Goal: Task Accomplishment & Management: Manage account settings

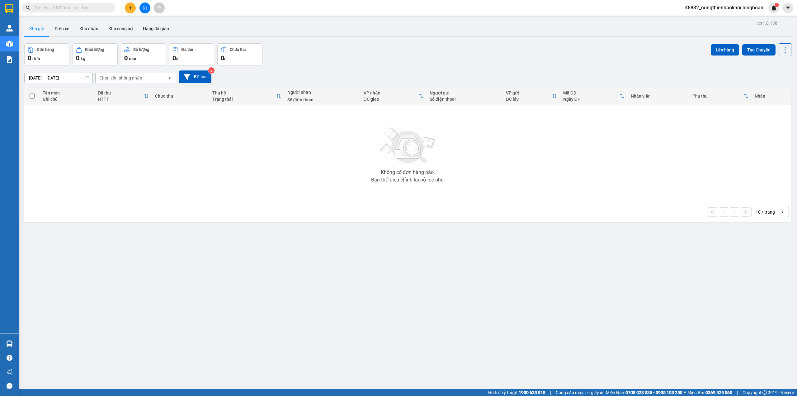
click at [366, 59] on div "Đơn hàng 0 đơn Khối lượng 0 kg Số lượng 0 món Đã thu 0 đ Chưa thu 0 đ Lên hàng …" at bounding box center [407, 54] width 767 height 22
click at [285, 255] on div "ver 1.8.138 Kho gửi Trên xe Kho nhận Kho công nợ Hàng đã giao Đơn hàng 0 đơn Kh…" at bounding box center [408, 217] width 772 height 396
click at [314, 47] on div "Đơn hàng 0 đơn Khối lượng 0 kg Số lượng 0 món Đã thu 0 đ Chưa thu 0 đ Lên hàng …" at bounding box center [407, 54] width 767 height 22
click at [330, 230] on div "ver 1.8.138 Kho gửi Trên xe Kho nhận Kho công nợ Hàng đã giao Đơn hàng 0 đơn Kh…" at bounding box center [408, 217] width 772 height 396
click at [60, 23] on button "Trên xe" at bounding box center [62, 28] width 25 height 15
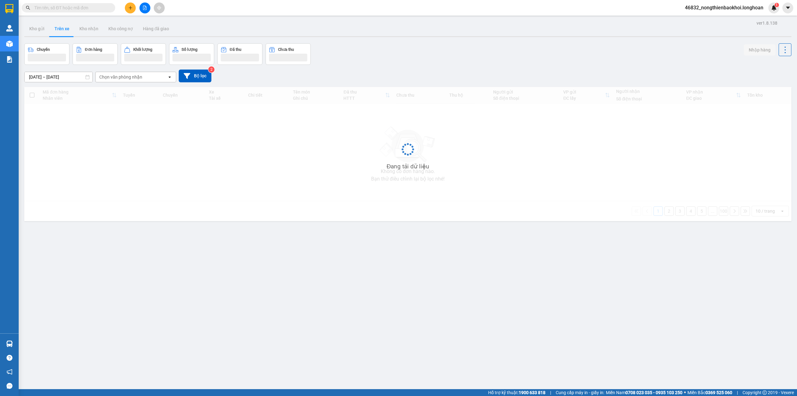
click at [320, 53] on div "Chuyến Đơn hàng Khối lượng Số lượng Đã thu Chưa thu Nhập hàng" at bounding box center [407, 53] width 767 height 21
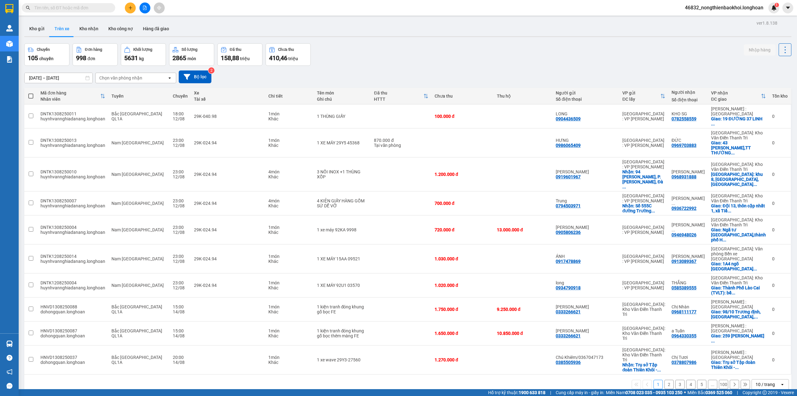
click at [401, 43] on div "Chuyến 105 chuyến Đơn hàng 998 đơn Khối lượng 5631 kg Số lượng 2865 món Đã thu …" at bounding box center [407, 54] width 767 height 22
click at [448, 52] on div "Chuyến 105 chuyến Đơn hàng 998 đơn Khối lượng 5631 kg Số lượng 2865 món Đã thu …" at bounding box center [407, 54] width 767 height 22
click at [100, 29] on button "Kho nhận" at bounding box center [88, 28] width 29 height 15
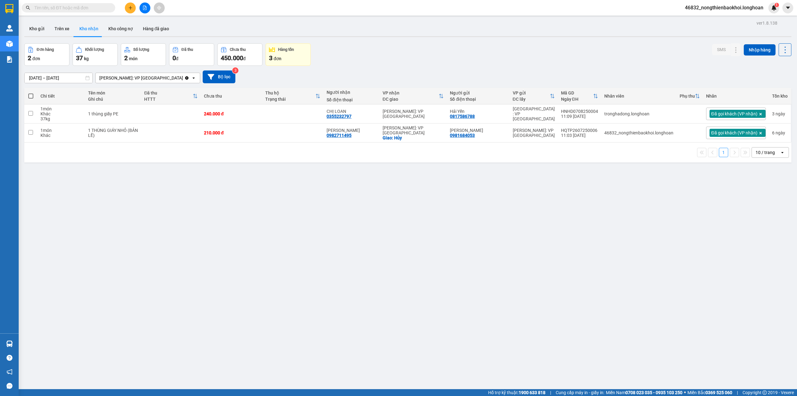
click at [345, 51] on div "Đơn hàng 2 đơn Khối lượng 37 kg Số lượng 2 món Đã thu 0 đ Chưa thu 450.000 đ Hà…" at bounding box center [407, 54] width 767 height 22
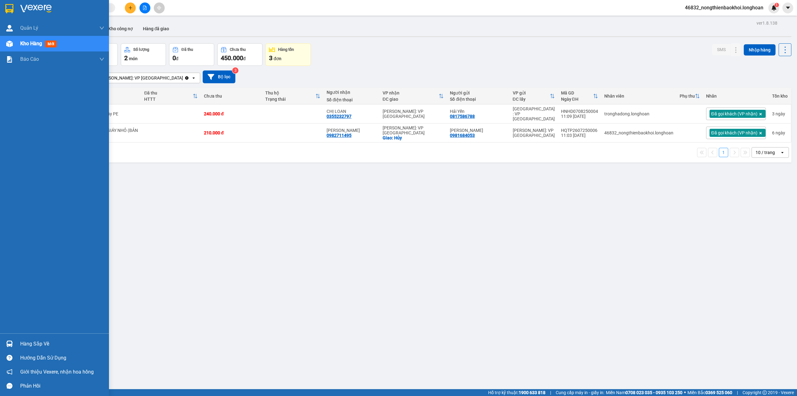
click at [14, 343] on div at bounding box center [9, 343] width 11 height 11
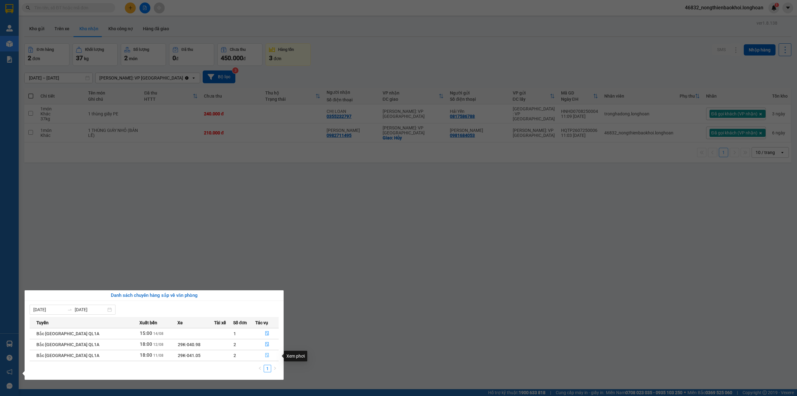
click at [265, 357] on icon "file-done" at bounding box center [267, 355] width 4 height 4
click at [264, 357] on main "ver 1.8.138 Kho gửi Trên xe Kho nhận Kho công nợ Hàng đã giao Đơn hàng 2 đơn Kh…" at bounding box center [398, 194] width 797 height 389
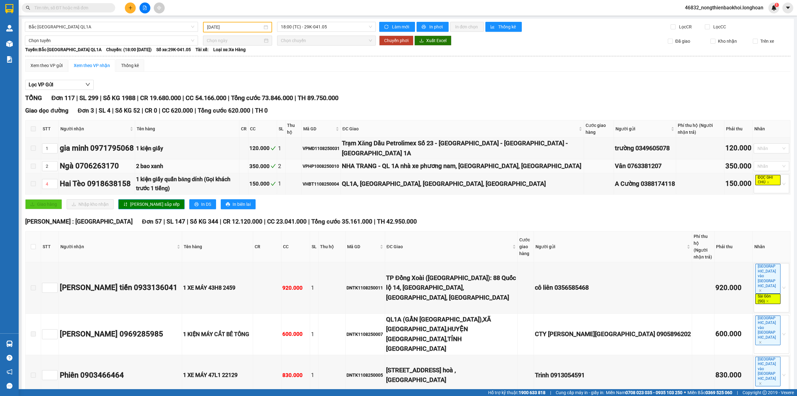
type input "11/08/2025"
drag, startPoint x: 136, startPoint y: 163, endPoint x: 386, endPoint y: 100, distance: 258.3
click at [386, 100] on div "TỔNG Đơn 117 | SL 299 | Số KG 1988 | CR 19.680.000 | CC 54.166.000 | Tổng cước …" at bounding box center [408, 98] width 766 height 10
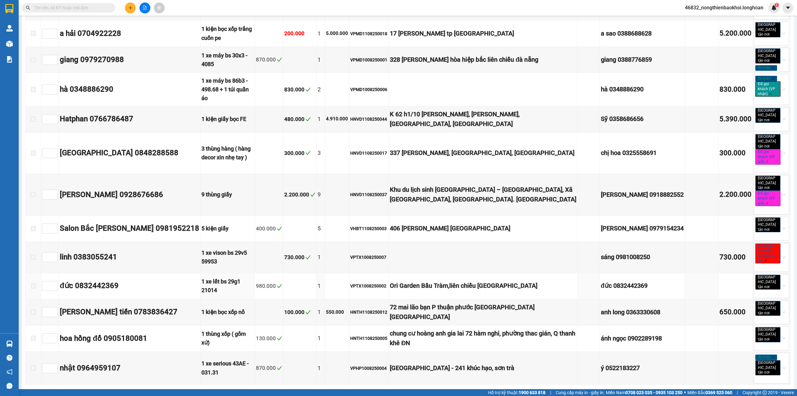
scroll to position [2491, 0]
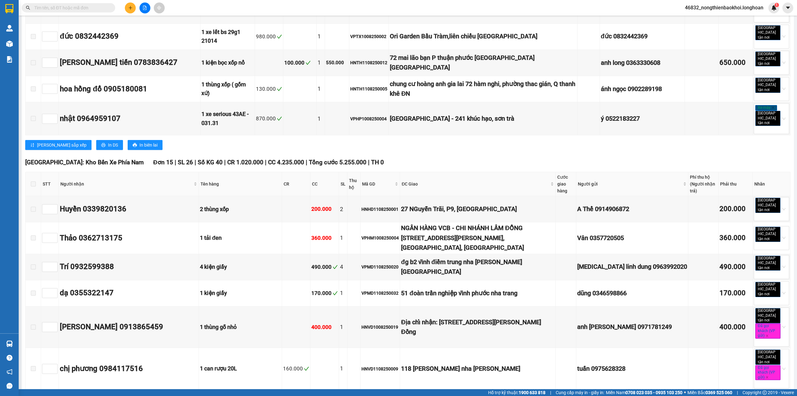
drag, startPoint x: 234, startPoint y: 310, endPoint x: 248, endPoint y: 308, distance: 14.8
checkbox input "true"
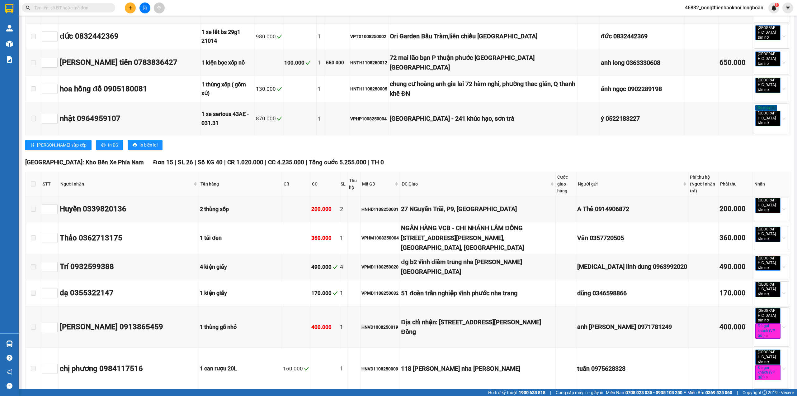
checkbox input "true"
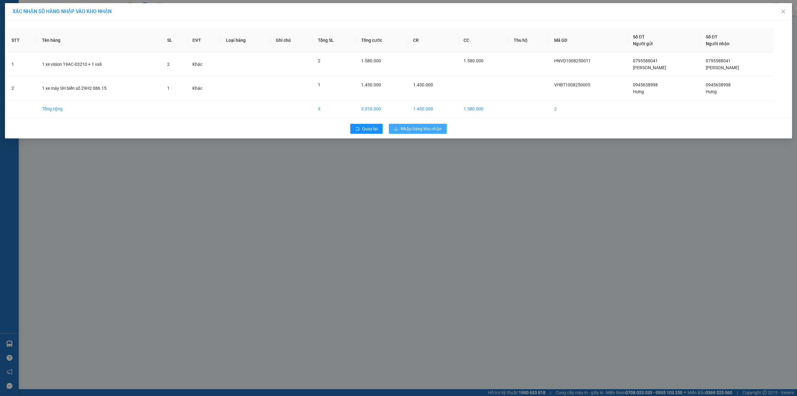
click at [428, 130] on span "Nhập hàng kho nhận" at bounding box center [421, 128] width 41 height 7
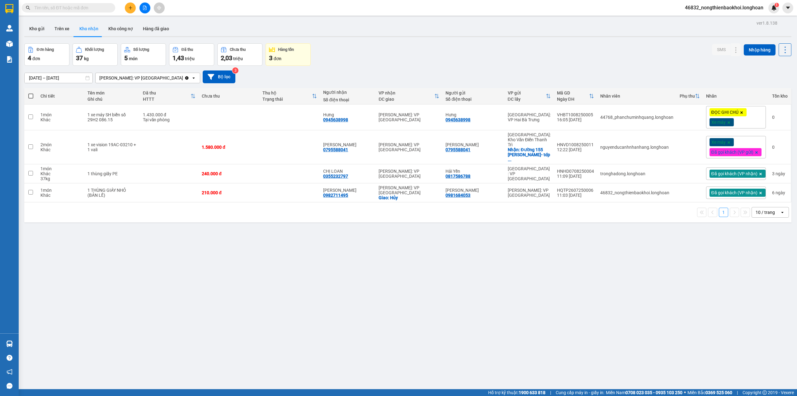
click at [488, 74] on div "16/07/2025 – 14/08/2025 Press the down arrow key to interact with the calendar …" at bounding box center [407, 76] width 767 height 13
click at [722, 116] on icon at bounding box center [724, 117] width 4 height 4
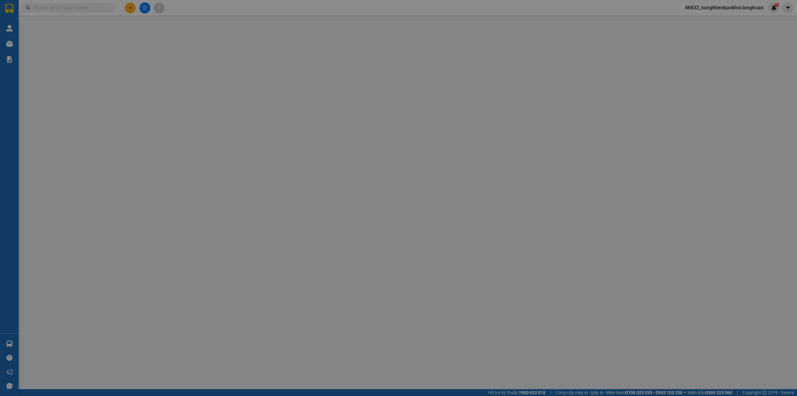
type input "0945638998"
type input "Hưng"
type input "0945638998"
type input "Hưng"
type input "có 1 chìa khoá, không giấy tờ, không gương, 1 mũ bảo hiểm"
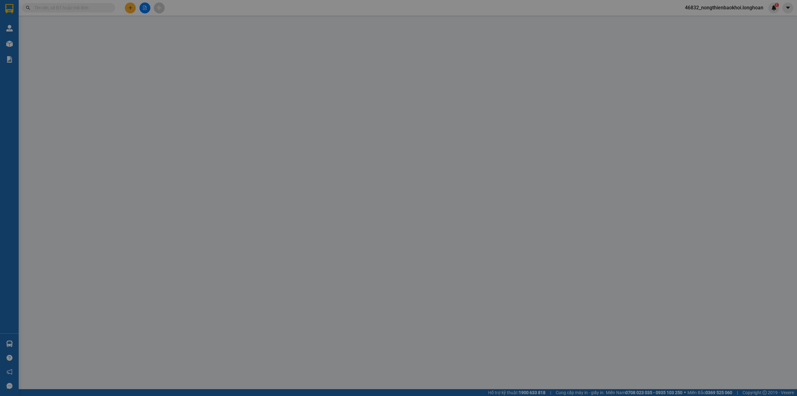
type input "1.430.000"
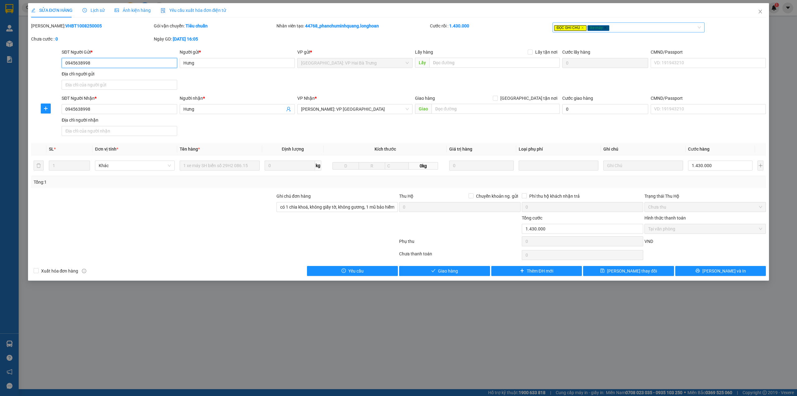
click at [582, 26] on icon "close" at bounding box center [582, 27] width 3 height 3
click at [257, 144] on th "Tên hàng *" at bounding box center [219, 149] width 85 height 12
click at [101, 12] on span "Lịch sử" at bounding box center [94, 10] width 22 height 5
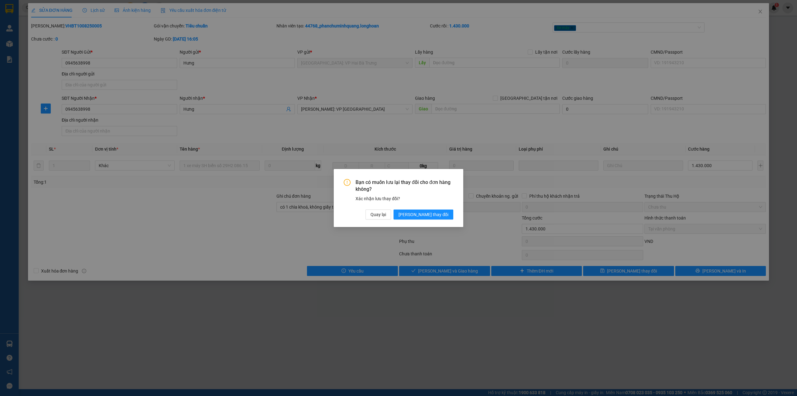
click at [318, 89] on div "Bạn có muốn lưu lại thay đổi cho đơn hàng không? Xác nhận lưu thay đổi? Quay lạ…" at bounding box center [398, 198] width 797 height 396
click at [386, 216] on span "Quay lại" at bounding box center [379, 214] width 16 height 7
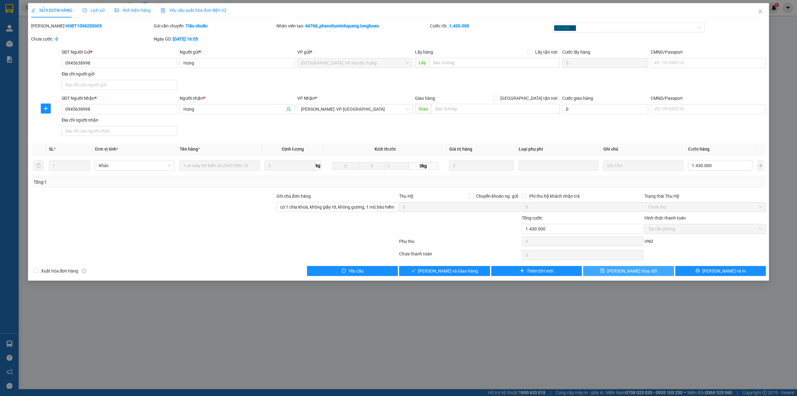
click at [607, 275] on button "Lưu thay đổi" at bounding box center [628, 271] width 91 height 10
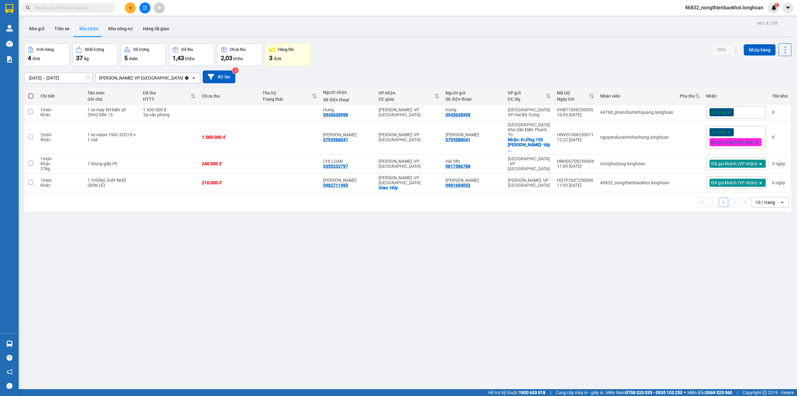
click at [510, 231] on div "ver 1.8.138 Kho gửi Trên xe Kho nhận Kho công nợ Hàng đã giao Đơn hàng 4 đơn Kh…" at bounding box center [408, 217] width 772 height 396
drag, startPoint x: 279, startPoint y: 166, endPoint x: 240, endPoint y: 214, distance: 61.5
click at [240, 214] on div "ver 1.8.138 Kho gửi Trên xe Kho nhận Kho công nợ Hàng đã giao Đơn hàng 4 đơn Kh…" at bounding box center [408, 217] width 772 height 396
click at [360, 46] on div "Đơn hàng 4 đơn Khối lượng 37 kg Số lượng 5 món Đã thu 1,43 triệu Chưa thu 2,03 …" at bounding box center [407, 54] width 767 height 22
click at [288, 226] on div "ver 1.8.138 Kho gửi Trên xe Kho nhận Kho công nợ Hàng đã giao Đơn hàng 4 đơn Kh…" at bounding box center [408, 217] width 772 height 396
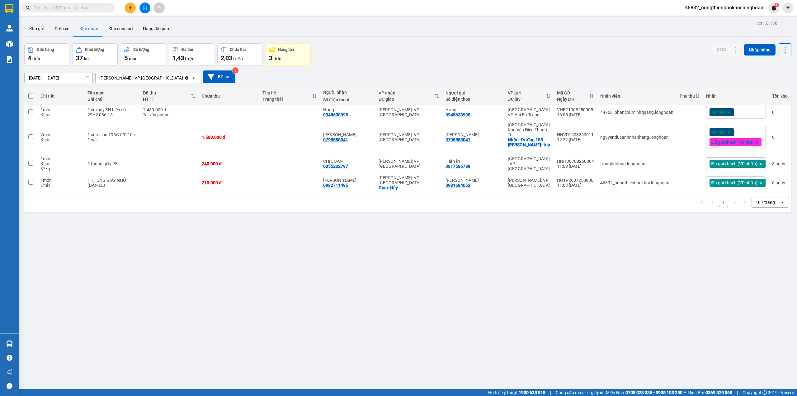
click at [286, 226] on div "ver 1.8.138 Kho gửi Trên xe Kho nhận Kho công nợ Hàng đã giao Đơn hàng 4 đơn Kh…" at bounding box center [408, 217] width 772 height 396
click at [414, 52] on div "Đơn hàng 4 đơn Khối lượng 37 kg Số lượng 5 món Đã thu 1,43 triệu Chưa thu 2,03 …" at bounding box center [407, 54] width 767 height 22
click at [130, 9] on icon "plus" at bounding box center [130, 8] width 4 height 4
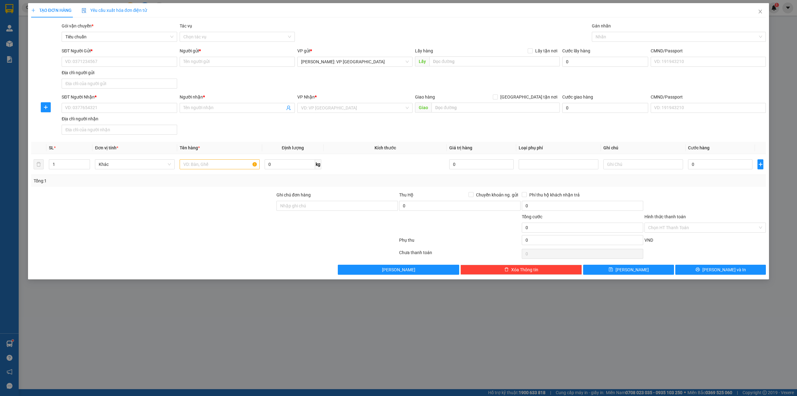
click at [283, 76] on div "SĐT Người Gửi * VD: 0371234567 Người gửi * Tên người gửi VP gửi * Hồ Chí Minh: …" at bounding box center [413, 69] width 707 height 44
click at [197, 164] on input "text" at bounding box center [220, 164] width 80 height 10
type input "2 KIỆN XỐP TRẮNG BỌC PE (MÔ HÌNH)"
type input "2"
click at [84, 165] on span "Increase Value" at bounding box center [86, 162] width 7 height 6
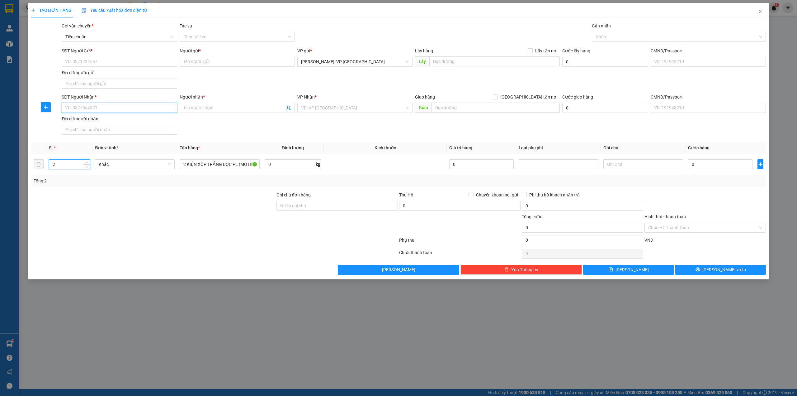
click at [120, 111] on input "SĐT Người Nhận *" at bounding box center [119, 108] width 115 height 10
type input "0815158555"
click at [242, 110] on input "Người nhận *" at bounding box center [234, 107] width 102 height 7
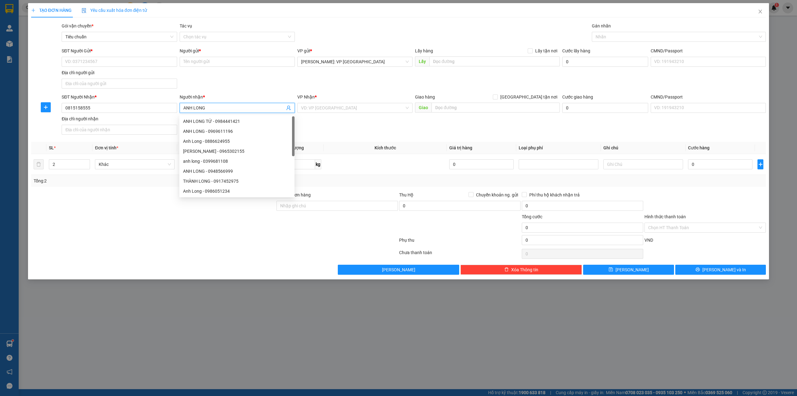
type input "ANH LONG"
click at [328, 103] on div "VP Nhận *" at bounding box center [354, 97] width 115 height 9
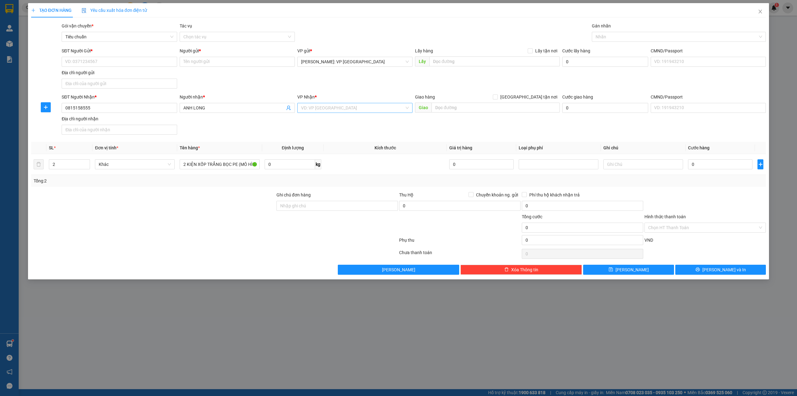
click at [325, 105] on input "search" at bounding box center [352, 107] width 103 height 9
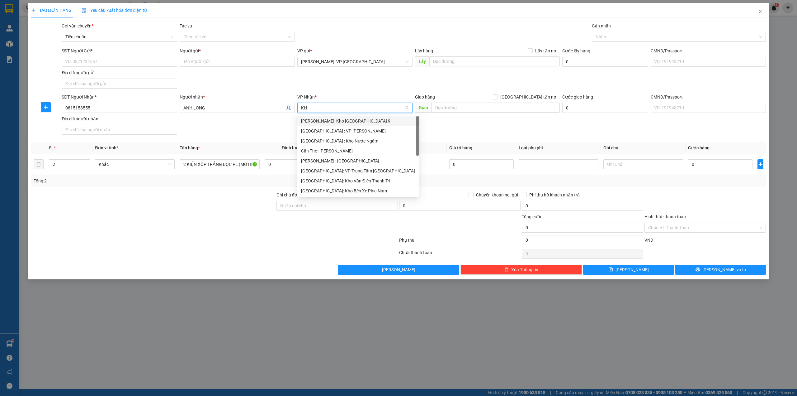
type input "KHO"
drag, startPoint x: 352, startPoint y: 163, endPoint x: 377, endPoint y: 148, distance: 28.8
click at [352, 162] on div "[GEOGRAPHIC_DATA]: Kho Văn Điển Thanh Trì" at bounding box center [355, 160] width 108 height 7
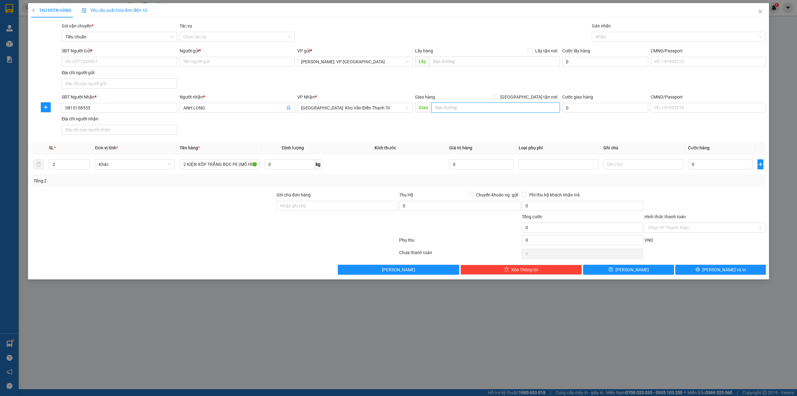
click at [449, 106] on input "text" at bounding box center [496, 107] width 128 height 10
type input "201 ĐƯỜNG LĨNH NAM, HOÀNG MAI, HÀ NỘI"
click at [535, 99] on span "[GEOGRAPHIC_DATA] tận nơi" at bounding box center [529, 96] width 62 height 7
click at [497, 99] on input "[GEOGRAPHIC_DATA] tận nơi" at bounding box center [495, 96] width 4 height 4
checkbox input "true"
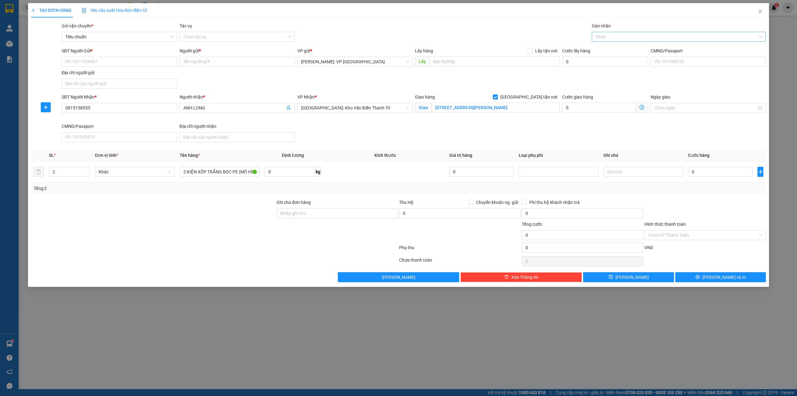
click at [608, 39] on div at bounding box center [676, 36] width 165 height 7
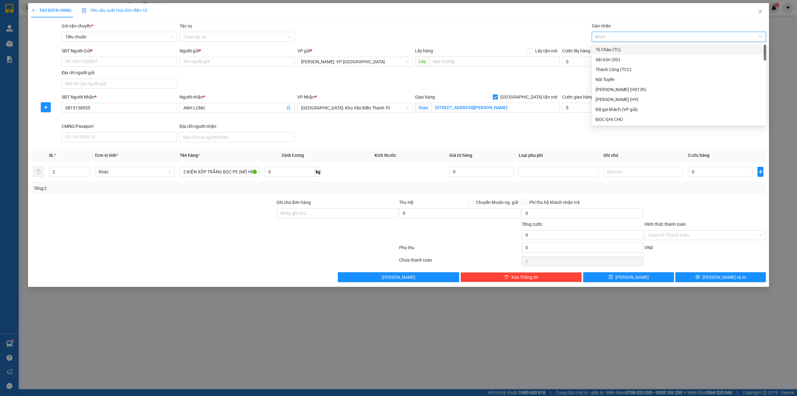
type input "GI"
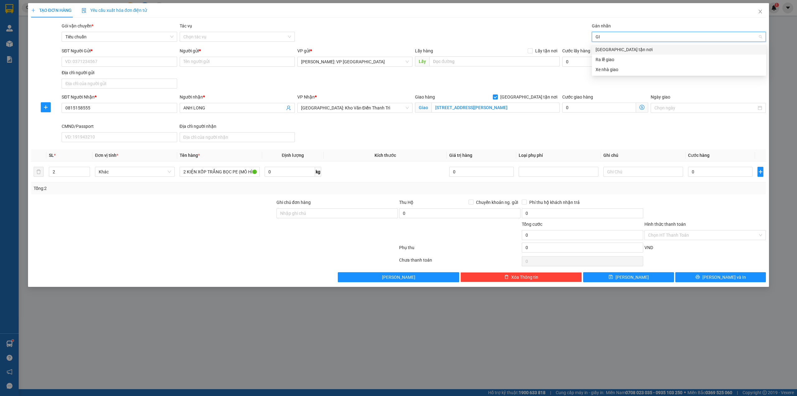
click at [612, 47] on div "[GEOGRAPHIC_DATA] tận nơi" at bounding box center [679, 49] width 167 height 7
click at [436, 30] on div "Gói vận chuyển * Tiêu chuẩn Tác vụ Chọn tác vụ Gán nhãn Giao tận nơi" at bounding box center [413, 33] width 707 height 22
click at [76, 61] on input "SĐT Người Gửi *" at bounding box center [119, 62] width 115 height 10
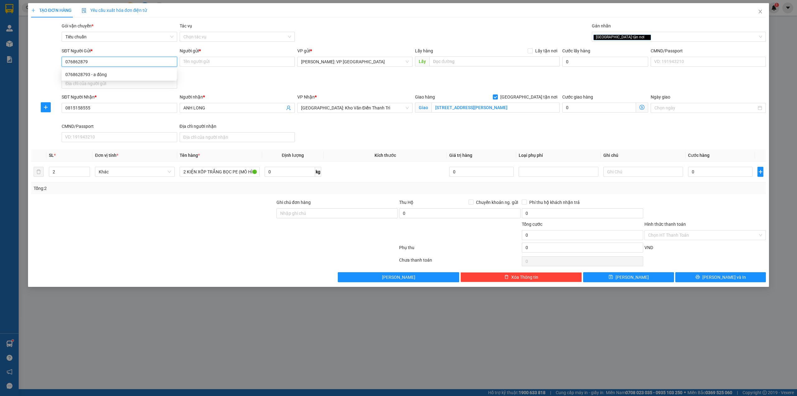
type input "0768628793"
click at [139, 74] on div "0768628793 - a đông" at bounding box center [119, 74] width 108 height 7
type input "a đông"
type input "0768628793"
click at [232, 79] on div "SĐT Người Gửi * 0768628793 Người gửi * a đông VP gửi * Hồ Chí Minh: VP Quận Tân…" at bounding box center [413, 69] width 707 height 44
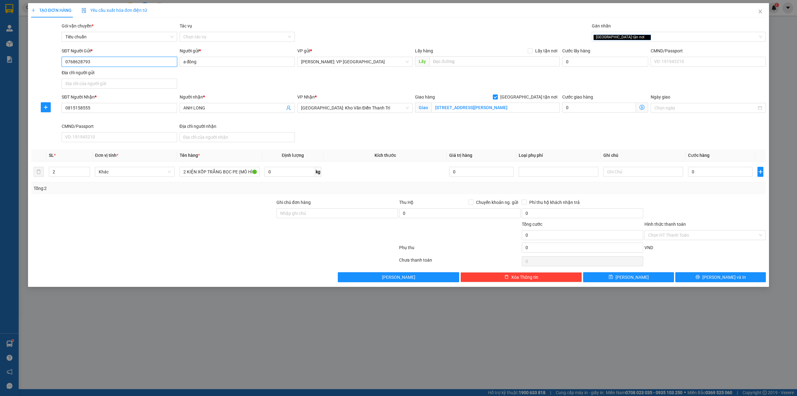
click at [117, 62] on input "0768628793" at bounding box center [119, 62] width 115 height 10
click at [207, 74] on div "SĐT Người Gửi * 0768628793 Người gửi * a đông VP gửi * Hồ Chí Minh: VP Quận Tân…" at bounding box center [413, 69] width 707 height 44
click at [146, 207] on div at bounding box center [153, 210] width 245 height 22
click at [715, 176] on input "0" at bounding box center [720, 172] width 64 height 10
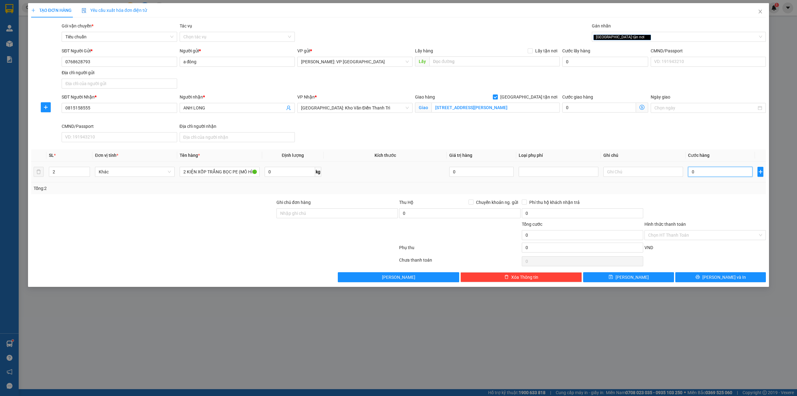
type input "8"
type input "80"
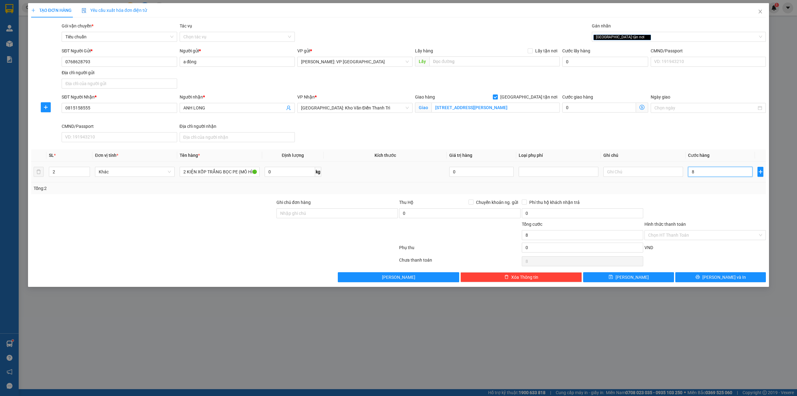
type input "80"
type input "800"
type input "8.000"
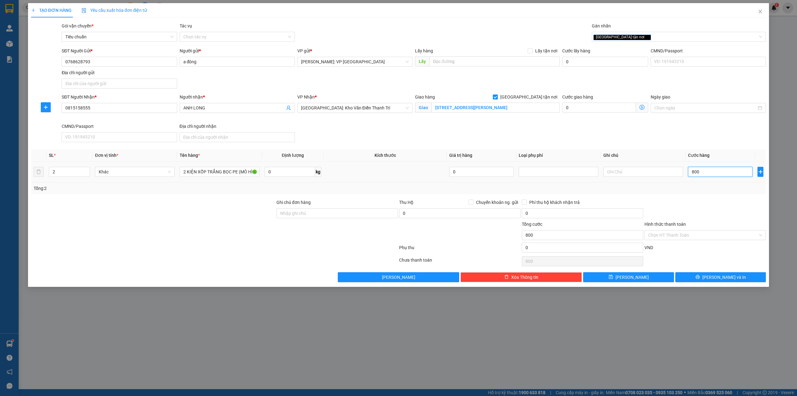
type input "8.000"
type input "80.000"
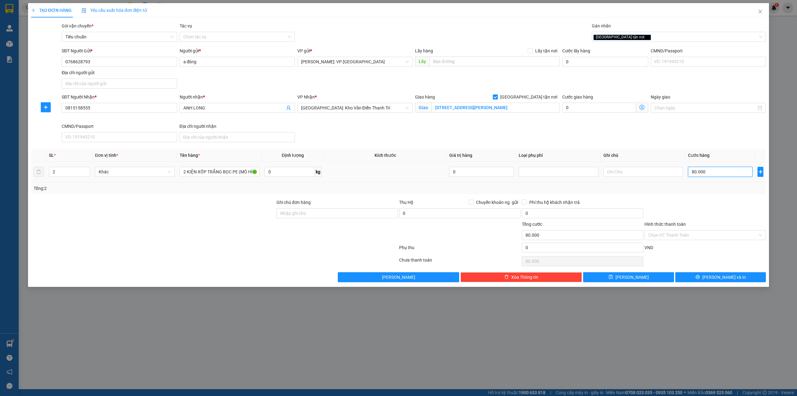
type input "800.000"
click at [480, 128] on div "SĐT Người Nhận * 0815158555 Người nhận * ANH LONG VP Nhận * Hà Nội: Kho Văn Điể…" at bounding box center [413, 118] width 707 height 51
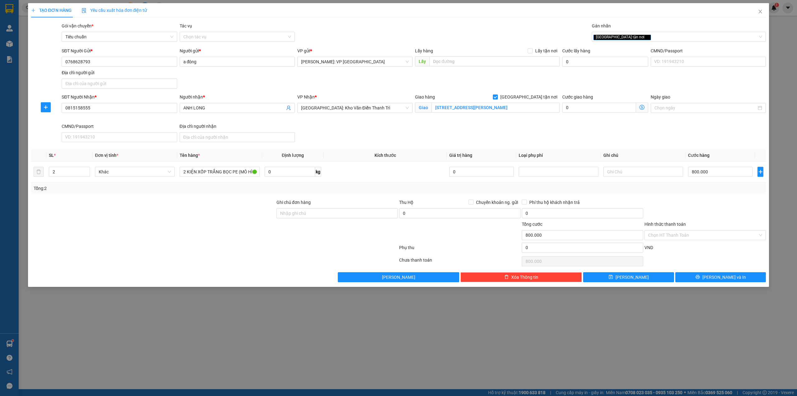
click at [213, 206] on div at bounding box center [153, 210] width 245 height 22
click at [384, 143] on div "SĐT Người Nhận * 0815158555 Người nhận * ANH LONG VP Nhận * Hà Nội: Kho Văn Điể…" at bounding box center [413, 118] width 707 height 51
drag, startPoint x: 188, startPoint y: 173, endPoint x: 264, endPoint y: 170, distance: 75.7
click at [264, 170] on tr "2 Khác 2 KIỆN XỐP TRẮNG BỌC PE (MÔ HÌNH) 0 kg 0 800.000" at bounding box center [398, 171] width 735 height 21
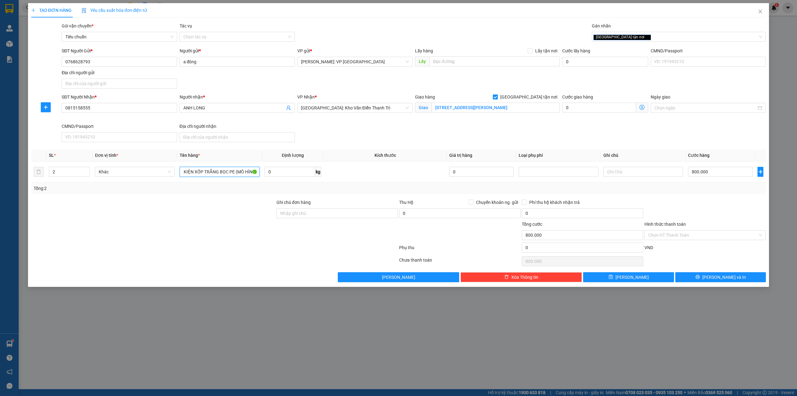
scroll to position [0, 0]
click at [363, 130] on div "SĐT Người Nhận * 0815158555 Người nhận * ANH LONG VP Nhận * Hà Nội: Kho Văn Điể…" at bounding box center [413, 118] width 707 height 51
click at [739, 279] on button "Lưu và In" at bounding box center [721, 277] width 91 height 10
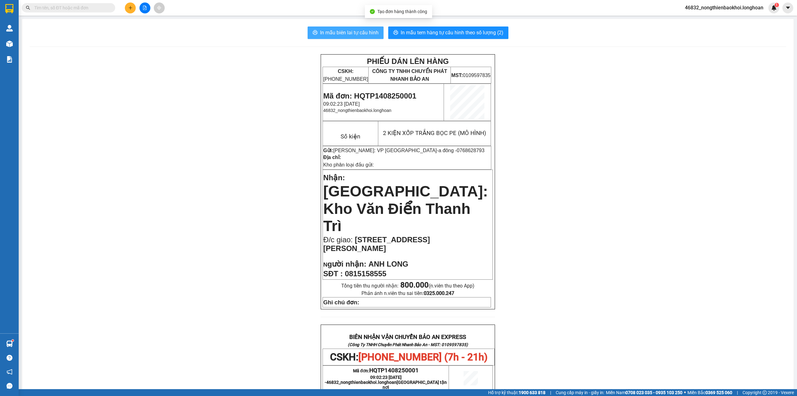
click at [355, 36] on span "In mẫu biên lai tự cấu hình" at bounding box center [349, 33] width 59 height 8
click at [476, 30] on span "In mẫu tem hàng tự cấu hình theo số lượng (2)" at bounding box center [452, 33] width 103 height 8
click at [685, 201] on div "PHIẾU DÁN LÊN HÀNG CSKH: 1900.06.88.33 CÔNG TY TNHH CHUYỂN PHÁT NHANH BẢO AN MS…" at bounding box center [408, 351] width 757 height 594
click at [126, 7] on button at bounding box center [130, 7] width 11 height 11
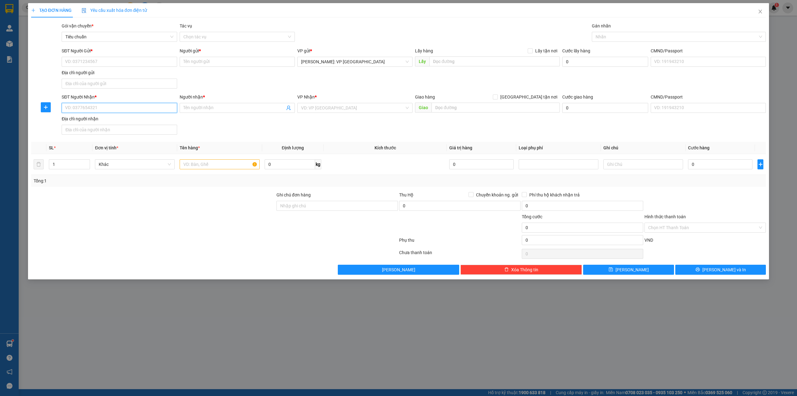
click at [72, 110] on input "SĐT Người Nhận *" at bounding box center [119, 108] width 115 height 10
paste input "0378598910"
type input "0378598910"
click at [83, 120] on div "0378598910 - hồng chun" at bounding box center [119, 121] width 108 height 7
type input "[PERSON_NAME]"
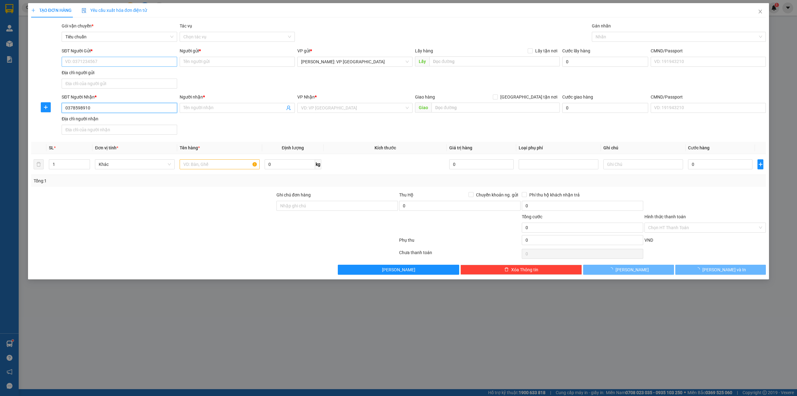
checkbox input "true"
type input "33 nhuệ giang, tân hội, đan phượng, hà nội"
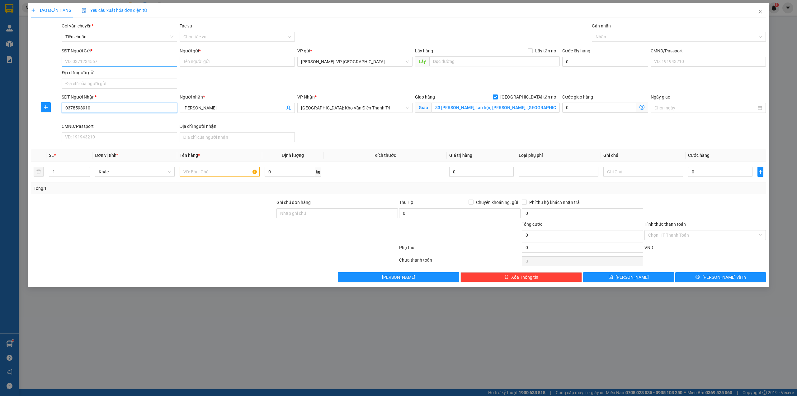
type input "0378598910"
click at [118, 59] on input "SĐT Người Gửi *" at bounding box center [119, 62] width 115 height 10
click at [116, 70] on div "0768925216 - A LỢI" at bounding box center [119, 74] width 115 height 10
type input "0768925216"
type input "A LỢI"
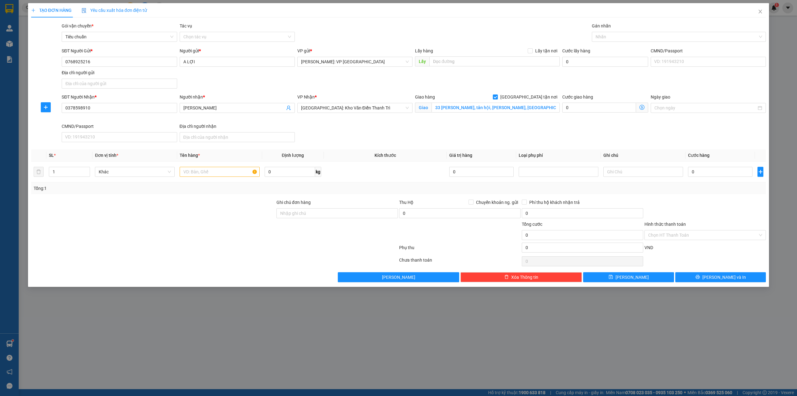
click at [272, 80] on div "SĐT Người Gửi * 0768925216 Người gửi * A LỢI VP gửi * Hồ Chí Minh: VP Quận Tân …" at bounding box center [413, 69] width 707 height 44
click at [613, 35] on div at bounding box center [676, 36] width 165 height 7
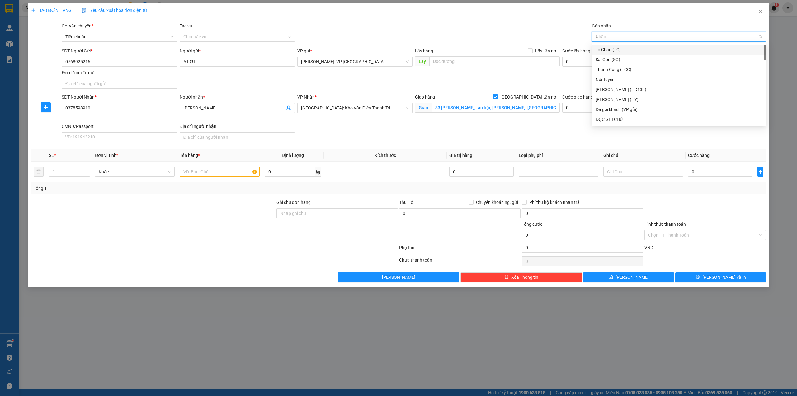
type input "GI"
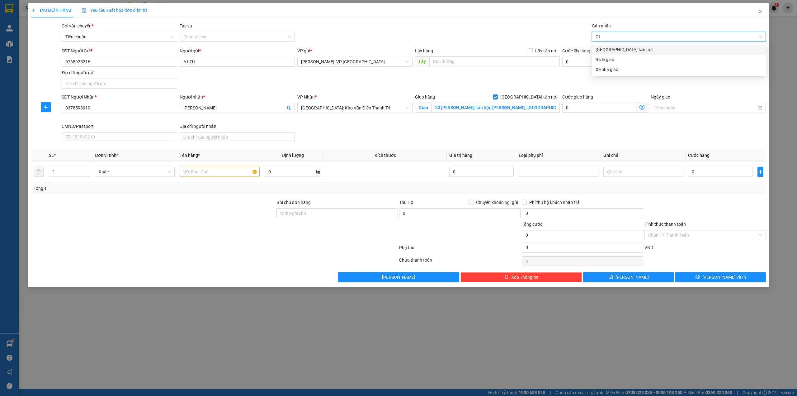
click at [612, 46] on div "[GEOGRAPHIC_DATA] tận nơi" at bounding box center [679, 49] width 167 height 7
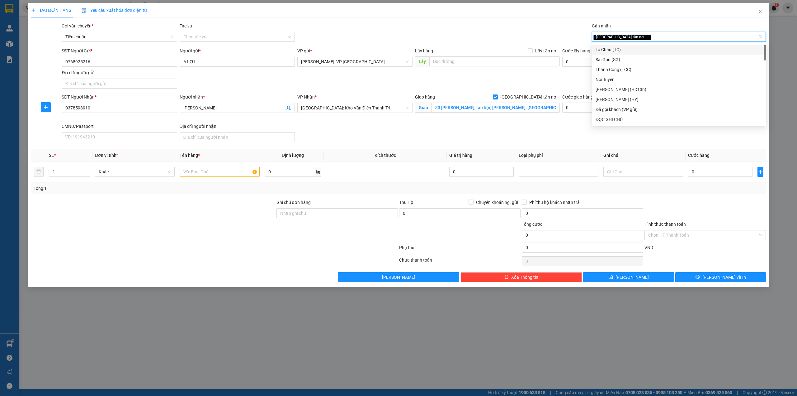
click at [503, 30] on div "Gói vận chuyển * Tiêu chuẩn Tác vụ Chọn tác vụ Gán nhãn Giao tận nơi" at bounding box center [413, 33] width 707 height 22
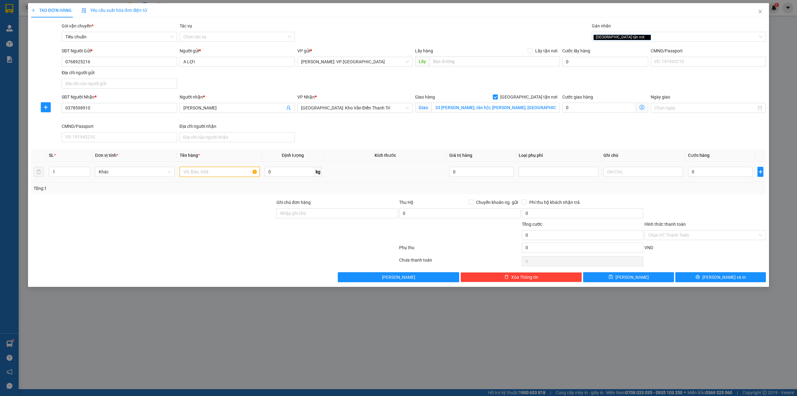
click at [217, 176] on input "text" at bounding box center [220, 172] width 80 height 10
type input "2 TẢI XANH"
type input "2"
click at [89, 169] on span "Increase Value" at bounding box center [86, 170] width 7 height 6
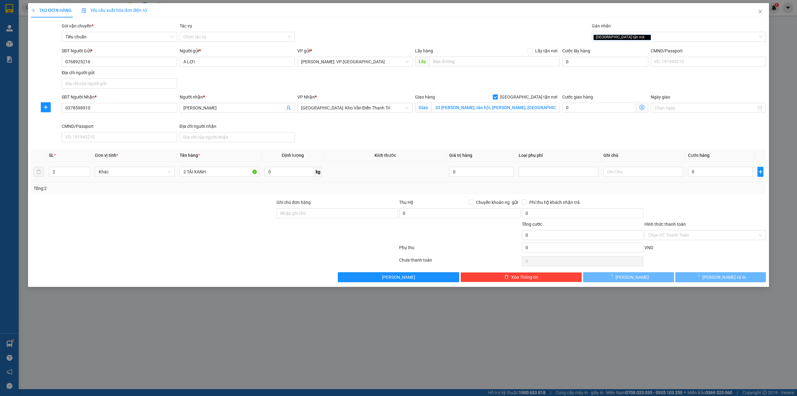
click at [277, 178] on div "0 kg" at bounding box center [293, 171] width 57 height 12
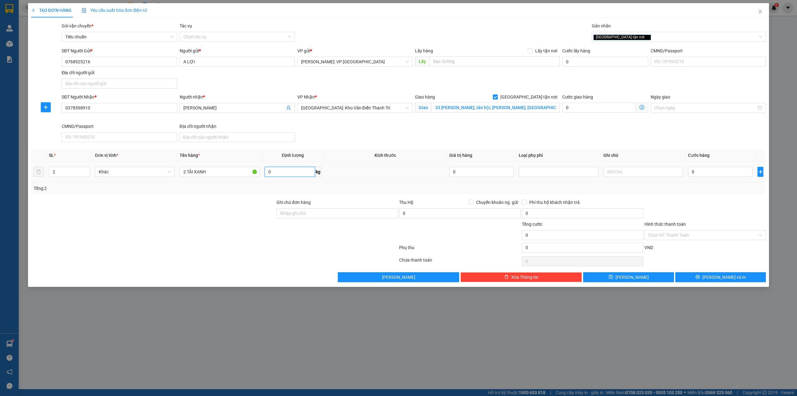
click at [279, 174] on input "0" at bounding box center [290, 172] width 50 height 10
type input "74"
click at [251, 196] on div "Transit Pickup Surcharge Ids Transit Deliver Surcharge Ids Transit Deliver Surc…" at bounding box center [398, 151] width 735 height 259
click at [390, 136] on div "SĐT Người Nhận * 0378598910 Người nhận * hồng chun VP Nhận * Hà Nội: Kho Văn Đi…" at bounding box center [413, 118] width 707 height 51
click at [351, 19] on div "TẠO ĐƠN HÀNG Yêu cầu xuất hóa đơn điện tử Transit Pickup Surcharge Ids Transit …" at bounding box center [398, 142] width 735 height 279
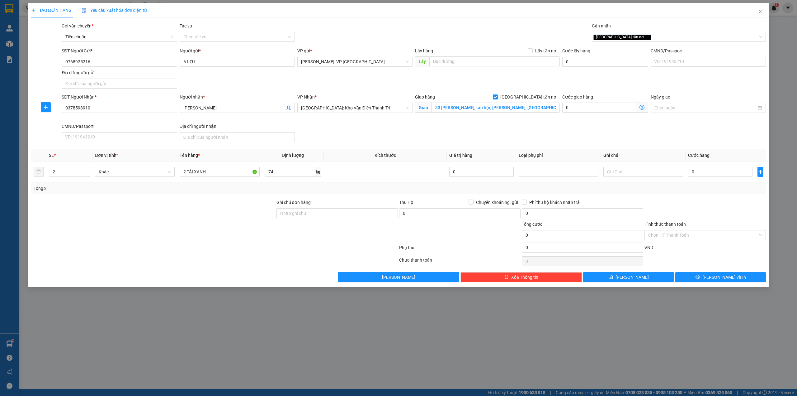
click at [241, 345] on div "TẠO ĐƠN HÀNG Yêu cầu xuất hóa đơn điện tử Transit Pickup Surcharge Ids Transit …" at bounding box center [398, 198] width 797 height 396
click at [230, 80] on div "SĐT Người Gửi * 0768925216 Người gửi * A LỢI VP gửi * Hồ Chí Minh: VP Quận Tân …" at bounding box center [413, 69] width 707 height 44
click at [185, 172] on input "2 TẢI XANH" at bounding box center [220, 172] width 80 height 10
type input "1 TẢI XANH + 1 KIỆN NILONG ĐEN KEO VÀNG"
click at [201, 230] on div at bounding box center [153, 231] width 245 height 22
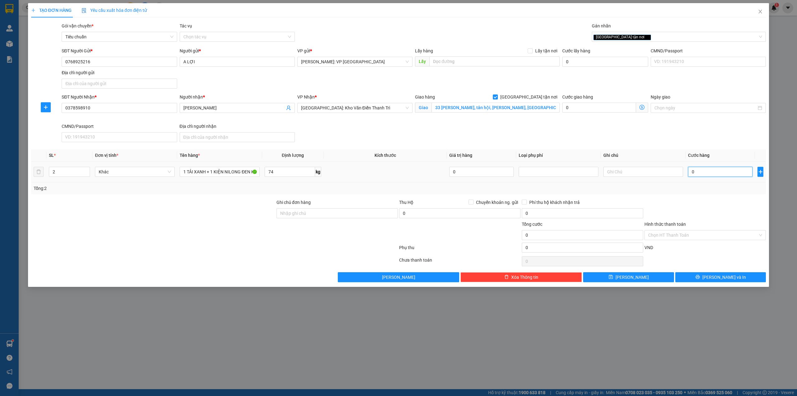
click at [725, 169] on input "0" at bounding box center [720, 172] width 64 height 10
type input "8"
type input "82"
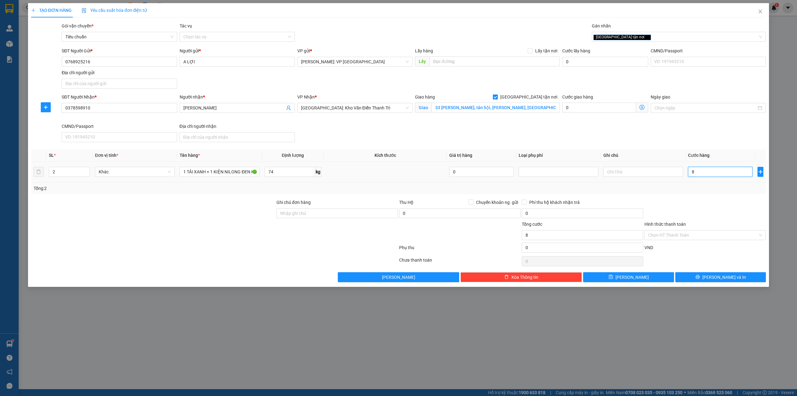
type input "82"
type input "820"
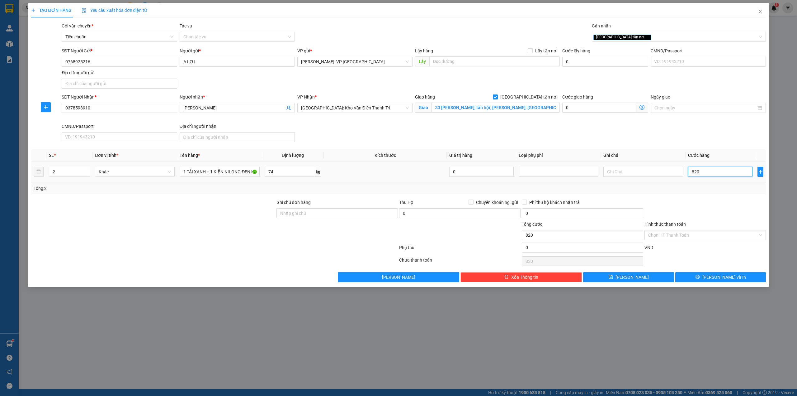
type input "8.200"
type input "82.000"
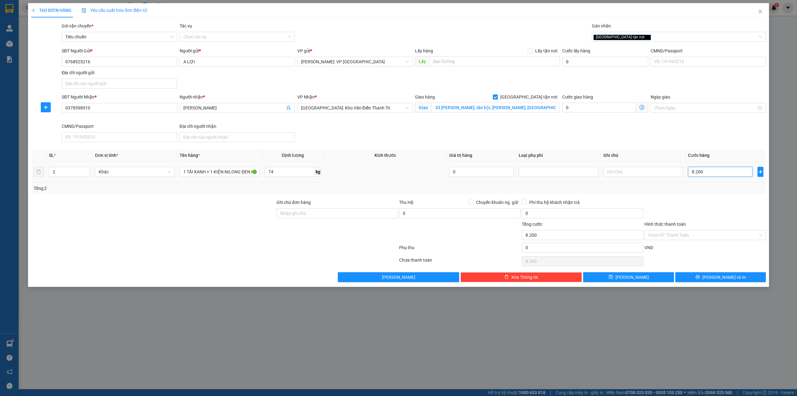
type input "82.000"
type input "820.000"
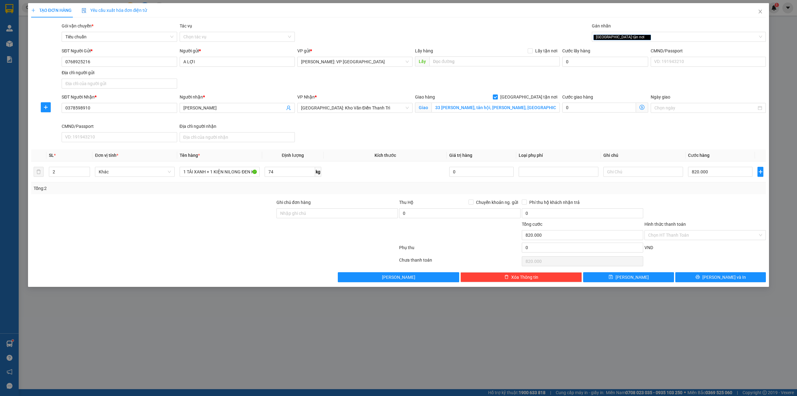
drag, startPoint x: 370, startPoint y: 131, endPoint x: 374, endPoint y: 131, distance: 3.7
click at [370, 131] on div "SĐT Người Nhận * 0378598910 Người nhận * hồng chun VP Nhận * Hà Nội: Kho Văn Đi…" at bounding box center [413, 118] width 707 height 51
click at [431, 135] on div "SĐT Người Nhận * 0378598910 Người nhận * hồng chun VP Nhận * Hà Nội: Kho Văn Đi…" at bounding box center [413, 118] width 707 height 51
click at [350, 131] on div "SĐT Người Nhận * 0378598910 Người nhận * hồng chun VP Nhận * Hà Nội: Kho Văn Đi…" at bounding box center [413, 118] width 707 height 51
click at [402, 142] on div "SĐT Người Nhận * 0378598910 Người nhận * hồng chun VP Nhận * Hà Nội: Kho Văn Đi…" at bounding box center [413, 118] width 707 height 51
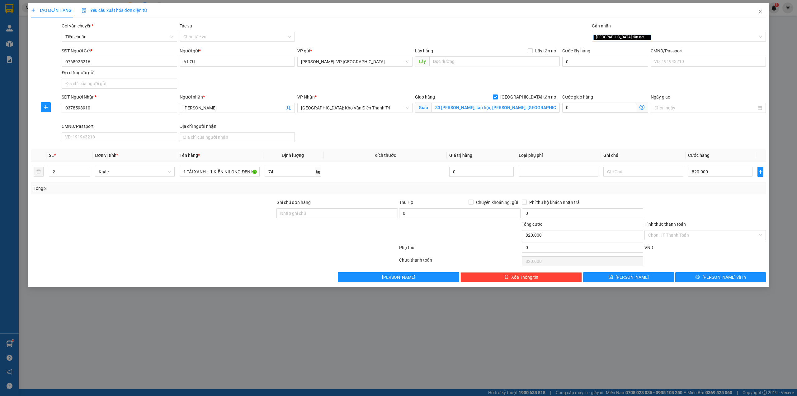
click at [327, 18] on div "TẠO ĐƠN HÀNG Yêu cầu xuất hóa đơn điện tử Transit Pickup Surcharge Ids Transit …" at bounding box center [398, 142] width 735 height 279
click at [713, 278] on button "Lưu và In" at bounding box center [721, 277] width 91 height 10
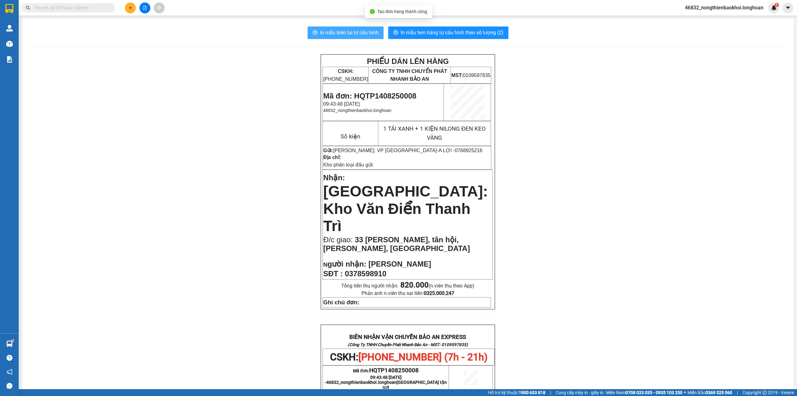
click at [360, 37] on button "In mẫu biên lai tự cấu hình" at bounding box center [346, 32] width 76 height 12
click at [448, 29] on span "In mẫu tem hàng tự cấu hình theo số lượng (2)" at bounding box center [452, 33] width 103 height 8
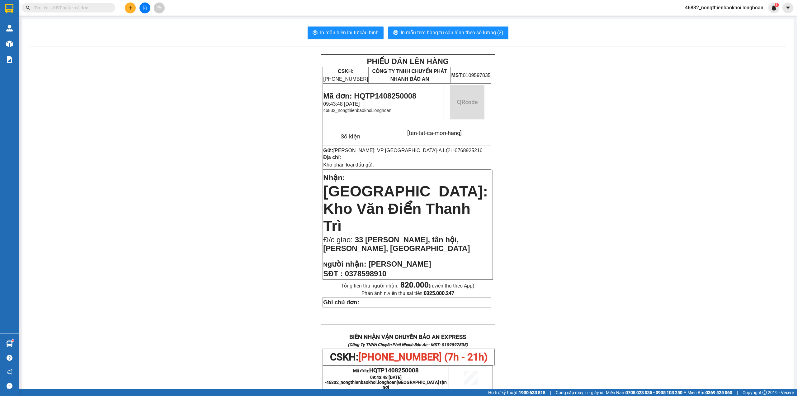
click at [586, 277] on div "PHIẾU DÁN LÊN HÀNG CSKH: 1900.06.88.33 CÔNG TY TNHH CHUYỂN PHÁT NHANH BẢO AN MS…" at bounding box center [408, 351] width 757 height 594
click at [131, 133] on div "PHIẾU DÁN LÊN HÀNG CSKH: 1900.06.88.33 CÔNG TY TNHH CHUYỂN PHÁT NHANH BẢO AN MS…" at bounding box center [408, 351] width 757 height 594
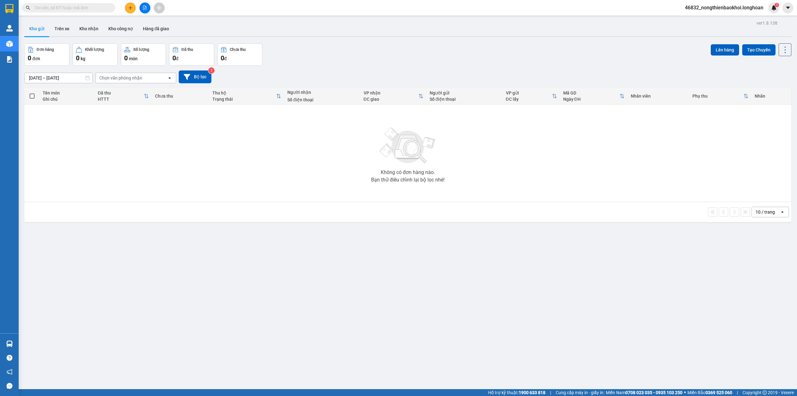
click at [289, 16] on main "ver 1.8.138 Kho gửi Trên xe Kho nhận Kho công nợ Hàng đã giao Đơn hàng 0 đơn Kh…" at bounding box center [398, 194] width 797 height 389
click at [334, 37] on div "Kho gửi Trên xe Kho nhận Kho công nợ Hàng đã giao" at bounding box center [407, 29] width 767 height 17
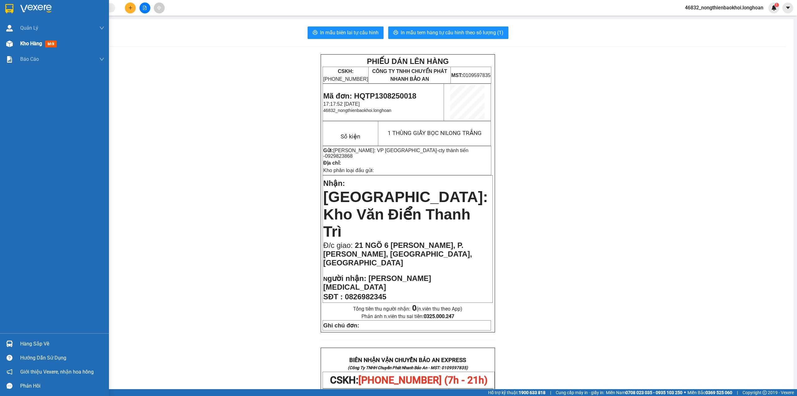
click at [0, 43] on div "Kho hàng mới" at bounding box center [54, 44] width 109 height 16
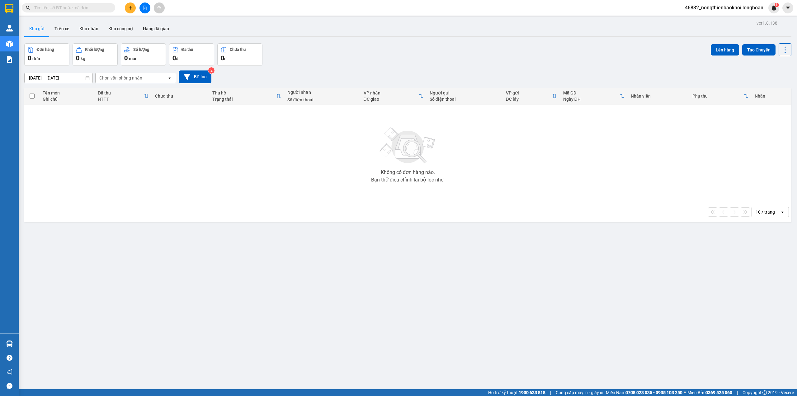
click at [379, 43] on div "Đơn hàng 0 đơn Khối lượng 0 kg Số lượng 0 món Đã thu 0 đ Chưa thu 0 đ Lên hàng …" at bounding box center [407, 54] width 767 height 22
click at [129, 7] on icon "plus" at bounding box center [130, 8] width 4 height 4
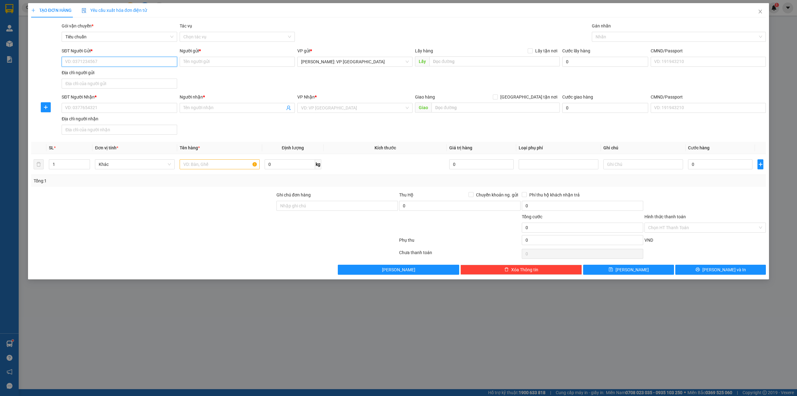
paste input "0768628793"
type input "0768628793"
click at [143, 75] on div "0768628793 - a đông" at bounding box center [119, 74] width 108 height 7
type input "a đông"
type input "0768628793"
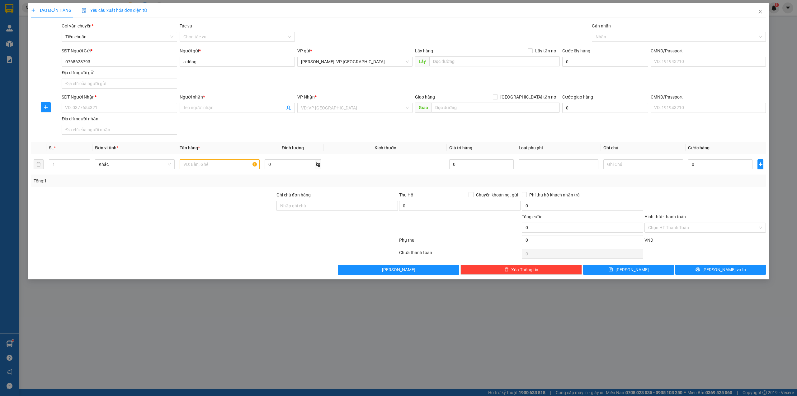
drag, startPoint x: 242, startPoint y: 9, endPoint x: 191, endPoint y: 7, distance: 51.4
click at [242, 9] on div "TẠO ĐƠN HÀNG Yêu cầu xuất hóa đơn điện tử" at bounding box center [398, 10] width 735 height 14
click at [228, 82] on div "SĐT Người Gửi * 0768628793 Người gửi * a đông VP gửi * [GEOGRAPHIC_DATA]: VP [G…" at bounding box center [413, 69] width 707 height 44
click at [198, 166] on input "text" at bounding box center [220, 164] width 80 height 10
click at [93, 105] on input "SĐT Người Nhận *" at bounding box center [119, 108] width 115 height 10
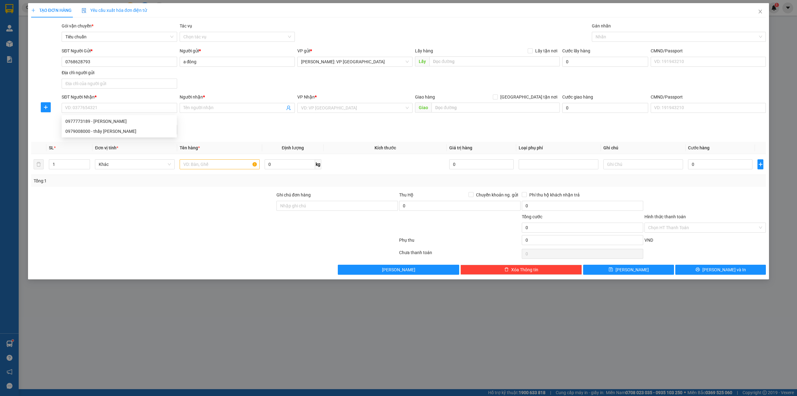
click at [216, 133] on div "SĐT Người Nhận * VD: 0377654321 Người nhận * Tên người nhận VP Nhận * VD: VP [G…" at bounding box center [413, 115] width 707 height 44
click at [203, 110] on input "Người nhận *" at bounding box center [234, 107] width 102 height 7
type input "TIẾT DI"
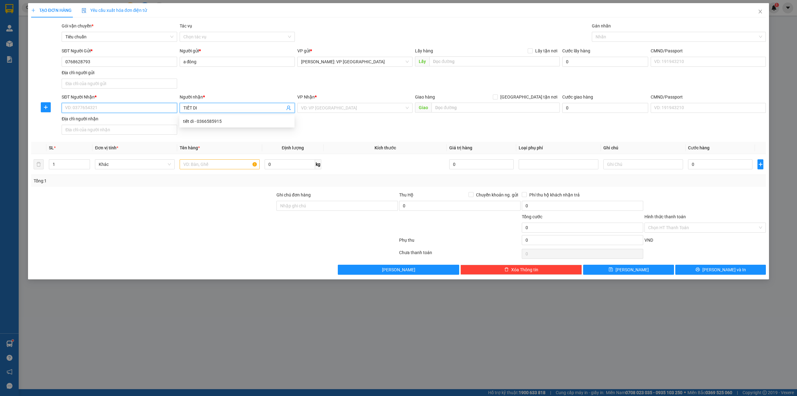
click at [108, 112] on input "SĐT Người Nhận *" at bounding box center [119, 108] width 115 height 10
click at [207, 107] on input "TIẾT DI" at bounding box center [234, 107] width 102 height 7
click at [146, 110] on input "SĐT Người Nhận *" at bounding box center [119, 108] width 115 height 10
type input "0366585915"
click at [131, 124] on div "0366585915 - tiết di" at bounding box center [119, 121] width 108 height 7
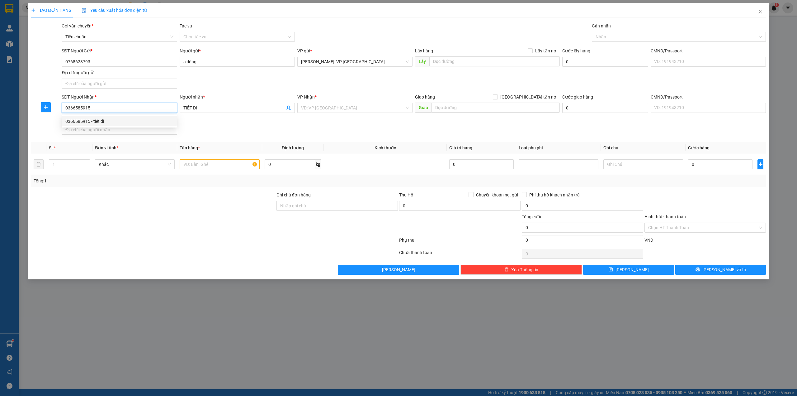
type input "tiết di"
type input "An GIang (AS) - Phú Hòa, Thoại Sơn (TC): Số 282/14 Ấp Thanh Niên, TT. Phú Hòa, …"
type input "0366585915"
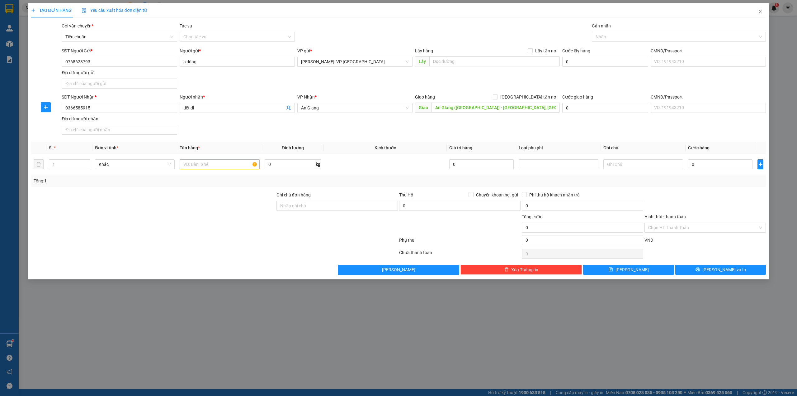
click at [227, 126] on div "SĐT Người Nhận * 0366585915 0366585915 Người nhận * tiết di VP Nhận * An Giang …" at bounding box center [413, 115] width 707 height 44
click at [464, 107] on input "An GIang (AS) - Phú Hòa, Thoại Sơn (TC): Số 282/14 Ấp Thanh Niên, TT. Phú Hòa, …" at bounding box center [496, 107] width 128 height 10
click at [469, 107] on input "An GIang (AS) - Phú Hòa, Thoại Sơn (TC): Số 282/14 Ấp Thanh Niên, TT. Phú Hòa, …" at bounding box center [496, 107] width 128 height 10
click at [536, 107] on input "An GIang (AS) - Phú Hòa, Thoại Sơn (TC): Số 282/14 Ấp Thanh Niên, TT. Phú Hòa, …" at bounding box center [496, 107] width 128 height 10
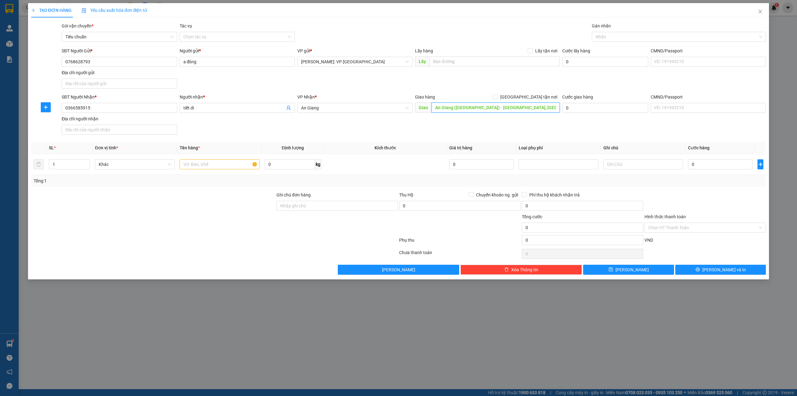
click at [536, 107] on input "An GIang (AS) - Phú Hòa, Thoại Sơn (TC): Số 282/14 Ấp Thanh Niên, TT. Phú Hòa, …" at bounding box center [496, 107] width 128 height 10
click at [478, 107] on input "CHỢ TÂY PHÚ" at bounding box center [496, 107] width 128 height 10
type input "CHỢ TÂY PHÚ, TÂY PHÚ, THOẠI SƠN, AN GIANG"
click at [497, 98] on input "[GEOGRAPHIC_DATA] tận nơi" at bounding box center [495, 96] width 4 height 4
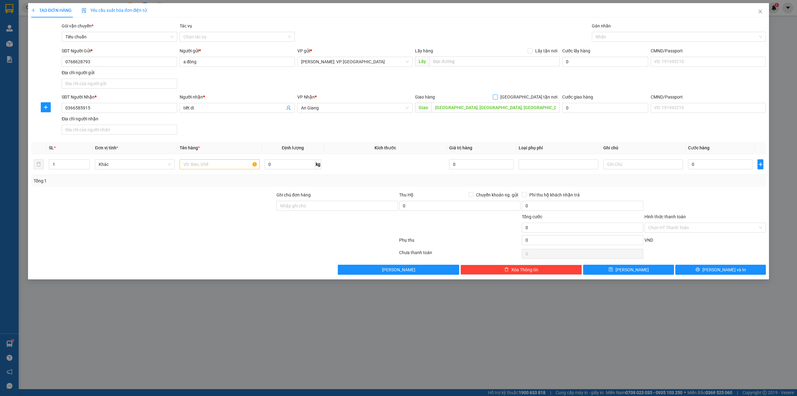
checkbox input "true"
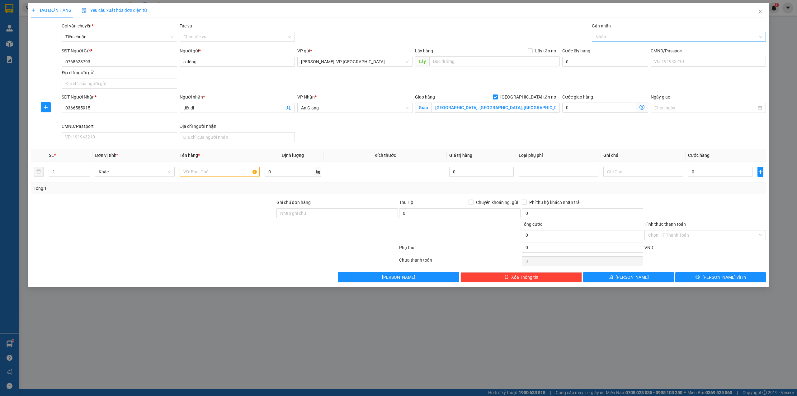
drag, startPoint x: 611, startPoint y: 39, endPoint x: 614, endPoint y: 34, distance: 5.6
click at [613, 36] on div at bounding box center [676, 36] width 165 height 7
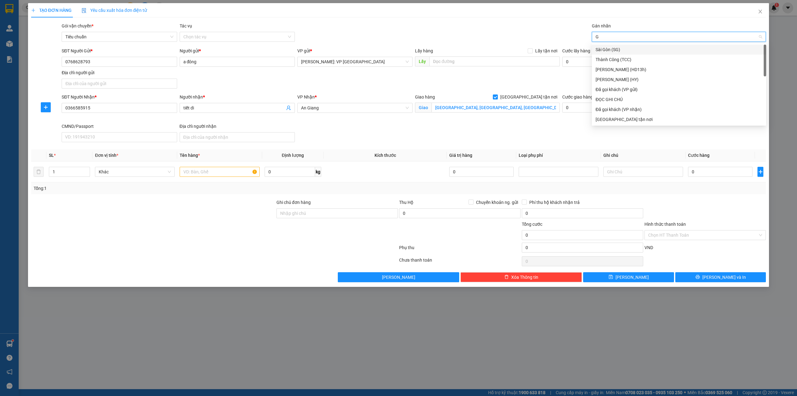
type input "GI"
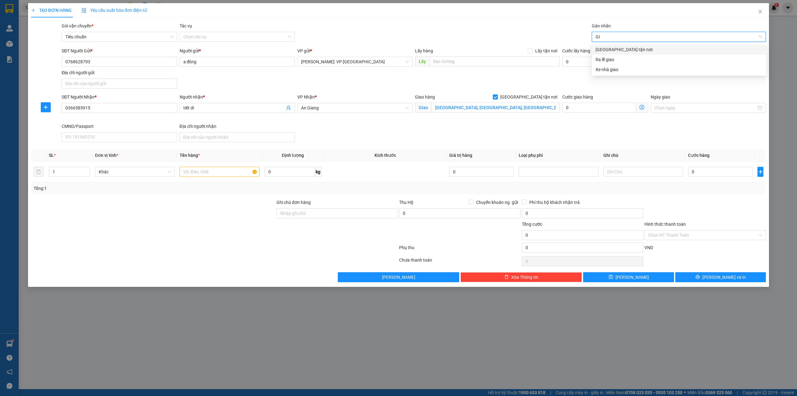
click at [614, 47] on div "[GEOGRAPHIC_DATA] tận nơi" at bounding box center [679, 49] width 167 height 7
click at [485, 30] on div "Gói vận chuyển * Tiêu chuẩn Tác vụ Chọn tác vụ Gán nhãn Giao tận nơi" at bounding box center [413, 33] width 707 height 22
click at [323, 136] on div "SĐT Người Nhận * 0366585915 Người nhận * tiết di VP Nhận * An Giang Giao hàng G…" at bounding box center [413, 118] width 707 height 51
click at [212, 171] on input "text" at bounding box center [220, 172] width 80 height 10
paste input "IỆN XỐP TRẮNG BỌC PE (MÔ HÌNH)"
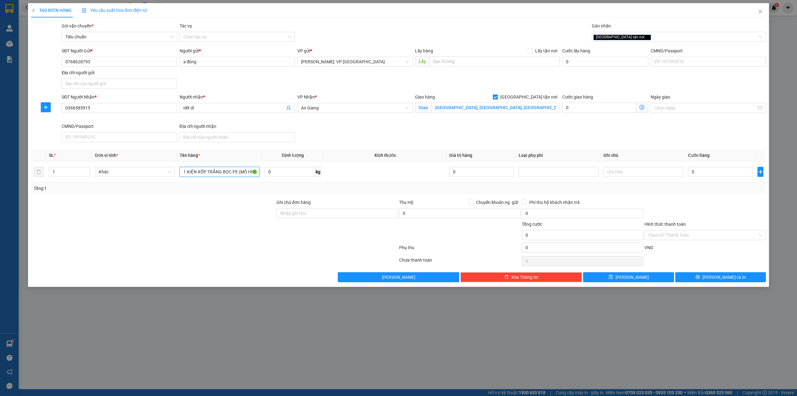
type input "1 KIỆN XỐP TRẮNG BỌC PE (MÔ HÌNH)"
click at [717, 168] on input "0" at bounding box center [720, 172] width 64 height 10
type input "4"
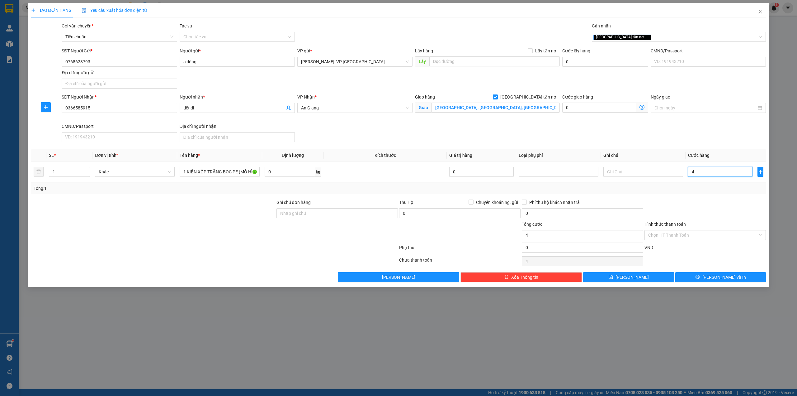
type input "40"
type input "400"
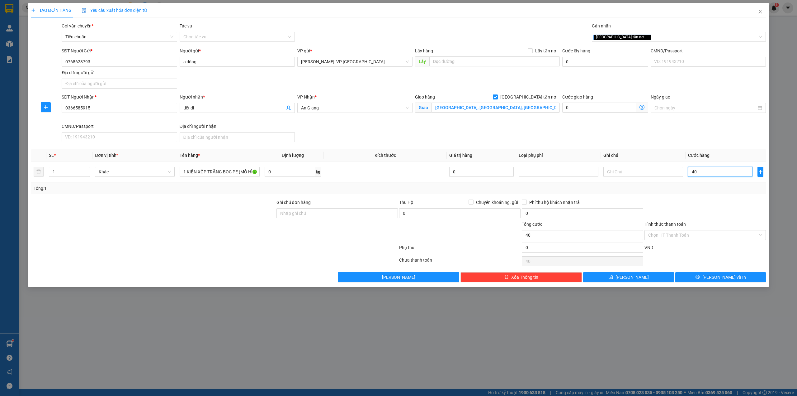
type input "400"
type input "4.000"
type input "40.000"
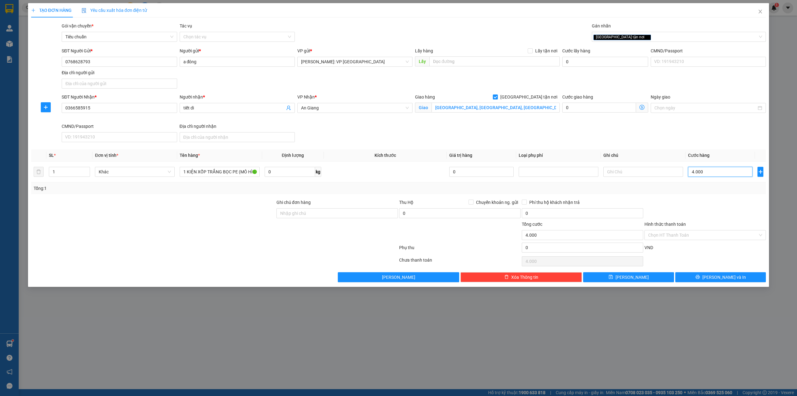
type input "40.000"
type input "400.000"
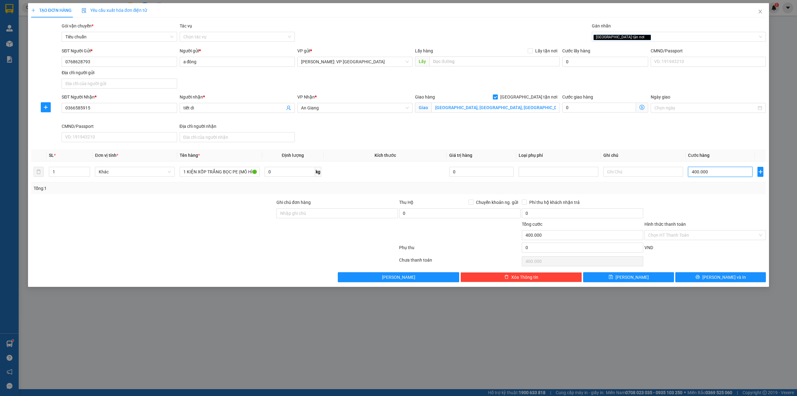
type input "400.000"
click at [470, 125] on div "SĐT Người Nhận * 0366585915 Người nhận * tiết di VP Nhận * An Giang Giao hàng G…" at bounding box center [413, 118] width 707 height 51
click at [198, 173] on input "1 KIỆN XỐP TRẮNG BỌC PE (MÔ HÌNH)" at bounding box center [220, 172] width 80 height 10
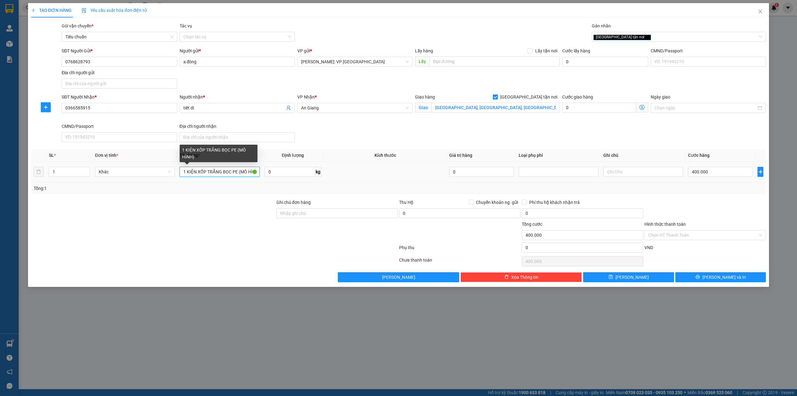
click at [198, 173] on input "1 KIỆN XỐP TRẮNG BỌC PE (MÔ HÌNH)" at bounding box center [220, 172] width 80 height 10
drag, startPoint x: 234, startPoint y: 193, endPoint x: 477, endPoint y: 224, distance: 245.1
click at [234, 193] on div "Tổng: 1" at bounding box center [398, 188] width 735 height 12
click at [411, 77] on div "SĐT Người Gửi * 0768628793 Người gửi * a đông VP gửi * Hồ Chí Minh: VP Quận Tân…" at bounding box center [413, 69] width 707 height 44
click at [346, 110] on span "An Giang" at bounding box center [355, 107] width 108 height 9
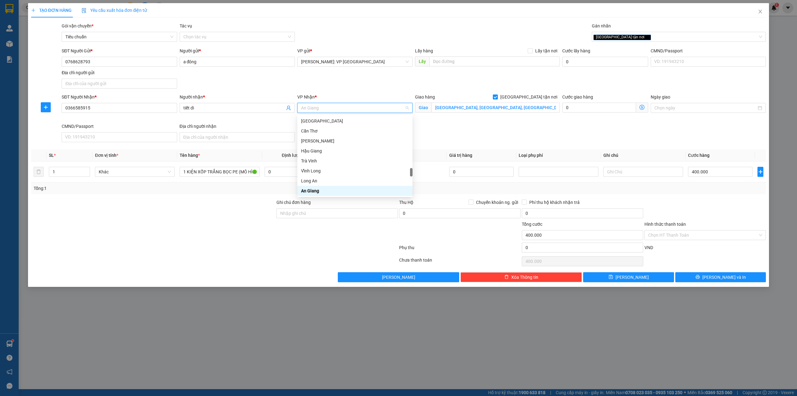
type input "K"
type input "NINH"
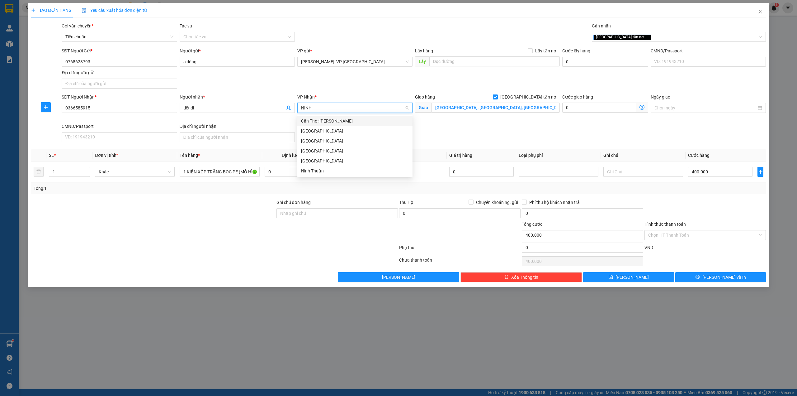
click at [345, 120] on div "Cần Thơ: [PERSON_NAME]" at bounding box center [355, 120] width 108 height 7
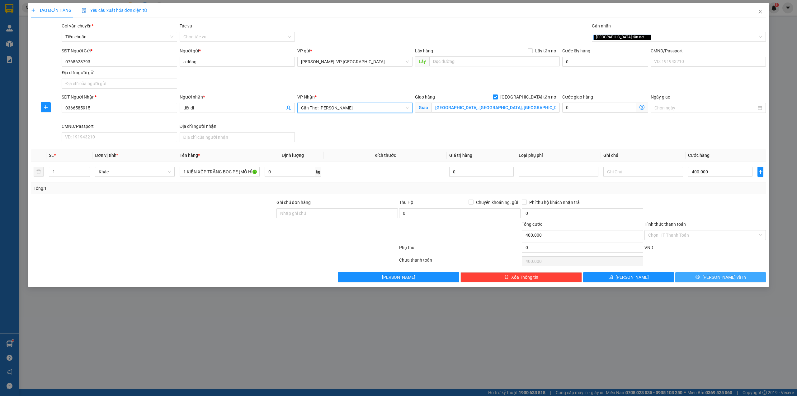
click at [698, 274] on button "Lưu và In" at bounding box center [721, 277] width 91 height 10
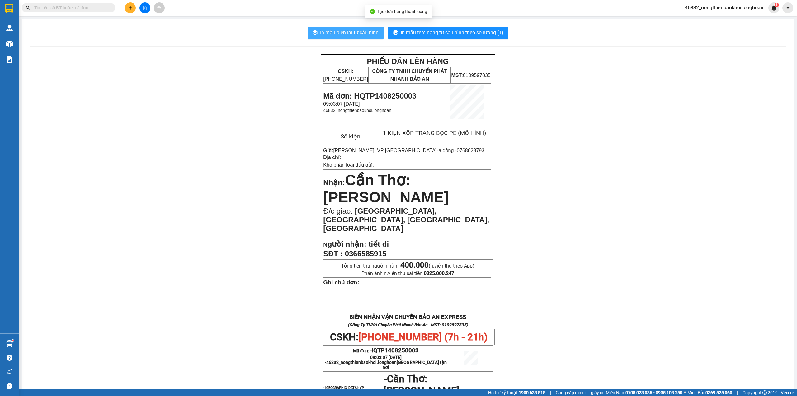
click at [357, 35] on span "In mẫu biên lai tự cấu hình" at bounding box center [349, 33] width 59 height 8
click at [272, 217] on div "PHIẾU DÁN LÊN HÀNG CSKH: 1900.06.88.33 CÔNG TY TNHH CHUYỂN PHÁT NHANH BẢO AN MS…" at bounding box center [408, 343] width 757 height 579
click at [227, 150] on div "PHIẾU DÁN LÊN HÀNG CSKH: 1900.06.88.33 CÔNG TY TNHH CHUYỂN PHÁT NHANH BẢO AN MS…" at bounding box center [408, 343] width 757 height 579
click at [217, 146] on div "PHIẾU DÁN LÊN HÀNG CSKH: 1900.06.88.33 CÔNG TY TNHH CHUYỂN PHÁT NHANH BẢO AN MS…" at bounding box center [408, 343] width 757 height 579
click at [438, 36] on span "In mẫu tem hàng tự cấu hình theo số lượng (1)" at bounding box center [452, 33] width 103 height 8
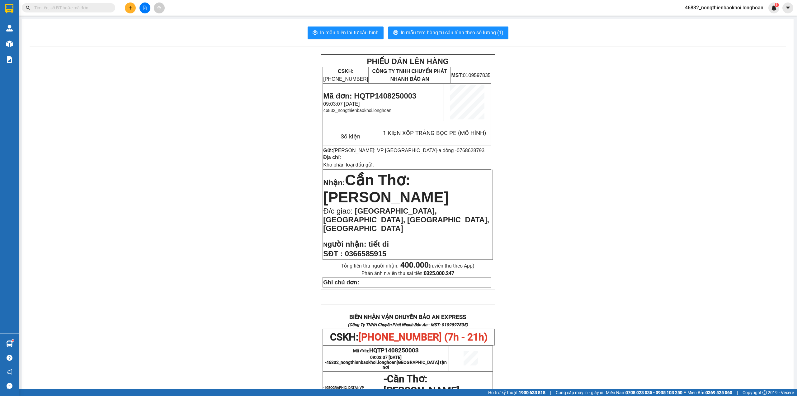
click at [184, 201] on div "PHIẾU DÁN LÊN HÀNG CSKH: 1900.06.88.33 CÔNG TY TNHH CHUYỂN PHÁT NHANH BẢO AN MS…" at bounding box center [408, 343] width 757 height 579
click at [130, 6] on icon "plus" at bounding box center [130, 8] width 4 height 4
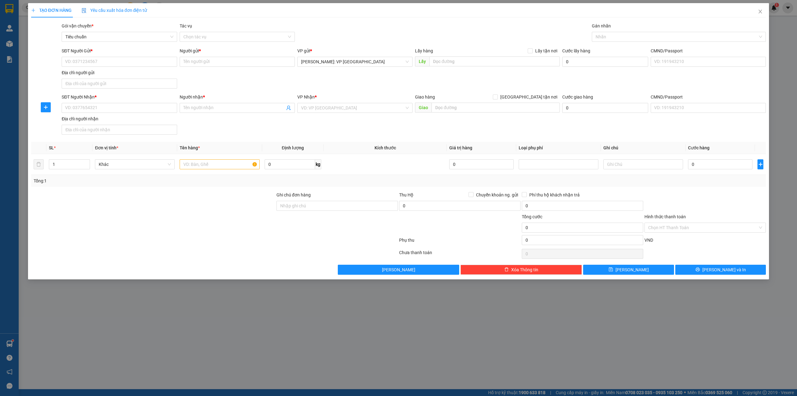
click at [354, 21] on div "TẠO ĐƠN HÀNG Yêu cầu xuất hóa đơn điện tử Transit Pickup Surcharge Ids Transit …" at bounding box center [398, 138] width 735 height 271
click at [173, 224] on div at bounding box center [153, 224] width 245 height 22
click at [210, 160] on input "text" at bounding box center [220, 164] width 80 height 10
click at [244, 221] on div at bounding box center [153, 224] width 245 height 22
click at [218, 159] on td "1 XE EX BIỂN SỐ" at bounding box center [219, 164] width 85 height 21
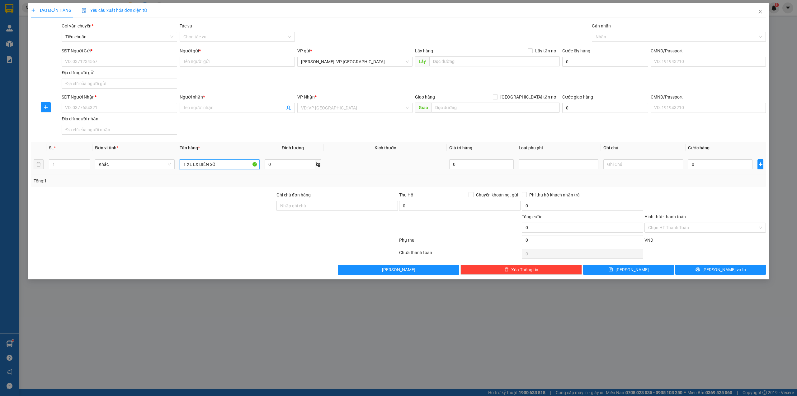
click at [225, 164] on input "1 XE EX BIỂN SỐ" at bounding box center [220, 164] width 80 height 10
type input "1 XE EX BIỂN SỐ 59DB-167.07"
click at [238, 131] on div "SĐT Người Nhận * VD: 0377654321 Người nhận * Tên người nhận VP Nhận * VD: VP Sà…" at bounding box center [413, 115] width 707 height 44
click at [246, 215] on div at bounding box center [153, 224] width 245 height 22
click at [279, 133] on div "SĐT Người Nhận * VD: 0377654321 Người nhận * Tên người nhận VP Nhận * VD: VP Sà…" at bounding box center [413, 115] width 707 height 44
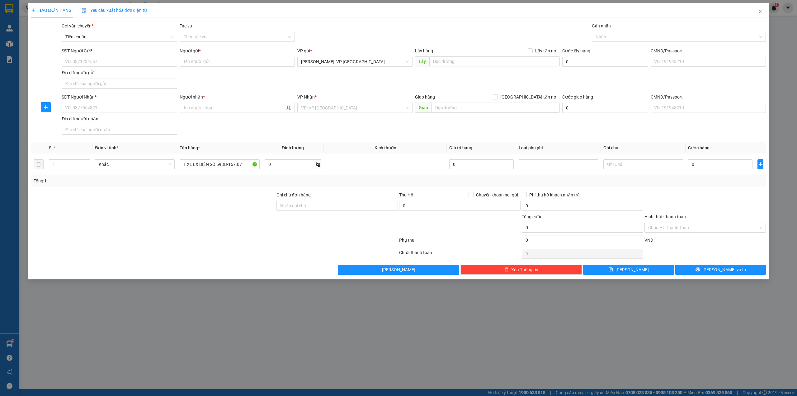
click at [333, 130] on div "SĐT Người Nhận * VD: 0377654321 Người nhận * Tên người nhận VP Nhận * VD: VP Sà…" at bounding box center [413, 115] width 707 height 44
click at [365, 108] on input "search" at bounding box center [352, 107] width 103 height 9
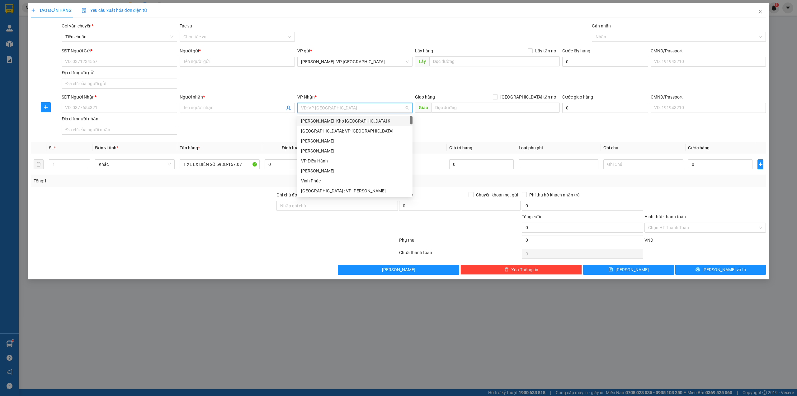
click at [217, 129] on div "SĐT Người Nhận * VD: 0377654321 Người nhận * Tên người nhận VP Nhận * VD: VP Sà…" at bounding box center [413, 115] width 707 height 44
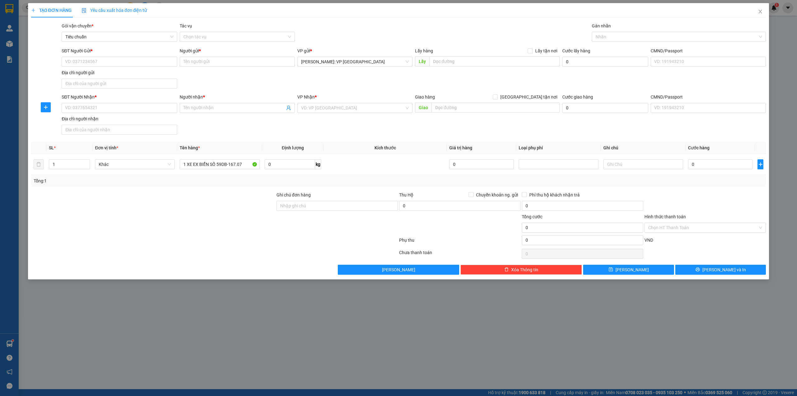
click at [287, 80] on div "SĐT Người Gửi * VD: 0371234567 Người gửi * Tên người gửi VP gửi * Hồ Chí Minh: …" at bounding box center [413, 69] width 707 height 44
click at [365, 126] on div "SĐT Người Nhận * VD: 0377654321 Người nhận * Tên người nhận VP Nhận * VD: VP Sà…" at bounding box center [413, 115] width 707 height 44
click at [365, 89] on div "SĐT Người Gửi * VD: 0371234567 Người gửi * Tên người gửi VP gửi * Hồ Chí Minh: …" at bounding box center [413, 69] width 707 height 44
click at [332, 141] on div "Transit Pickup Surcharge Ids Transit Deliver Surcharge Ids Transit Deliver Surc…" at bounding box center [398, 148] width 735 height 252
click at [224, 196] on div at bounding box center [153, 202] width 245 height 22
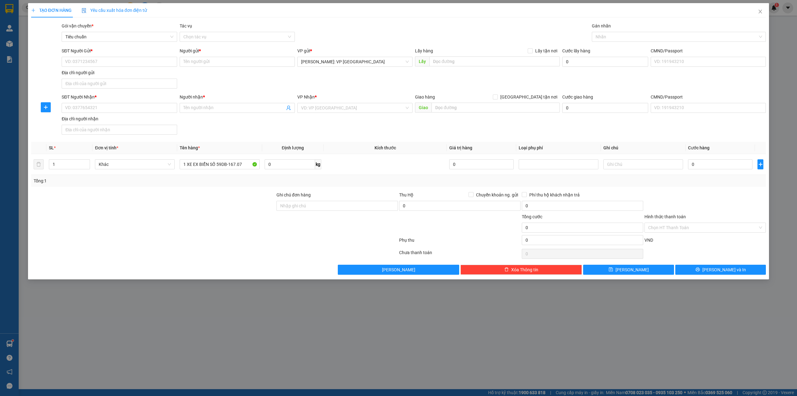
click at [224, 196] on div at bounding box center [153, 202] width 245 height 22
click at [214, 206] on div at bounding box center [153, 202] width 245 height 22
drag, startPoint x: 197, startPoint y: 215, endPoint x: 188, endPoint y: 217, distance: 9.0
click at [196, 216] on div at bounding box center [153, 224] width 245 height 22
click at [181, 220] on div at bounding box center [153, 224] width 245 height 22
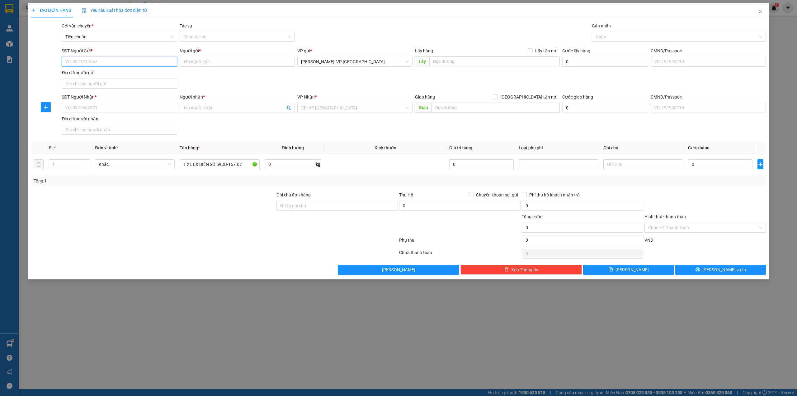
click at [120, 60] on input "SĐT Người Gửi *" at bounding box center [119, 62] width 115 height 10
type input "0978127688"
click at [101, 72] on div "0978127688 - anh biên" at bounding box center [119, 74] width 108 height 7
type input "anh biên"
type input "0978127688"
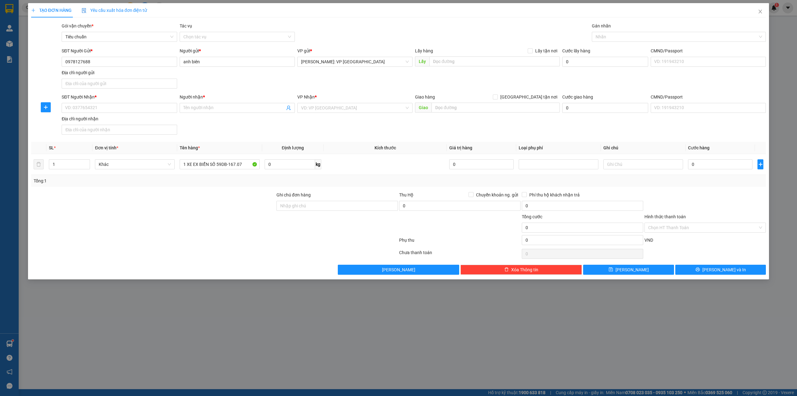
click at [211, 77] on div "SĐT Người Gửi * 0978127688 0978127688 Người gửi * anh biên VP gửi * Hồ Chí Minh…" at bounding box center [413, 69] width 707 height 44
click at [144, 111] on input "SĐT Người Nhận *" at bounding box center [119, 108] width 115 height 10
click at [123, 118] on div "0978127688 - anh biên" at bounding box center [119, 121] width 108 height 7
type input "0978127688"
type input "anh biên"
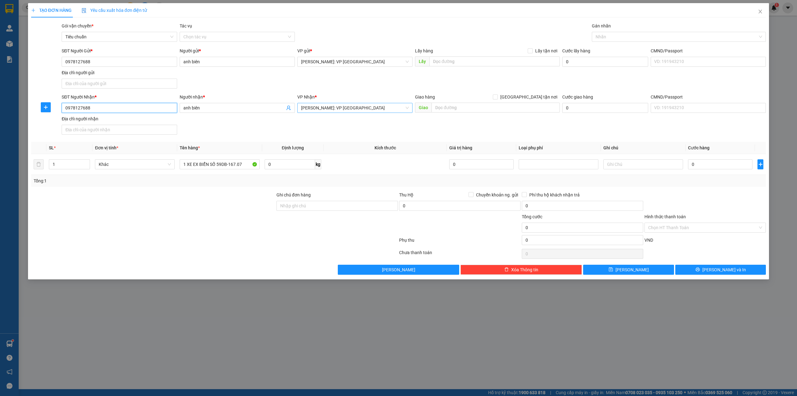
click at [334, 108] on span "[PERSON_NAME]: VP [GEOGRAPHIC_DATA]" at bounding box center [355, 107] width 108 height 9
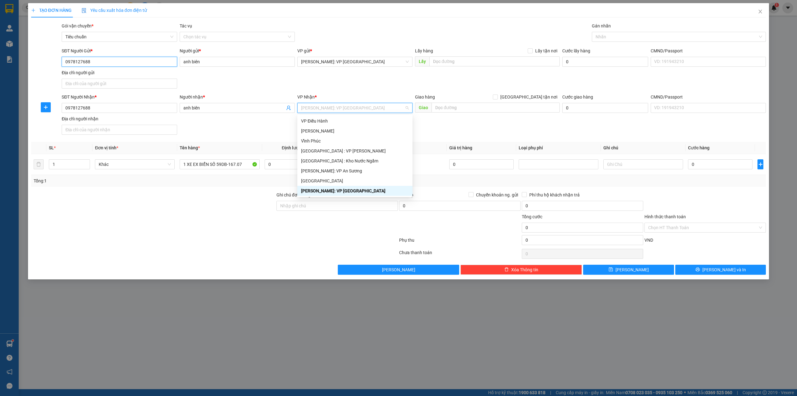
click at [104, 63] on input "0978127688" at bounding box center [119, 62] width 115 height 10
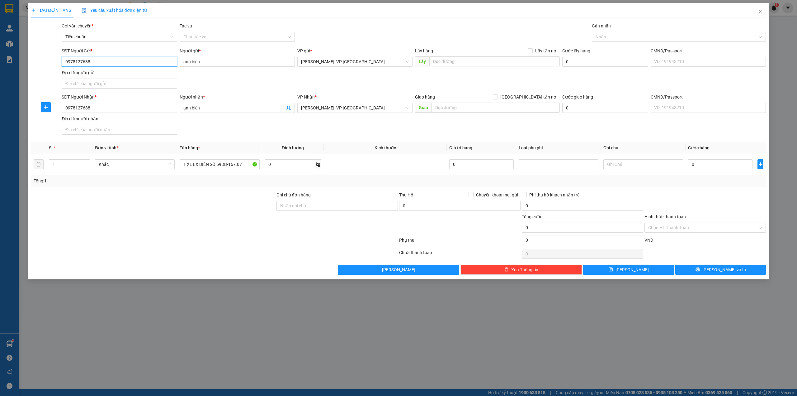
click at [104, 63] on input "0978127688" at bounding box center [119, 62] width 115 height 10
click at [371, 109] on span "[PERSON_NAME]: VP [GEOGRAPHIC_DATA]" at bounding box center [355, 107] width 108 height 9
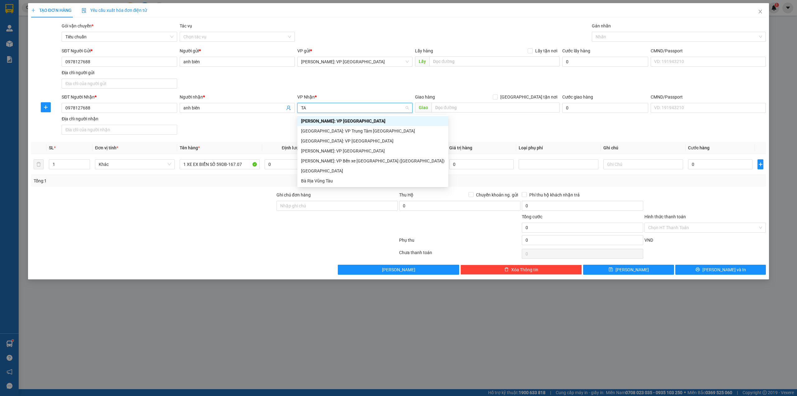
scroll to position [0, 0]
type input "TÂY"
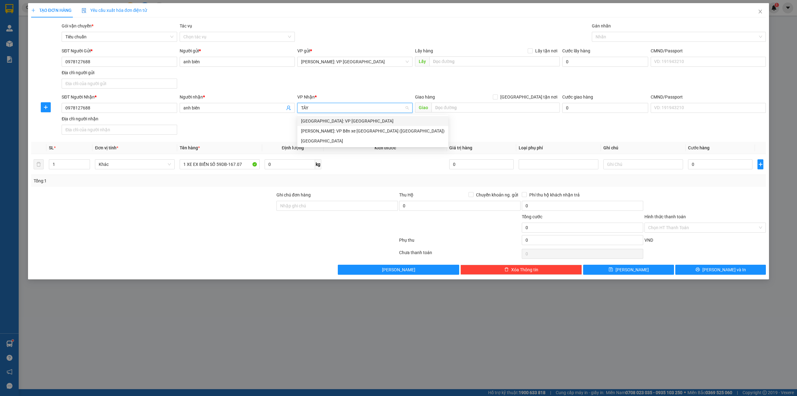
click at [350, 122] on div "[GEOGRAPHIC_DATA]: VP [GEOGRAPHIC_DATA]" at bounding box center [373, 120] width 144 height 7
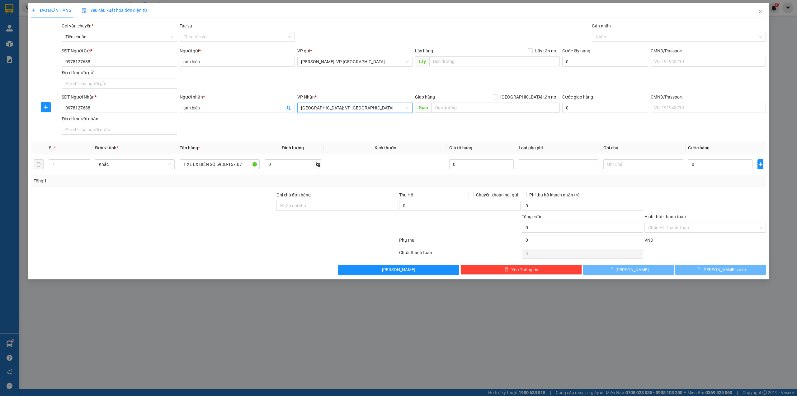
click at [343, 96] on div "VP Nhận *" at bounding box center [354, 96] width 115 height 7
click at [309, 125] on div "SĐT Người Nhận * 0978127688 Người nhận * anh biên VP Nhận * Hà Nội: VP Tây Hồ G…" at bounding box center [413, 115] width 707 height 44
click at [328, 23] on div "Gói vận chuyển * Tiêu chuẩn Tác vụ Chọn tác vụ Gán nhãn Nhãn" at bounding box center [413, 33] width 707 height 22
click at [330, 28] on div "Gói vận chuyển * Tiêu chuẩn Tác vụ Chọn tác vụ Gán nhãn Nhãn" at bounding box center [413, 33] width 707 height 22
click at [226, 201] on div at bounding box center [153, 202] width 245 height 22
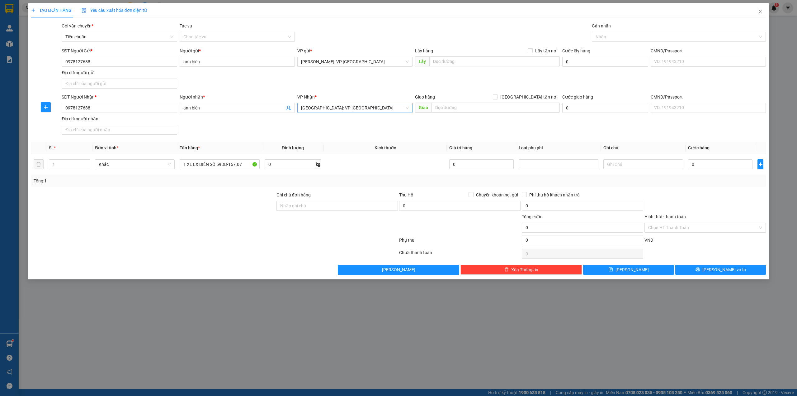
click at [215, 217] on div at bounding box center [153, 224] width 245 height 22
click at [212, 217] on div at bounding box center [153, 224] width 245 height 22
click at [300, 207] on input "Ghi chú đơn hàng" at bounding box center [337, 206] width 121 height 10
type input "1"
click at [615, 40] on div at bounding box center [676, 36] width 165 height 7
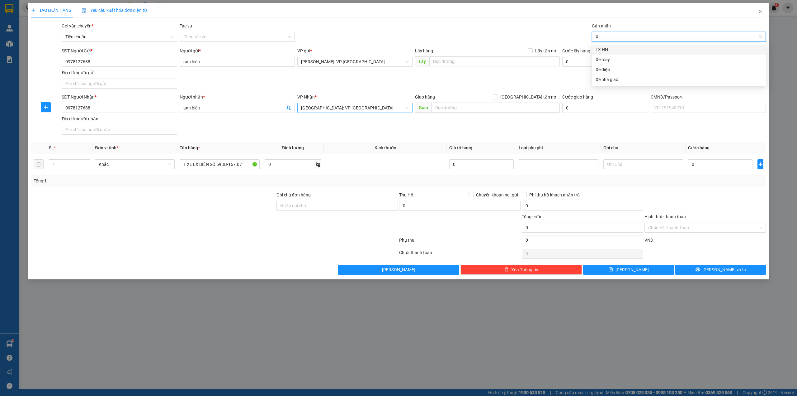
type input "XE"
click at [614, 50] on div "Xe máy" at bounding box center [679, 49] width 167 height 7
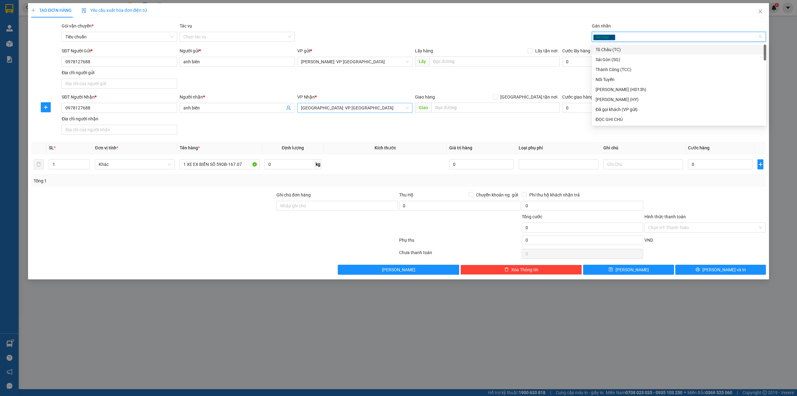
click at [499, 22] on div "TẠO ĐƠN HÀNG Yêu cầu xuất hóa đơn điện tử Transit Pickup Surcharge Ids Transit …" at bounding box center [398, 138] width 735 height 271
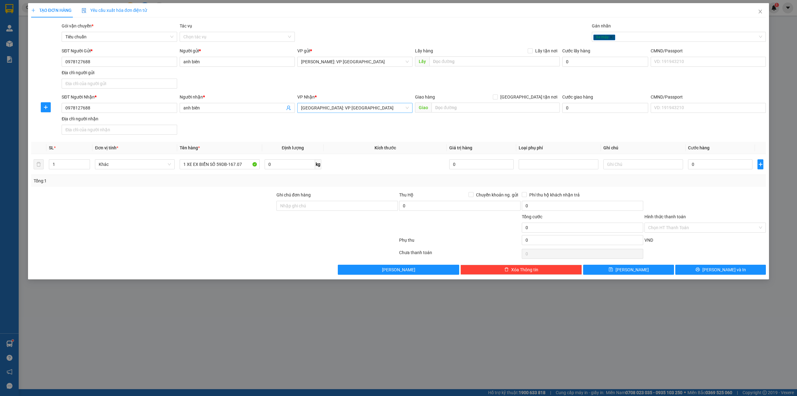
click at [363, 84] on div "SĐT Người Gửi * 0978127688 Người gửi * anh biên VP gửi * Hồ Chí Minh: VP Quận T…" at bounding box center [413, 69] width 707 height 44
click at [369, 86] on div "SĐT Người Gửi * 0978127688 Người gửi * anh biên VP gửi * Hồ Chí Minh: VP Quận T…" at bounding box center [413, 69] width 707 height 44
click at [371, 89] on div "SĐT Người Gửi * 0978127688 Người gửi * anh biên VP gửi * Hồ Chí Minh: VP Quận T…" at bounding box center [413, 69] width 707 height 44
click at [387, 125] on div "SĐT Người Nhận * 0978127688 Người nhận * anh biên VP Nhận * Hà Nội: VP Tây Hồ G…" at bounding box center [413, 115] width 707 height 44
click at [374, 130] on div "SĐT Người Nhận * 0978127688 Người nhận * anh biên VP Nhận * Hà Nội: VP Tây Hồ G…" at bounding box center [413, 115] width 707 height 44
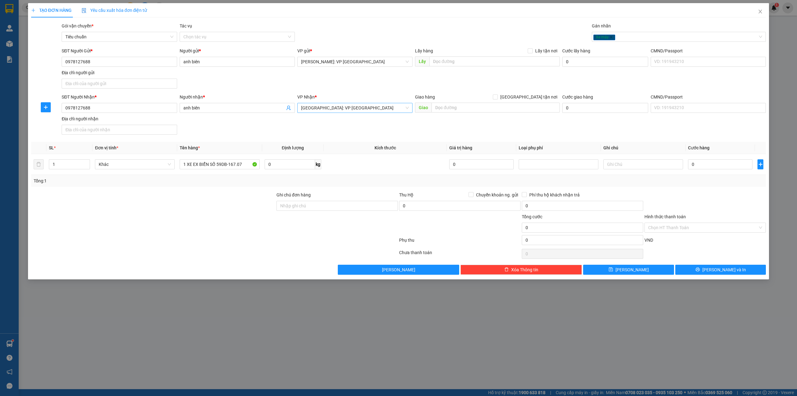
click at [206, 215] on div at bounding box center [153, 224] width 245 height 22
click at [441, 130] on div "SĐT Người Nhận * 0978127688 Người nhận * anh biên VP Nhận * Hà Nội: VP Tây Hồ G…" at bounding box center [413, 115] width 707 height 44
click at [499, 30] on div "Gói vận chuyển * Tiêu chuẩn Tác vụ Chọn tác vụ Gán nhãn Xe máy" at bounding box center [413, 33] width 707 height 22
click at [397, 132] on div "SĐT Người Nhận * 0978127688 Người nhận * anh biên VP Nhận * Hà Nội: VP Tây Hồ G…" at bounding box center [413, 115] width 707 height 44
drag, startPoint x: 201, startPoint y: 206, endPoint x: 211, endPoint y: 206, distance: 9.7
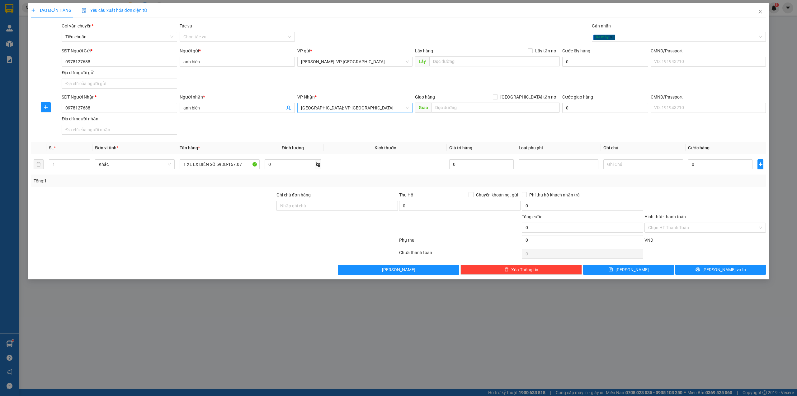
click at [203, 206] on div at bounding box center [153, 202] width 245 height 22
click at [263, 226] on div at bounding box center [153, 224] width 245 height 22
click at [705, 191] on div "Transit Pickup Surcharge Ids Transit Deliver Surcharge Ids Transit Deliver Surc…" at bounding box center [398, 148] width 735 height 252
drag, startPoint x: 641, startPoint y: 180, endPoint x: 652, endPoint y: 188, distance: 14.1
click at [653, 186] on div "Tổng: 1" at bounding box center [398, 181] width 735 height 12
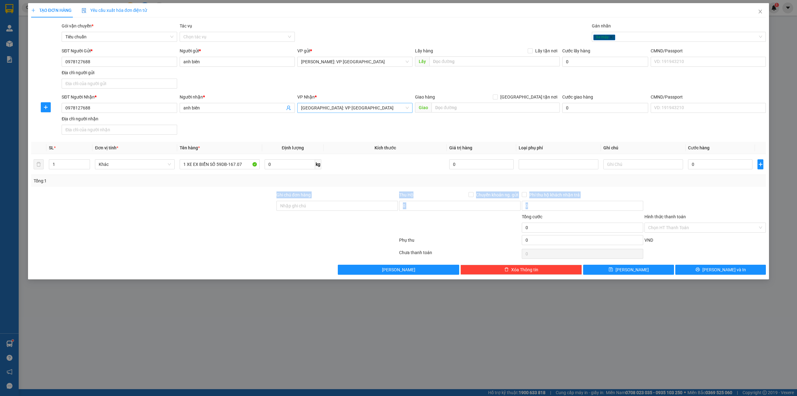
drag, startPoint x: 656, startPoint y: 184, endPoint x: 656, endPoint y: 205, distance: 20.9
click at [656, 205] on div "Transit Pickup Surcharge Ids Transit Deliver Surcharge Ids Transit Deliver Surc…" at bounding box center [398, 148] width 735 height 252
click at [274, 228] on div at bounding box center [153, 224] width 245 height 22
click at [696, 182] on div "Tổng: 1" at bounding box center [399, 180] width 730 height 7
drag, startPoint x: 218, startPoint y: 200, endPoint x: 677, endPoint y: 215, distance: 458.7
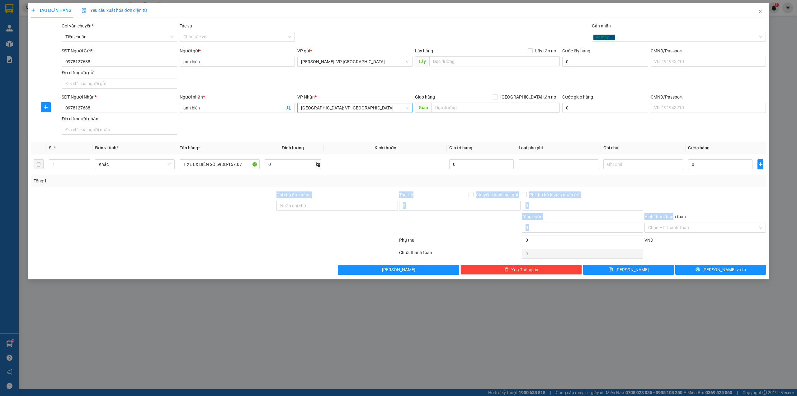
click at [673, 215] on form "Ghi chú đơn hàng Thu Hộ Chuyển khoản ng. gửi 0 Phí thu hộ khách nhận trả 0 Tổng…" at bounding box center [398, 219] width 735 height 56
click at [688, 211] on div at bounding box center [705, 202] width 123 height 22
click at [698, 165] on input "0" at bounding box center [720, 164] width 64 height 10
type input "1"
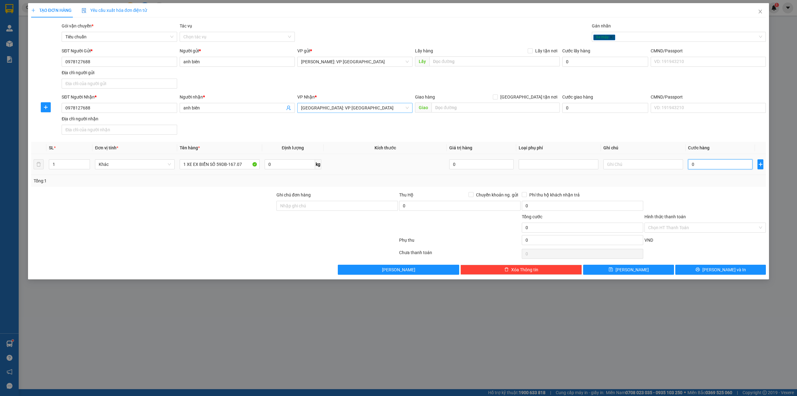
type input "1"
type input "11"
type input "113"
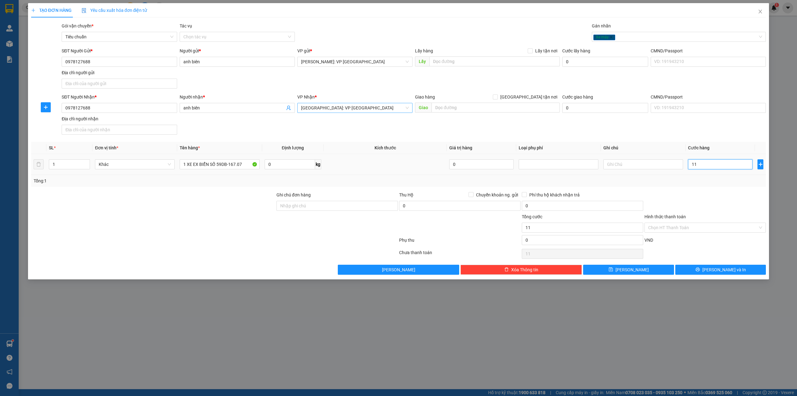
type input "113"
type input "1.130"
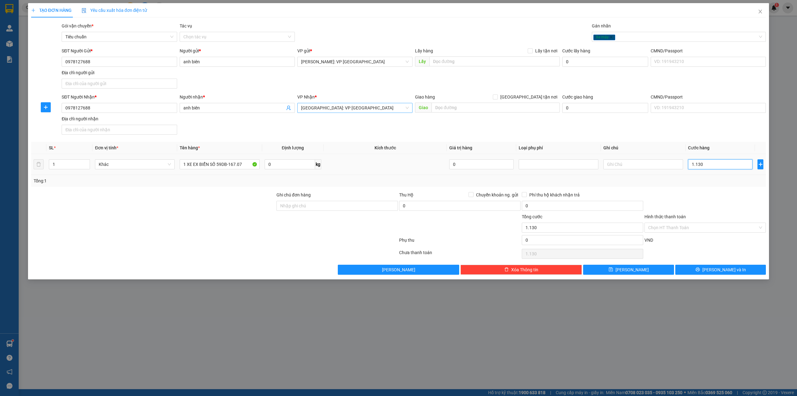
type input "11.300"
type input "113.000"
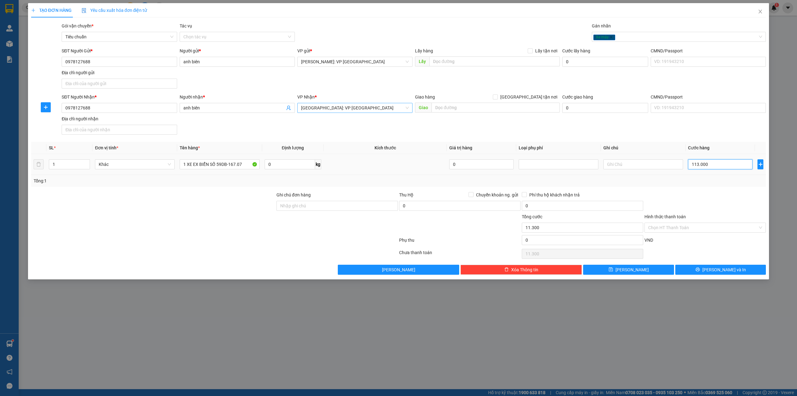
type input "113.000"
type input "1.130.000"
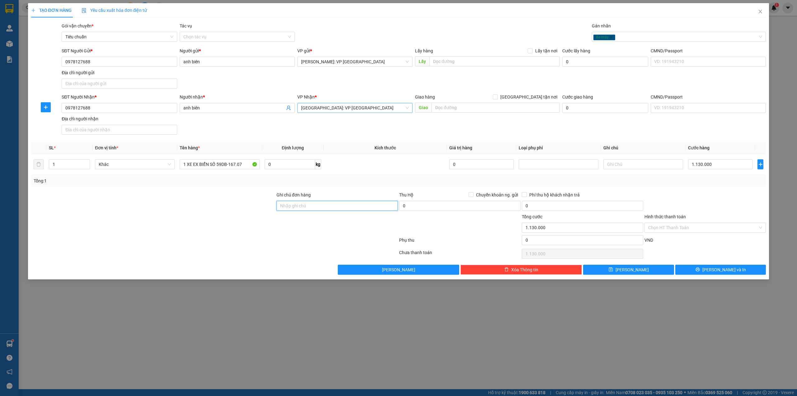
drag, startPoint x: 315, startPoint y: 206, endPoint x: 298, endPoint y: 206, distance: 16.5
click at [315, 206] on input "Ghi chú đơn hàng" at bounding box center [337, 206] width 121 height 10
type input "CHÌA KHÓA+ CAVET KHÁCH GIỮ, RIÊNG THÙNG XE, GƯƠNG KHÁCH BẢO KHÔNG CẦN THÁO- HƯN…"
click at [228, 213] on div at bounding box center [153, 202] width 245 height 22
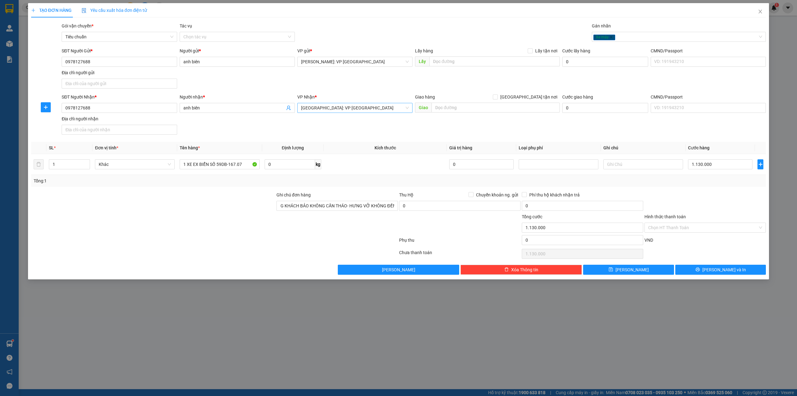
scroll to position [0, 0]
click at [458, 129] on div "SĐT Người Nhận * 0978127688 Người nhận * anh biên VP Nhận * Hà Nội: VP Tây Hồ G…" at bounding box center [413, 115] width 707 height 44
click at [694, 192] on div "Transit Pickup Surcharge Ids Transit Deliver Surcharge Ids Transit Deliver Surc…" at bounding box center [398, 148] width 735 height 252
drag, startPoint x: 733, startPoint y: 272, endPoint x: 602, endPoint y: 125, distance: 197.0
click at [604, 142] on div "Transit Pickup Surcharge Ids Transit Deliver Surcharge Ids Transit Deliver Surc…" at bounding box center [398, 148] width 735 height 252
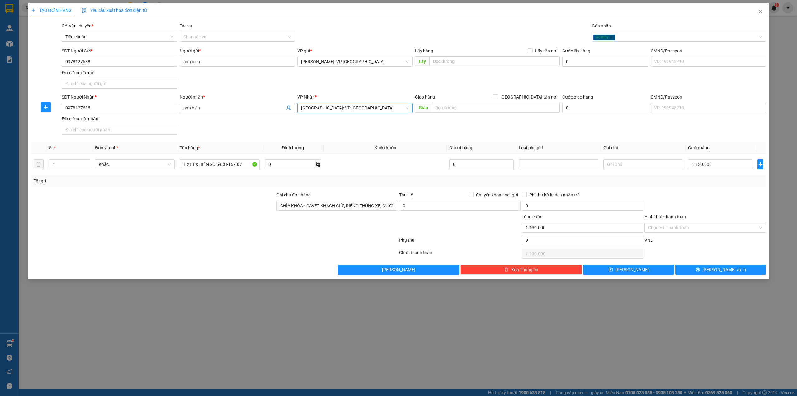
click at [602, 125] on div "SĐT Người Nhận * 0978127688 Người nhận * anh biên VP Nhận * Hà Nội: VP Tây Hồ G…" at bounding box center [413, 115] width 707 height 44
click at [648, 32] on div "Xe máy" at bounding box center [679, 37] width 174 height 10
type input "D"
type input "ĐÔ"
click at [642, 50] on div "ĐỌC GHI CHÚ" at bounding box center [679, 49] width 167 height 7
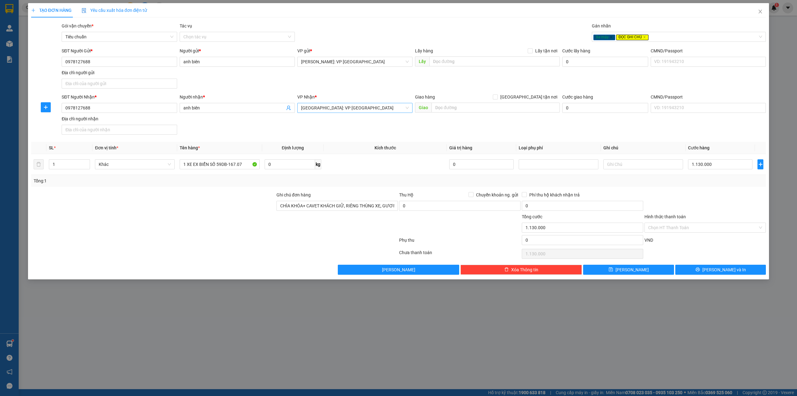
click at [542, 36] on div "Gói vận chuyển * Tiêu chuẩn Tác vụ Chọn tác vụ Gán nhãn Xe máy ĐỌC GHI CHÚ" at bounding box center [413, 33] width 707 height 22
click at [706, 273] on button "Lưu và In" at bounding box center [721, 269] width 91 height 10
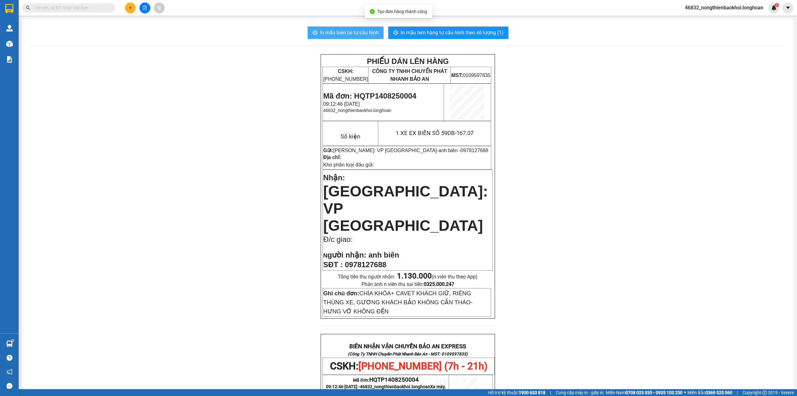
click at [365, 38] on button "In mẫu biên lai tự cấu hình" at bounding box center [346, 32] width 76 height 12
click at [529, 180] on div "PHIẾU DÁN LÊN HÀNG CSKH: 1900.06.88.33 CÔNG TY TNHH CHUYỂN PHÁT NHANH BẢO AN MS…" at bounding box center [408, 360] width 757 height 613
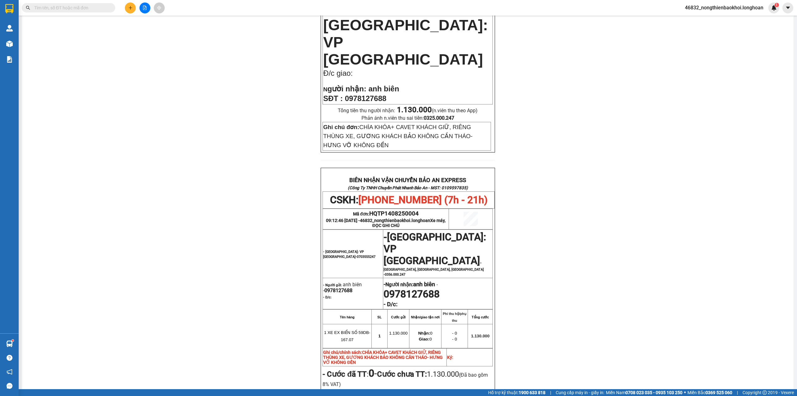
scroll to position [207, 0]
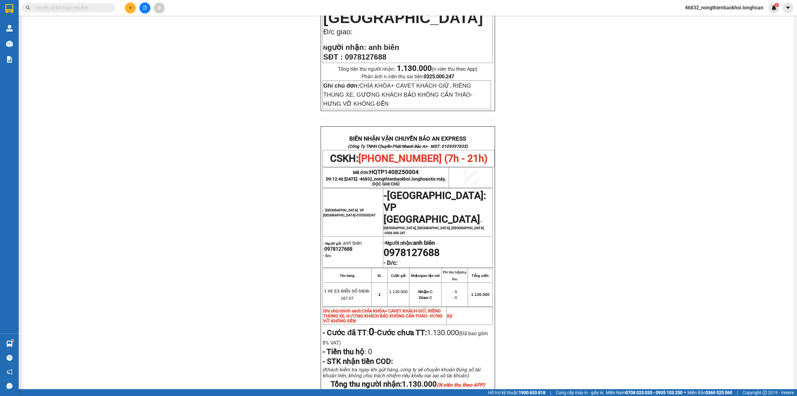
click at [540, 173] on div "PHIẾU DÁN LÊN HÀNG CSKH: 1900.06.88.33 CÔNG TY TNHH CHUYỂN PHÁT NHANH BẢO AN MS…" at bounding box center [408, 153] width 757 height 613
click at [222, 141] on div "PHIẾU DÁN LÊN HÀNG CSKH: 1900.06.88.33 CÔNG TY TNHH CHUYỂN PHÁT NHANH BẢO AN MS…" at bounding box center [408, 153] width 757 height 613
click at [225, 136] on div "PHIẾU DÁN LÊN HÀNG CSKH: 1900.06.88.33 CÔNG TY TNHH CHUYỂN PHÁT NHANH BẢO AN MS…" at bounding box center [408, 153] width 757 height 613
click at [222, 142] on div "PHIẾU DÁN LÊN HÀNG CSKH: 1900.06.88.33 CÔNG TY TNHH CHUYỂN PHÁT NHANH BẢO AN MS…" at bounding box center [408, 153] width 757 height 613
click at [164, 84] on div "PHIẾU DÁN LÊN HÀNG CSKH: 1900.06.88.33 CÔNG TY TNHH CHUYỂN PHÁT NHANH BẢO AN MS…" at bounding box center [408, 153] width 757 height 613
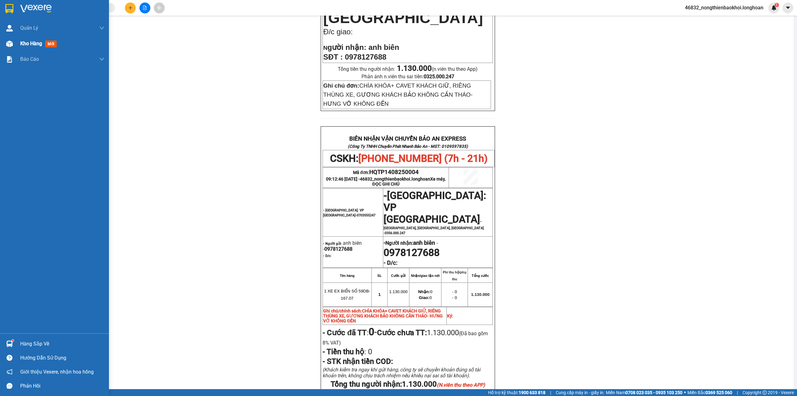
click at [9, 47] on div at bounding box center [9, 43] width 11 height 11
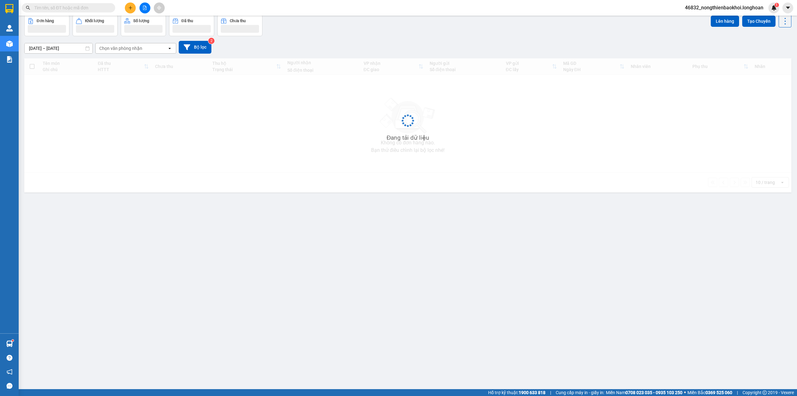
scroll to position [29, 0]
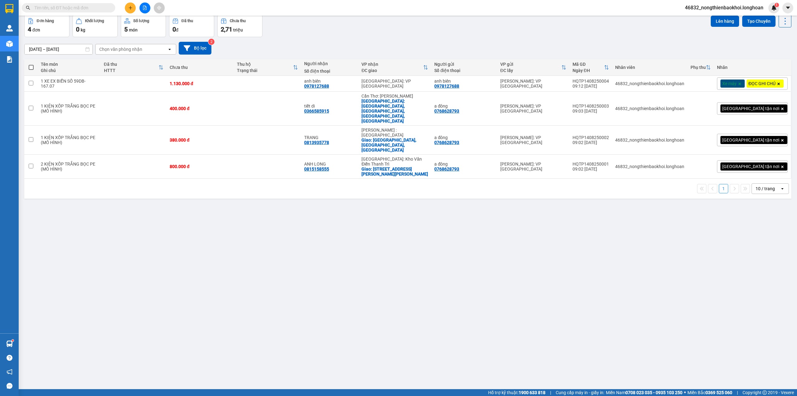
click at [382, 35] on div "Đơn hàng 4 đơn Khối lượng 0 kg Số lượng 5 món Đã thu 0 đ Chưa thu 2,71 triệu Lê…" at bounding box center [407, 26] width 767 height 22
click at [273, 247] on div "ver 1.8.138 Kho gửi Trên xe Kho nhận Kho công nợ Hàng đã giao Đơn hàng 4 đơn Kh…" at bounding box center [408, 188] width 772 height 396
click at [498, 30] on div "Đơn hàng 4 đơn Khối lượng 0 kg Số lượng 5 món Đã thu 0 đ Chưa thu 2,71 triệu Lê…" at bounding box center [407, 26] width 767 height 22
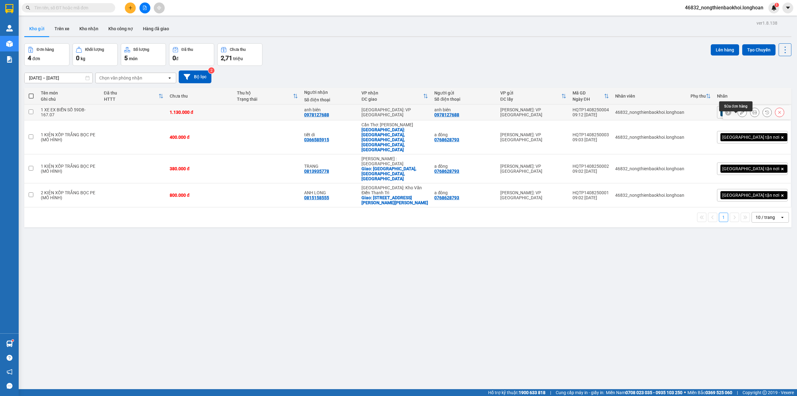
click at [740, 114] on icon at bounding box center [742, 112] width 4 height 4
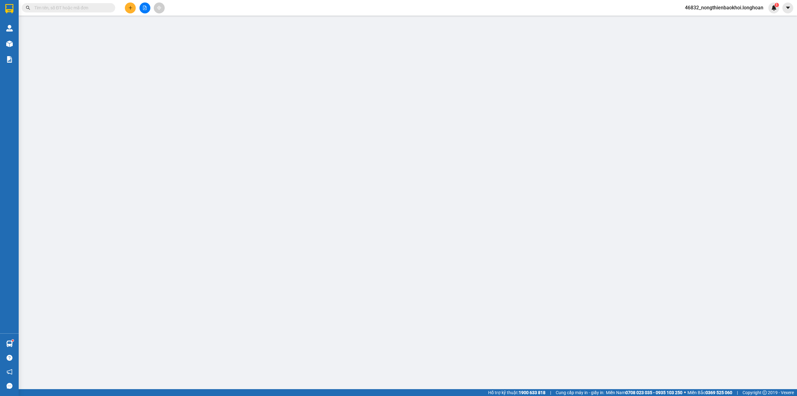
type input "0978127688"
type input "anh biên"
type input "0978127688"
type input "anh biên"
type input "CHÌA KHÓA+ CAVET KHÁCH GIỮ, RIÊNG THÙNG XE, GƯƠNG KHÁCH BẢO KHÔNG CẦN THÁO- HƯN…"
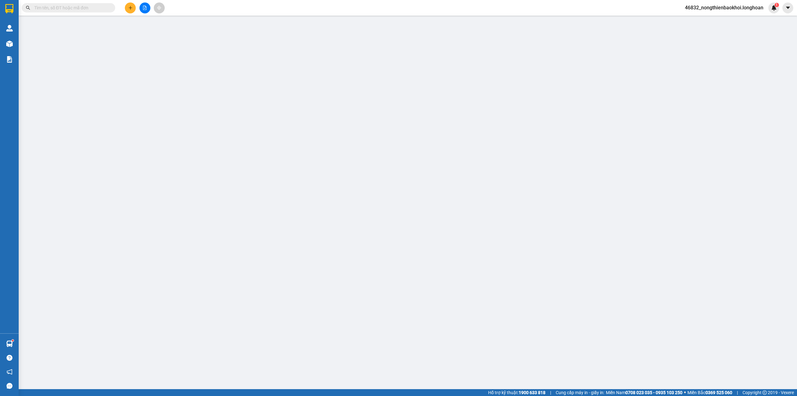
type input "1.130.000"
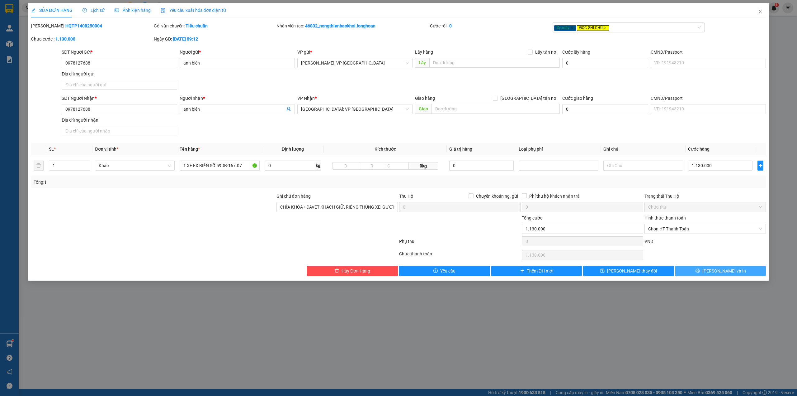
click at [718, 272] on span "Lưu và In" at bounding box center [725, 270] width 44 height 7
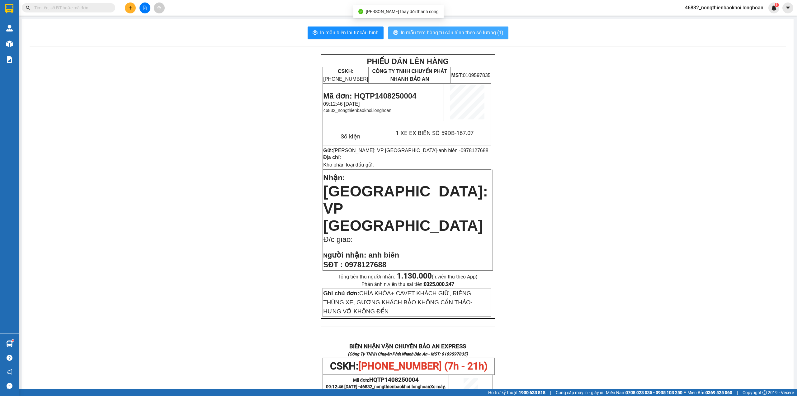
click at [414, 32] on span "In mẫu tem hàng tự cấu hình theo số lượng (1)" at bounding box center [452, 33] width 103 height 8
click at [332, 27] on button "In mẫu biên lai tự cấu hình" at bounding box center [346, 32] width 76 height 12
click at [588, 220] on div "PHIẾU DÁN LÊN HÀNG CSKH: 1900.06.88.33 CÔNG TY TNHH CHUYỂN PHÁT NHANH BẢO AN MS…" at bounding box center [408, 360] width 757 height 613
click at [207, 125] on div "PHIẾU DÁN LÊN HÀNG CSKH: 1900.06.88.33 CÔNG TY TNHH CHUYỂN PHÁT NHANH BẢO AN MS…" at bounding box center [408, 360] width 757 height 613
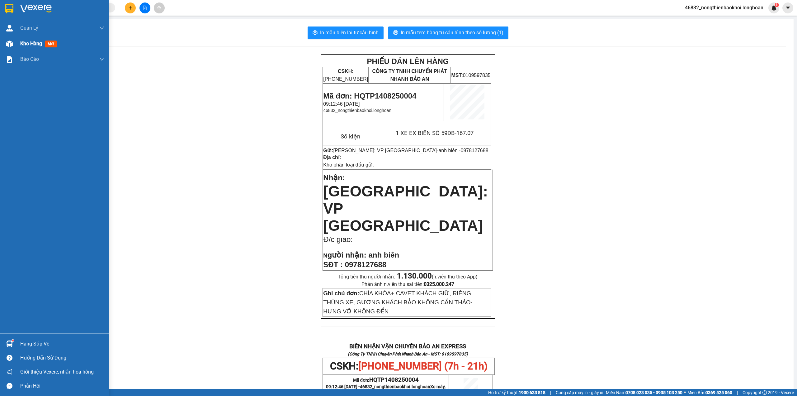
click at [9, 43] on img at bounding box center [9, 43] width 7 height 7
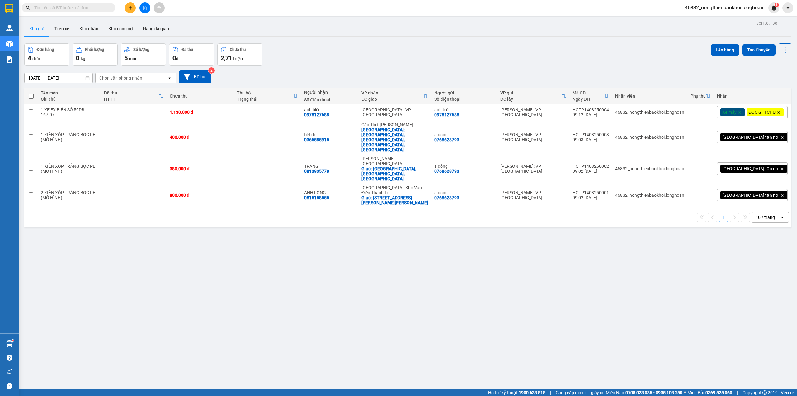
click at [350, 56] on div "Đơn hàng 4 đơn Khối lượng 0 kg Số lượng 5 món Đã thu 0 đ Chưa thu 2,71 triệu Lê…" at bounding box center [407, 54] width 767 height 22
click at [349, 56] on div "Đơn hàng 4 đơn Khối lượng 0 kg Số lượng 5 món Đã thu 0 đ Chưa thu 2,71 triệu Lê…" at bounding box center [407, 54] width 767 height 22
click at [315, 247] on div "ver 1.8.138 Kho gửi Trên xe Kho nhận Kho công nợ Hàng đã giao Đơn hàng 4 đơn Kh…" at bounding box center [408, 217] width 772 height 396
click at [132, 3] on button at bounding box center [130, 7] width 11 height 11
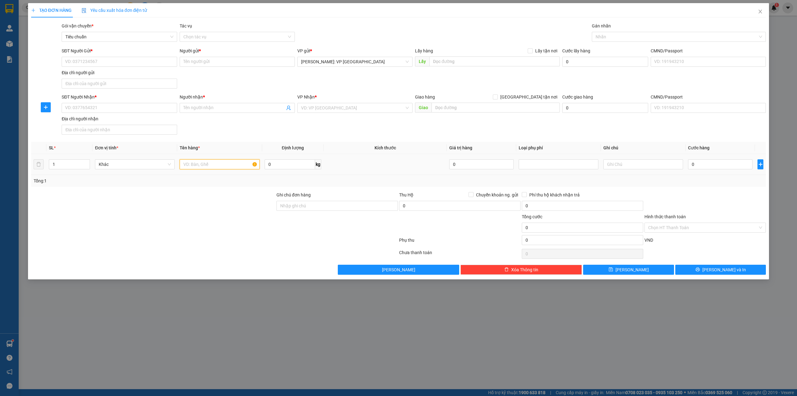
click at [197, 164] on input "text" at bounding box center [220, 164] width 80 height 10
click at [244, 164] on input "1 THÙNG GIẤY (LON NƯỚC TRÁOI CÂY)" at bounding box center [220, 164] width 80 height 10
type input "1 THÙNG GIẤY (LON NƯỚC TRÁI CÂY)"
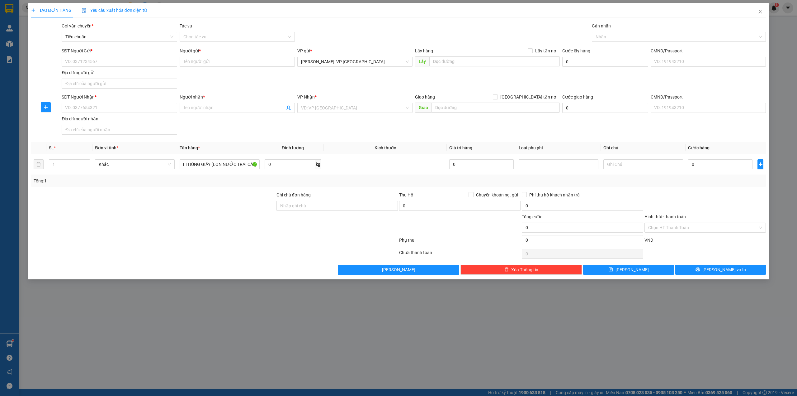
click at [215, 197] on div at bounding box center [153, 202] width 245 height 22
click at [84, 107] on input "SĐT Người Nhận *" at bounding box center [119, 108] width 115 height 10
type input "0977158115"
click at [157, 120] on div "0977158115 - ngọc hương" at bounding box center [119, 121] width 108 height 7
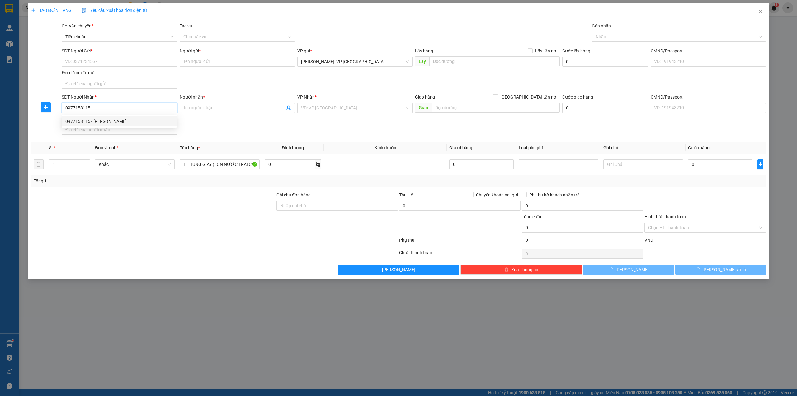
type input "[PERSON_NAME]"
checkbox input "true"
type input "CẠNH CAFE PHỐ NÚI, 18 BÙI QUỐC KHÁI, HOÀNG MAI, HÀ NỘI"
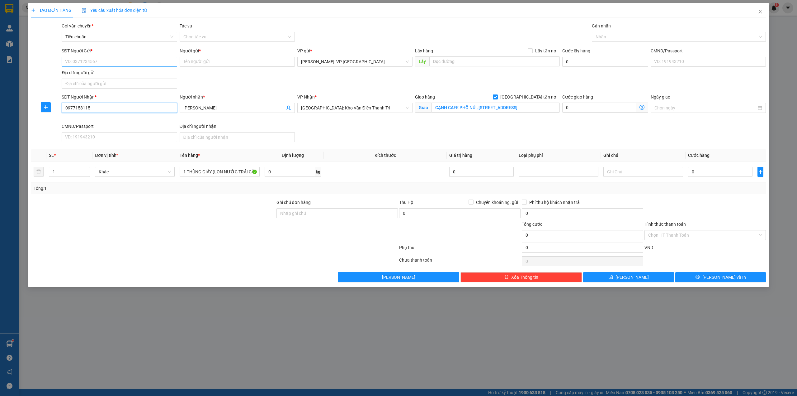
type input "0977158115"
click at [151, 58] on input "SĐT Người Gửi *" at bounding box center [119, 62] width 115 height 10
click at [124, 71] on div "0905983362 - cường quật" at bounding box center [119, 74] width 108 height 7
type input "0905983362"
type input "cường quật"
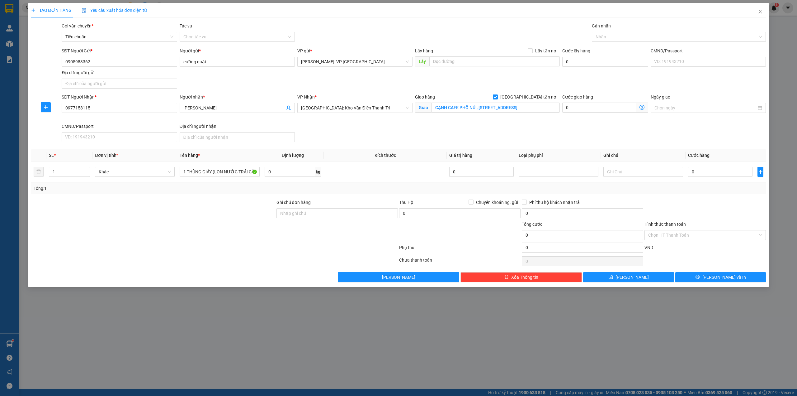
click at [218, 69] on div "Người gửi * cường quật" at bounding box center [237, 58] width 115 height 22
click at [647, 40] on div at bounding box center [676, 36] width 165 height 7
type input "GI"
click at [649, 47] on div "[GEOGRAPHIC_DATA] tận nơi" at bounding box center [679, 49] width 167 height 7
click at [708, 167] on div "0" at bounding box center [720, 171] width 64 height 12
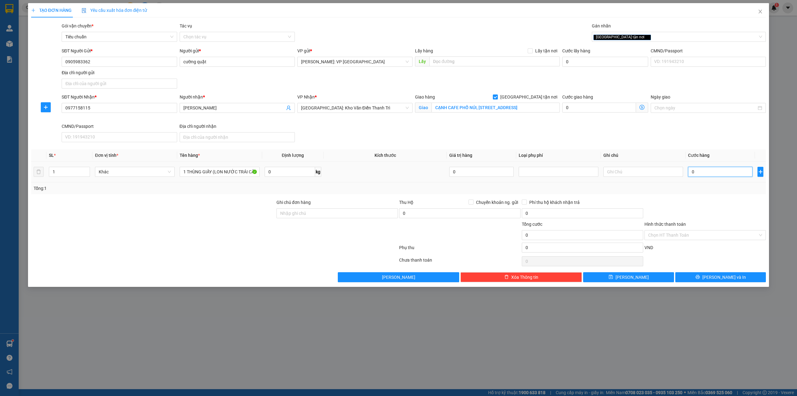
click at [709, 173] on input "0" at bounding box center [720, 172] width 64 height 10
type input "2"
type input "20"
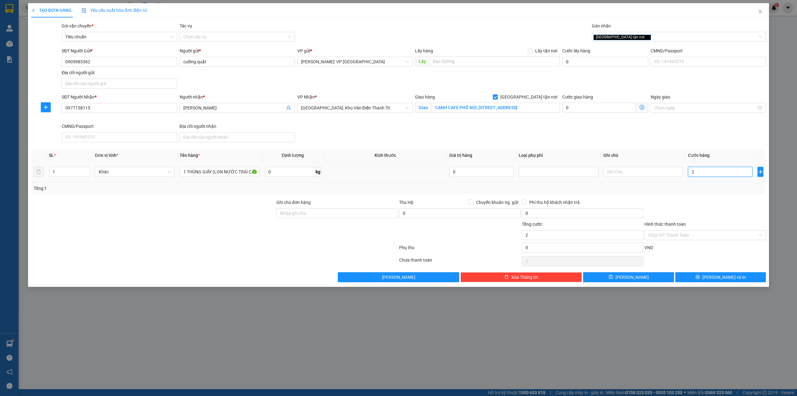
type input "20"
type input "200"
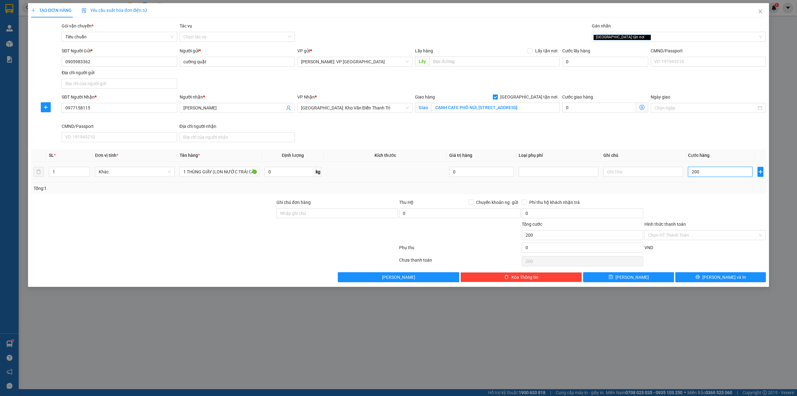
type input "2.000"
type input "20.000"
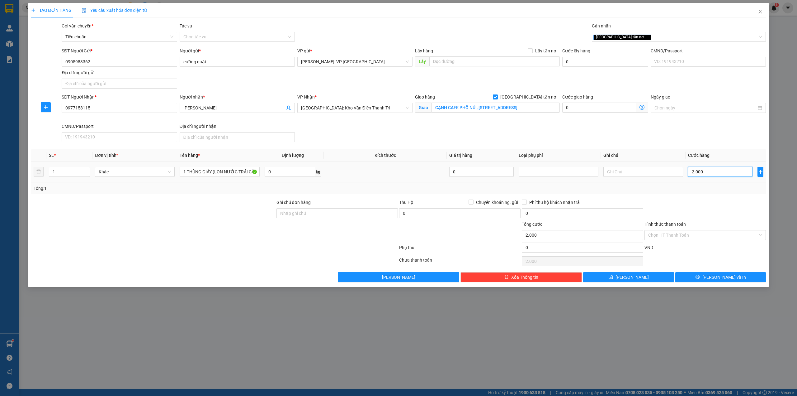
type input "20.000"
type input "200.000"
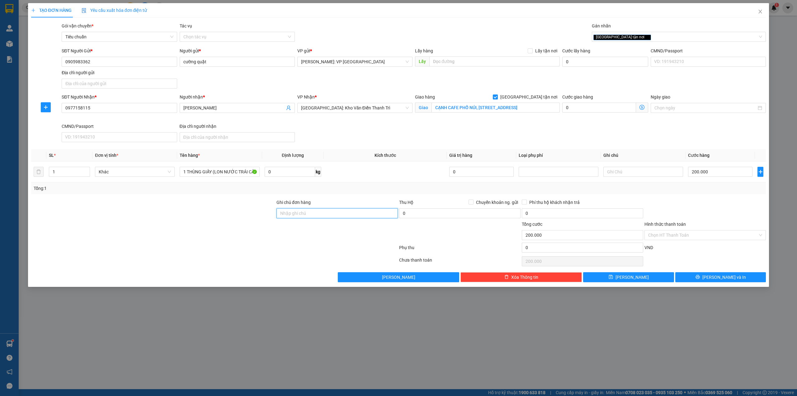
drag, startPoint x: 329, startPoint y: 216, endPoint x: 333, endPoint y: 216, distance: 4.1
click at [329, 216] on input "Ghi chú đơn hàng" at bounding box center [337, 213] width 121 height 10
type input "D"
type input "ĐỂ ĐÚNG CHIỀU"
drag, startPoint x: 234, startPoint y: 215, endPoint x: 244, endPoint y: 217, distance: 9.7
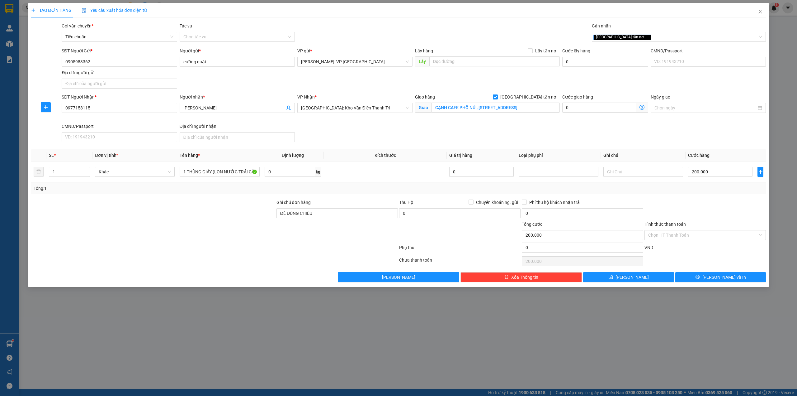
click at [234, 215] on div at bounding box center [153, 210] width 245 height 22
click at [726, 274] on button "Lưu và In" at bounding box center [721, 277] width 91 height 10
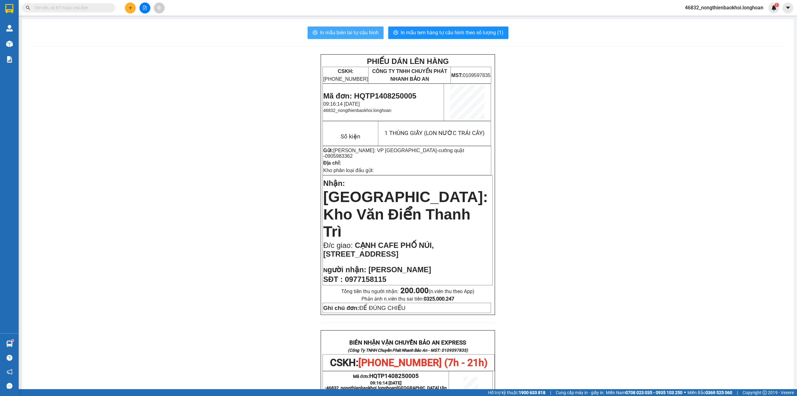
click at [348, 32] on span "In mẫu biên lai tự cấu hình" at bounding box center [349, 33] width 59 height 8
click at [198, 204] on div "PHIẾU DÁN LÊN HÀNG CSKH: 1900.06.88.33 CÔNG TY TNHH CHUYỂN PHÁT NHANH BẢO AN MS…" at bounding box center [408, 353] width 757 height 599
click at [405, 31] on span "In mẫu tem hàng tự cấu hình theo số lượng (1)" at bounding box center [452, 33] width 103 height 8
click at [234, 200] on div "PHIẾU DÁN LÊN HÀNG CSKH: 1900.06.88.33 CÔNG TY TNHH CHUYỂN PHÁT NHANH BẢO AN MS…" at bounding box center [408, 353] width 757 height 599
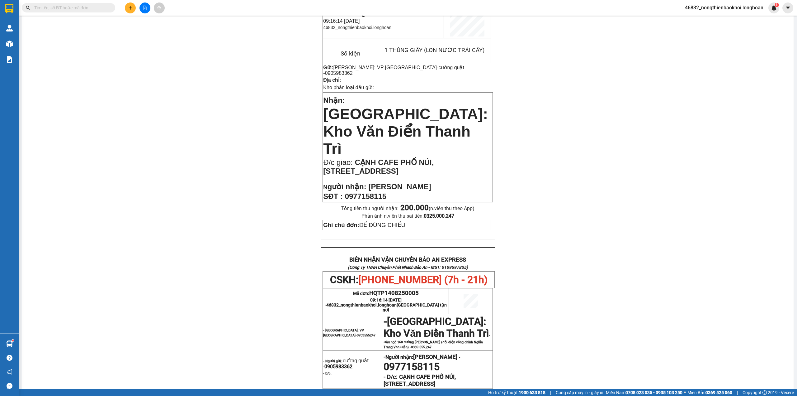
scroll to position [166, 0]
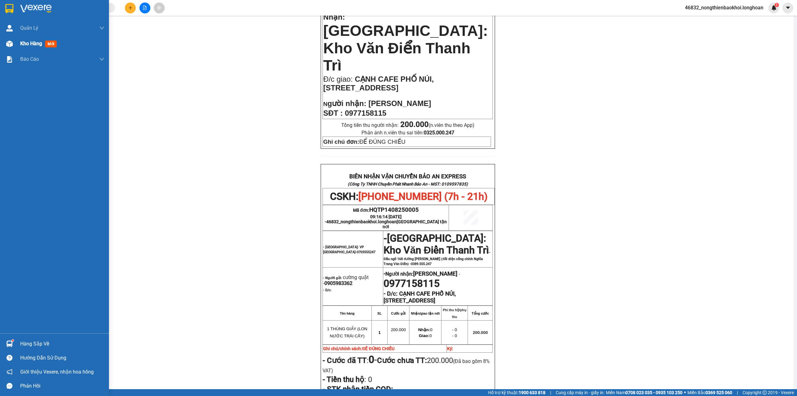
click at [20, 46] on span "Kho hàng" at bounding box center [31, 43] width 22 height 6
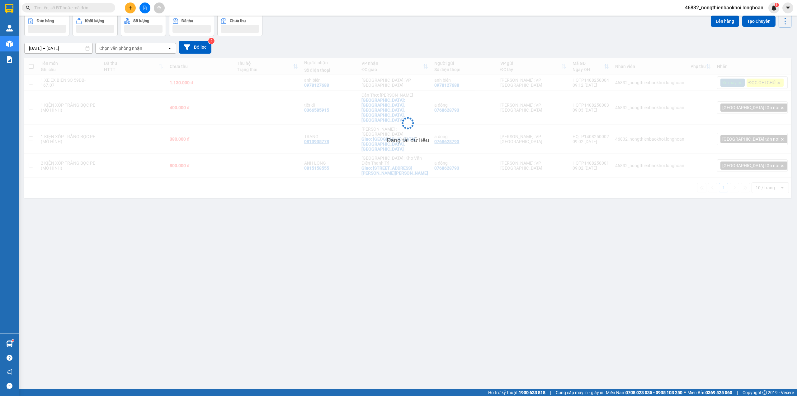
scroll to position [29, 0]
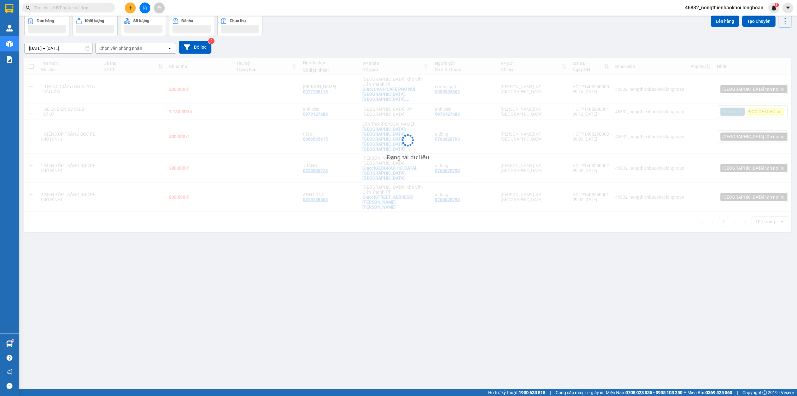
click at [300, 36] on div "Đơn hàng Khối lượng Số lượng Đã thu Chưa thu Lên hàng Tạo Chuyến" at bounding box center [407, 25] width 767 height 21
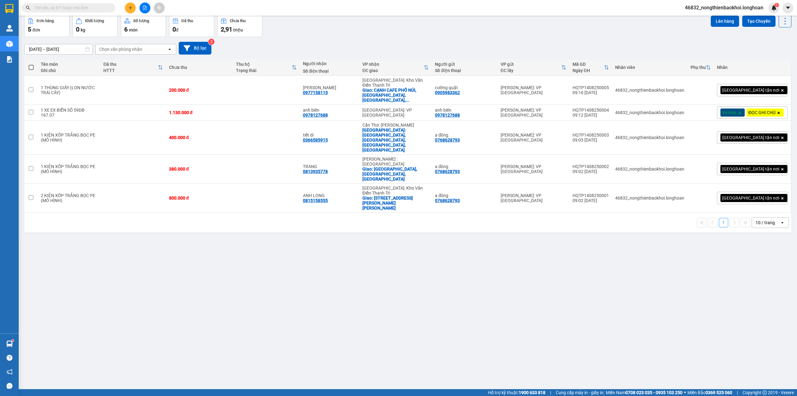
click at [297, 34] on div "Đơn hàng 5 đơn Khối lượng 0 kg Số lượng 6 món Đã thu 0 đ Chưa thu 2,91 triệu Lê…" at bounding box center [407, 26] width 767 height 22
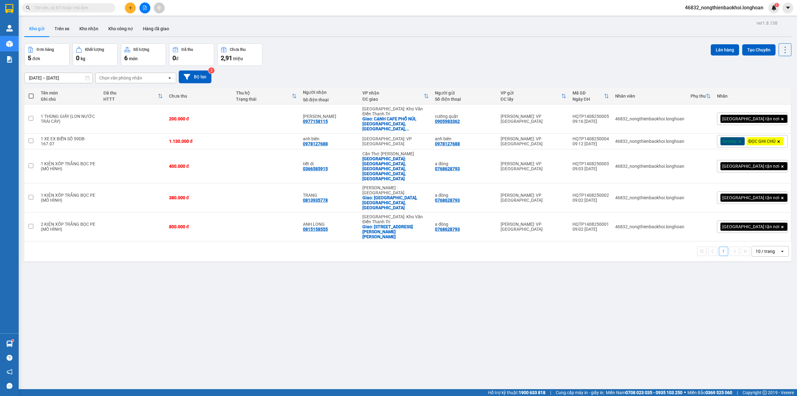
click at [418, 61] on div "Đơn hàng 5 đơn Khối lượng 0 kg Số lượng 6 món Đã thu 0 đ Chưa thu 2,91 triệu Lê…" at bounding box center [407, 54] width 767 height 22
click at [609, 136] on div "HQTP1408250004" at bounding box center [591, 138] width 36 height 5
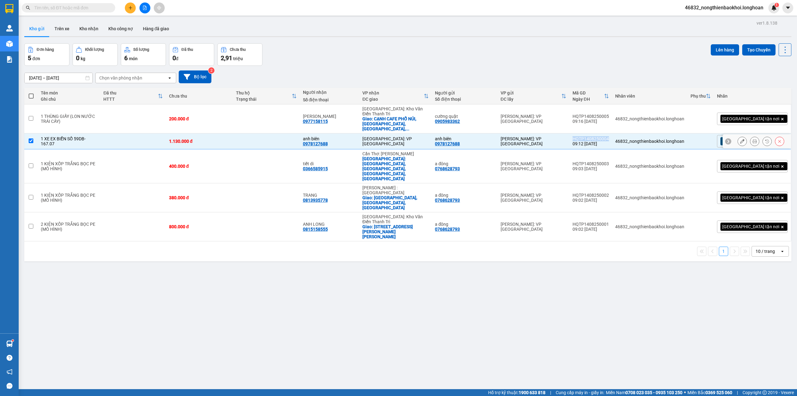
click at [609, 136] on div "HQTP1408250004" at bounding box center [591, 138] width 36 height 5
checkbox input "false"
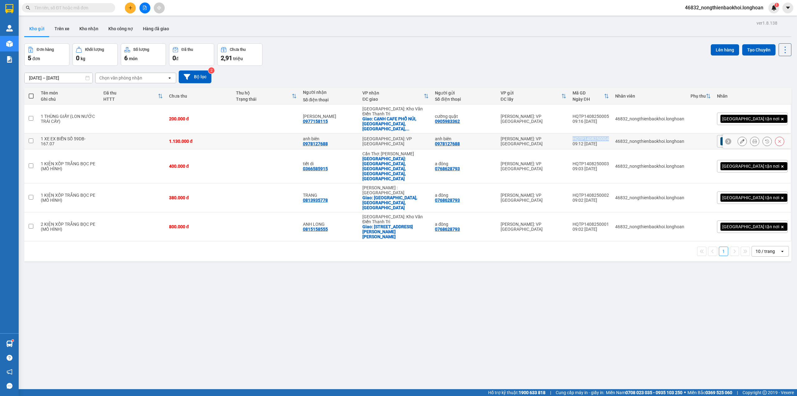
copy div "HQTP1408250004"
click at [328, 141] on div "0978127688" at bounding box center [315, 143] width 25 height 5
copy div "0978127688"
click at [101, 9] on input "text" at bounding box center [70, 7] width 73 height 7
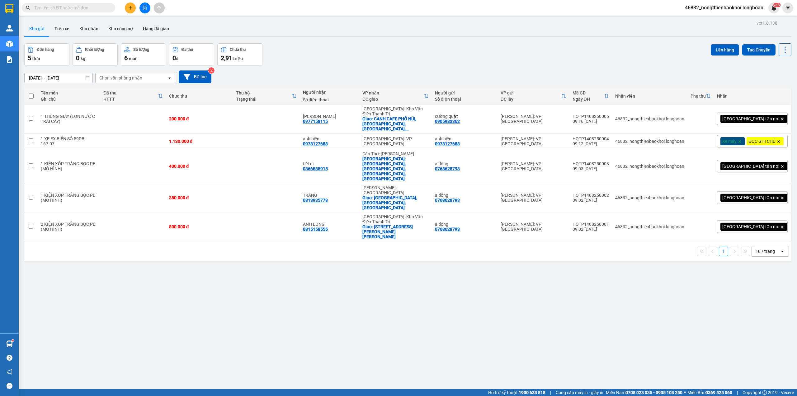
paste input "0978127688"
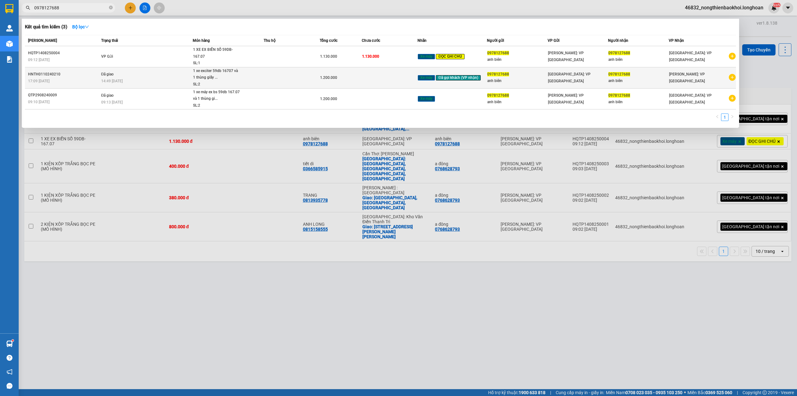
type input "0978127688"
click at [272, 80] on td at bounding box center [292, 77] width 56 height 21
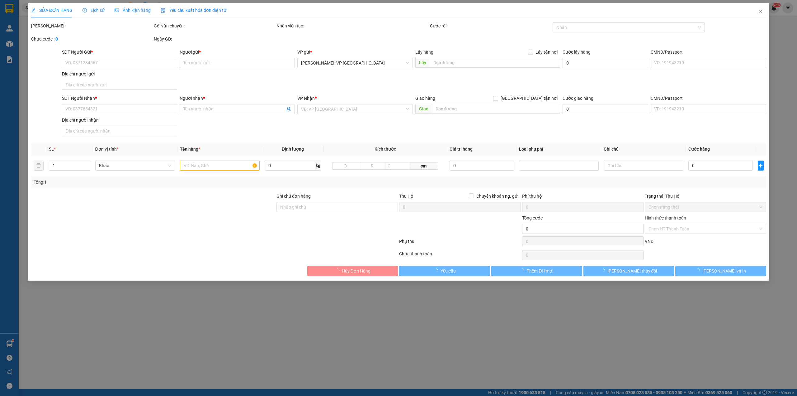
type input "0978127688"
type input "anh biên"
type input "0978127688"
type input "anh biên"
type input "kem 1 cà vạt"
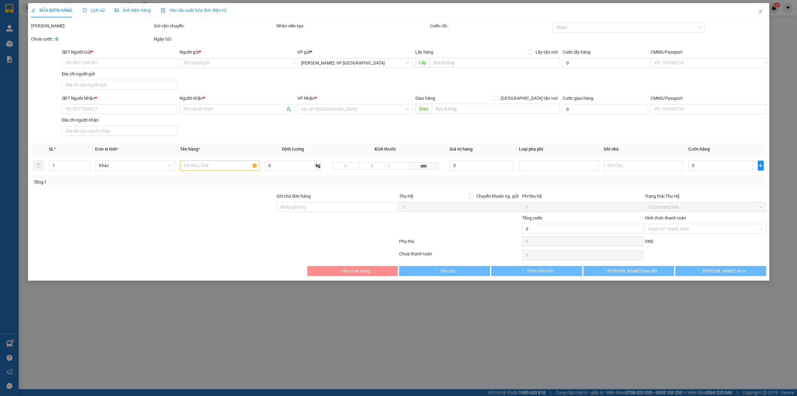
type input "1.200.000"
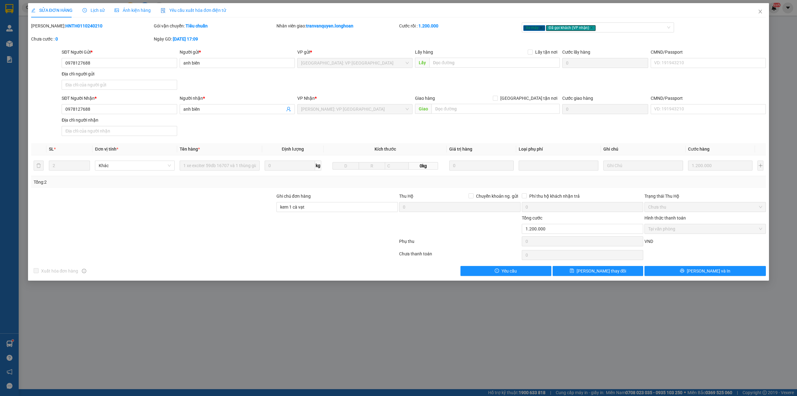
click at [240, 136] on div "SĐT Người Nhận * 0978127688 Người nhận * anh biên VP Nhận * Hồ Chí Minh: VP Quậ…" at bounding box center [413, 117] width 707 height 44
click at [105, 8] on div "SỬA ĐƠN HÀNG Lịch sử Ảnh kiện hàng Yêu cầu xuất hóa đơn điện tử" at bounding box center [128, 10] width 195 height 14
click at [100, 8] on span "Lịch sử" at bounding box center [94, 10] width 22 height 5
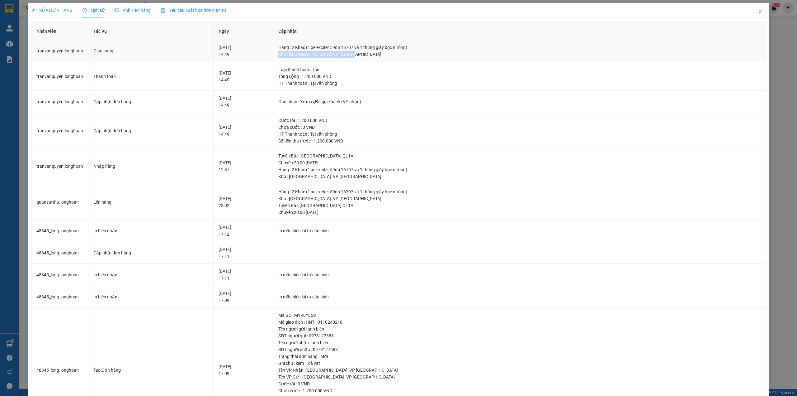
drag, startPoint x: 345, startPoint y: 55, endPoint x: 489, endPoint y: 57, distance: 143.9
click at [489, 57] on div "Kho : Hồ Chí Minh: VP Quận Tân Phú" at bounding box center [519, 54] width 482 height 7
click at [49, 11] on span "SỬA ĐƠN HÀNG" at bounding box center [51, 10] width 41 height 5
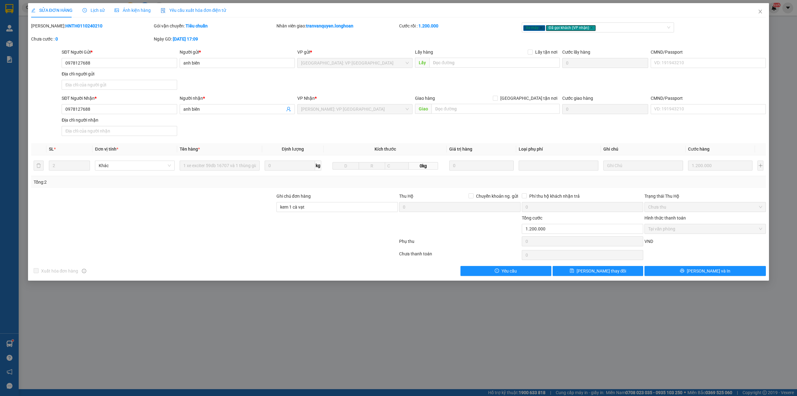
click at [244, 88] on div "SĐT Người Gửi * 0978127688 Người gửi * anh biên VP gửi * Hà Nội: VP Tây Hồ Lấy …" at bounding box center [413, 71] width 707 height 44
click at [760, 10] on icon "close" at bounding box center [760, 11] width 5 height 5
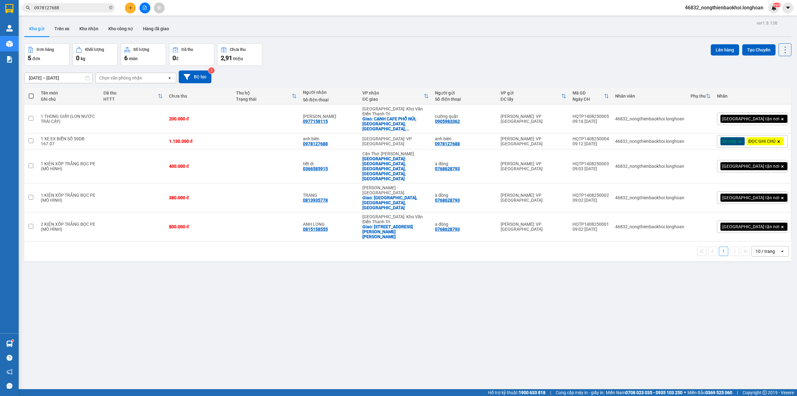
click at [74, 4] on input "0978127688" at bounding box center [70, 7] width 73 height 7
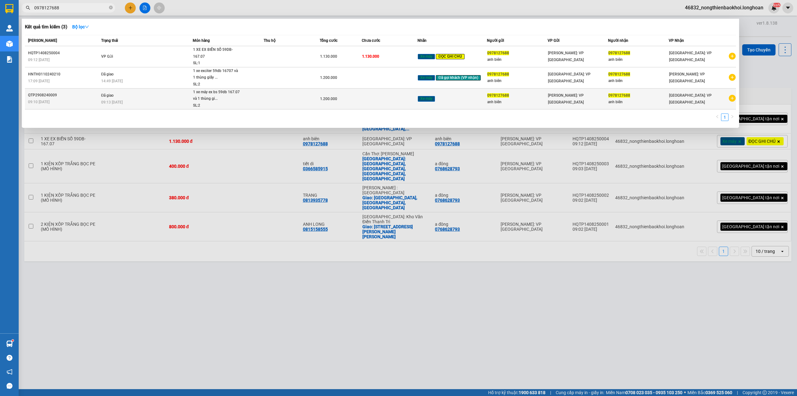
click at [476, 98] on div "Xe máy" at bounding box center [452, 98] width 69 height 7
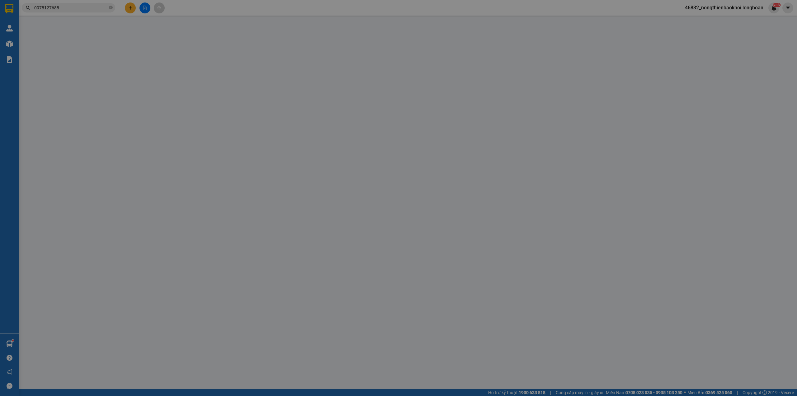
type input "0978127688"
type input "anh biên"
type input "0978127688"
type input "anh biên"
type input "có cavet ko chìa khóa"
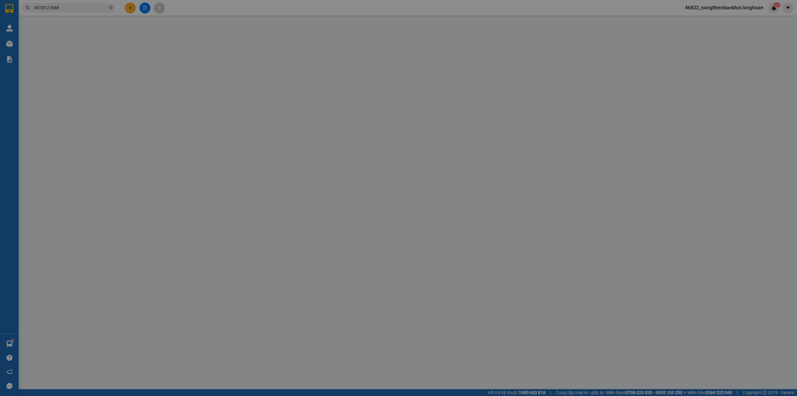
type input "1.200.000"
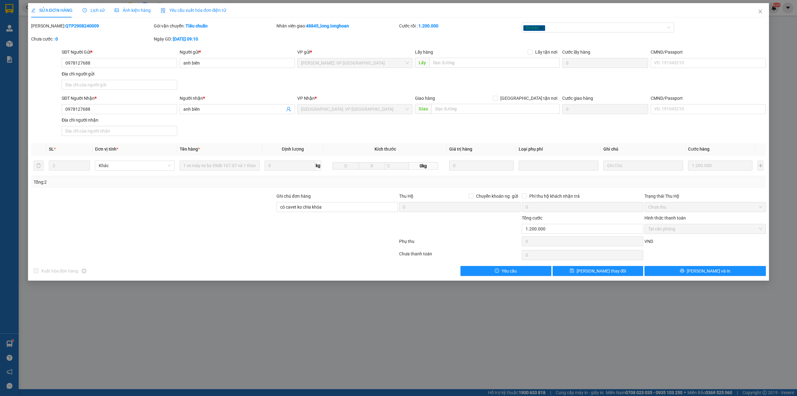
click at [95, 9] on span "Lịch sử" at bounding box center [94, 10] width 22 height 5
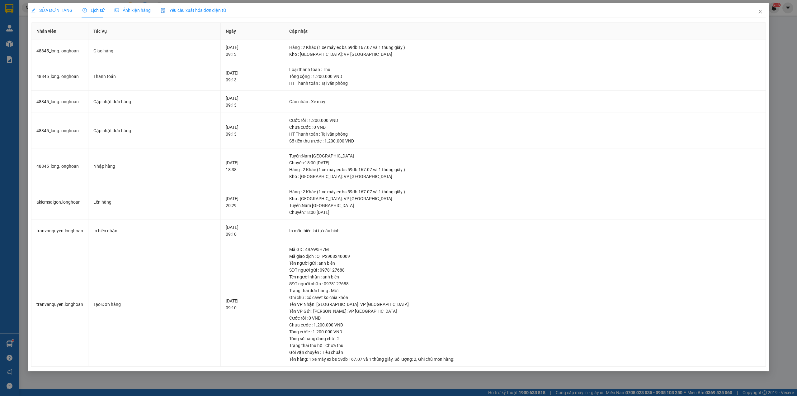
click at [0, 116] on div "SỬA ĐƠN HÀNG Lịch sử Ảnh kiện hàng Yêu cầu xuất hóa đơn điện tử Total Paid Fee …" at bounding box center [398, 198] width 797 height 396
click at [763, 12] on icon "close" at bounding box center [760, 11] width 5 height 5
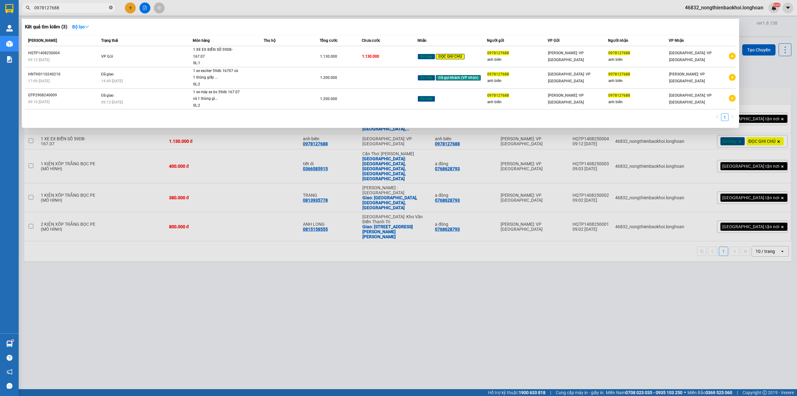
click at [110, 7] on icon "close-circle" at bounding box center [111, 8] width 4 height 4
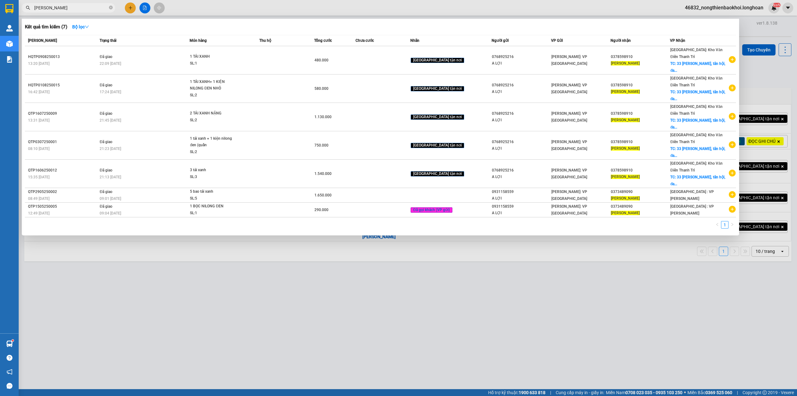
type input "HỒNG CHUN"
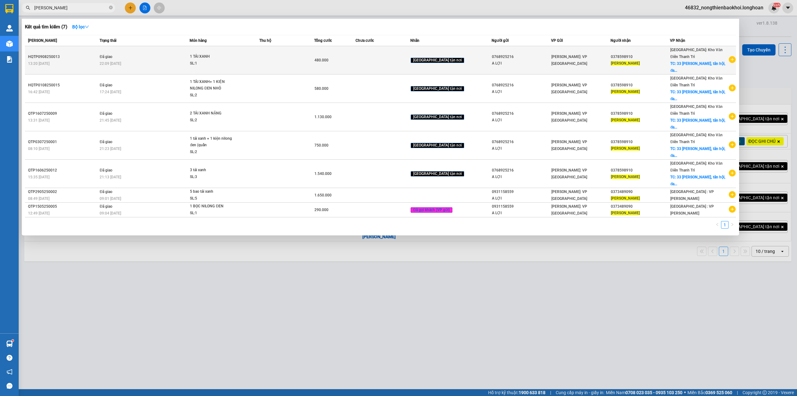
click at [312, 55] on td at bounding box center [286, 60] width 55 height 28
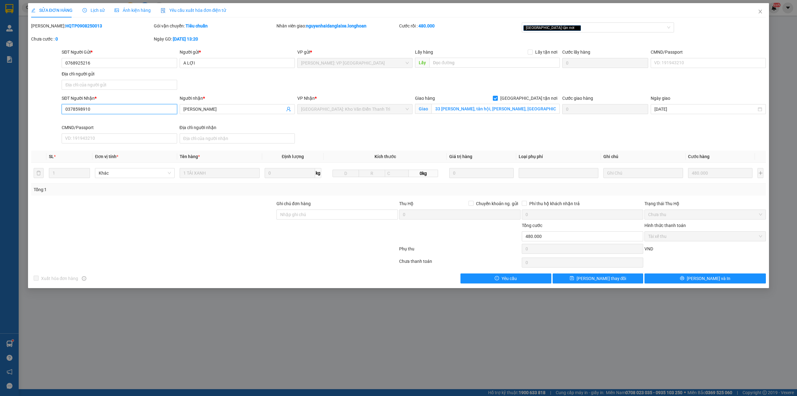
click at [105, 112] on input "0378598910" at bounding box center [119, 109] width 115 height 10
click at [761, 10] on icon "close" at bounding box center [760, 11] width 5 height 5
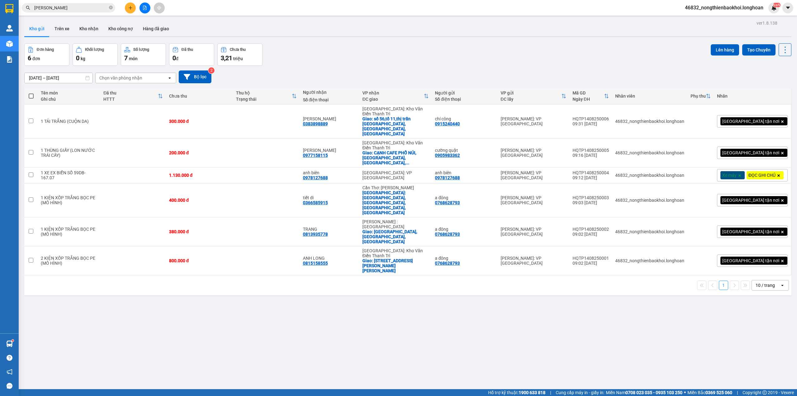
click at [269, 26] on div "Kho gửi Trên xe Kho nhận Kho công nợ Hàng đã giao" at bounding box center [407, 29] width 767 height 17
click at [86, 26] on button "Kho nhận" at bounding box center [88, 28] width 29 height 15
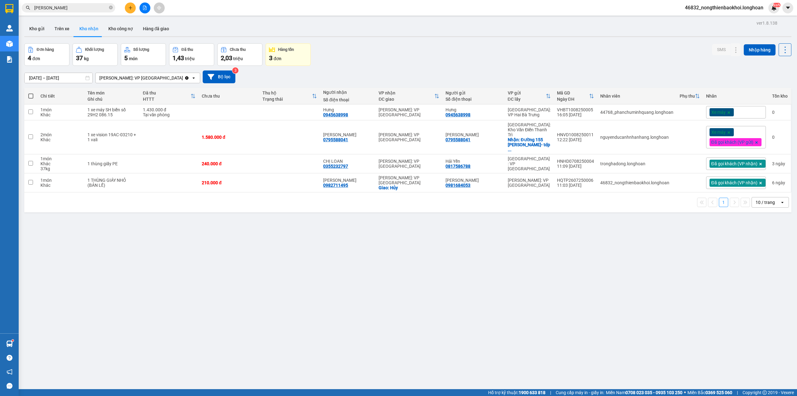
click at [503, 54] on div "Đơn hàng 4 đơn Khối lượng 37 kg Số lượng 5 món Đã thu 1,43 triệu Chưa thu 2,03 …" at bounding box center [407, 54] width 767 height 22
click at [722, 135] on icon at bounding box center [724, 137] width 4 height 4
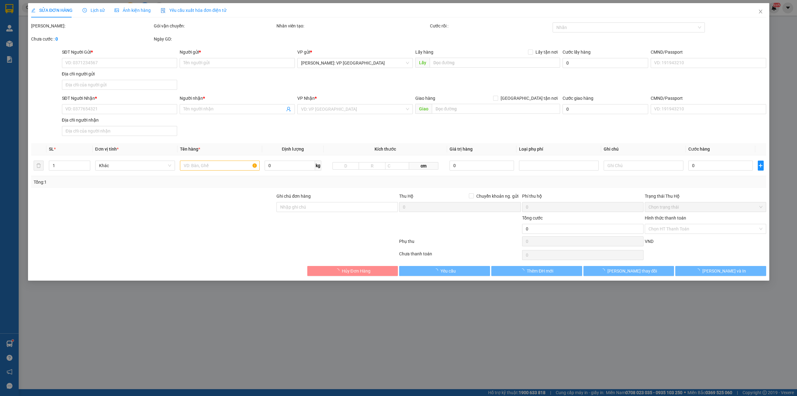
type input "0795588041"
type input "Lê Tấn Tam"
checkbox input "true"
type input "Đường 155 Đào Văn Tập- tdp4- tx. Duy tiên- Hà Nam"
type input "0795588041"
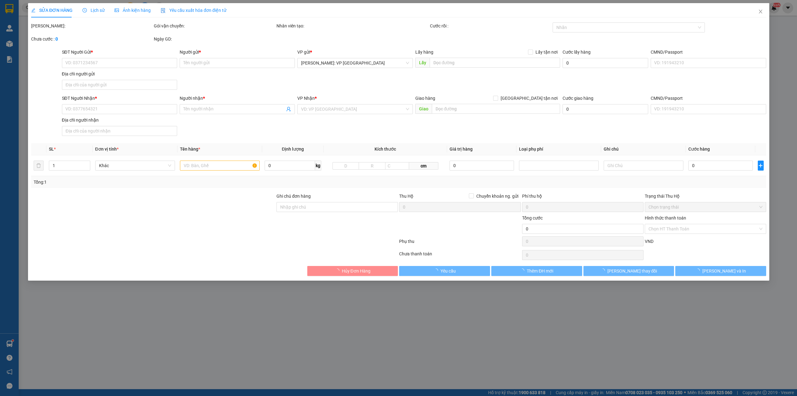
type input "Lê Tấn Tam"
type input "chìa khóa quấn tay lái ( không giấy tờ ) hàng giao nguyên kiện, hư vỡ ko đền"
type input "1.580.000"
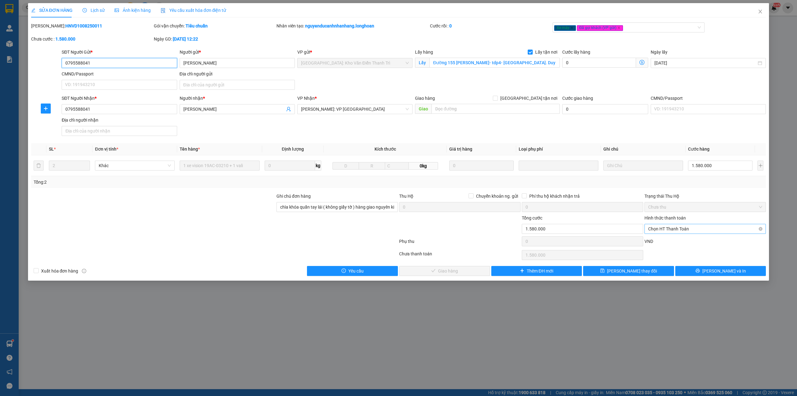
click at [705, 230] on span "Chọn HT Thanh Toán" at bounding box center [705, 228] width 114 height 9
drag, startPoint x: 673, startPoint y: 244, endPoint x: 535, endPoint y: 278, distance: 142.3
click at [673, 244] on div "Tại văn phòng" at bounding box center [705, 242] width 114 height 7
type input "0"
click at [441, 266] on div "Total Paid Fee 0 Total UnPaid Fee 1.580.000 Cash Collection Total Fee Mã ĐH: HN…" at bounding box center [398, 148] width 735 height 253
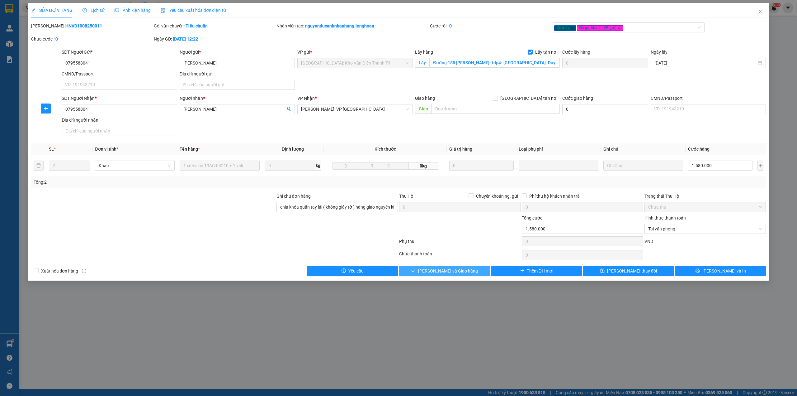
click at [441, 273] on span "Lưu và Giao hàng" at bounding box center [448, 270] width 60 height 7
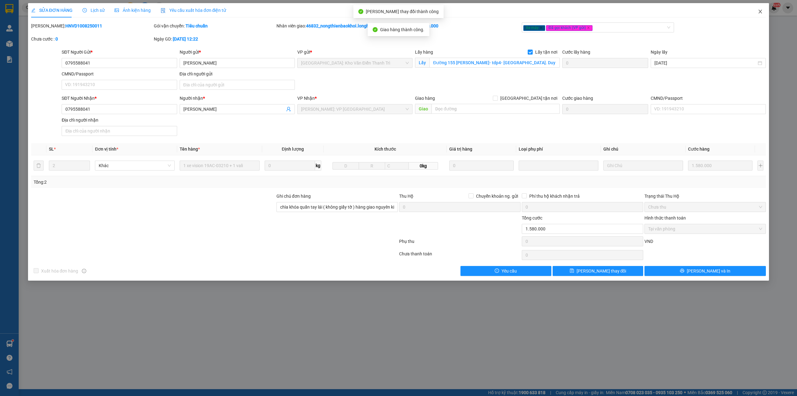
click at [759, 7] on span "Close" at bounding box center [760, 11] width 17 height 17
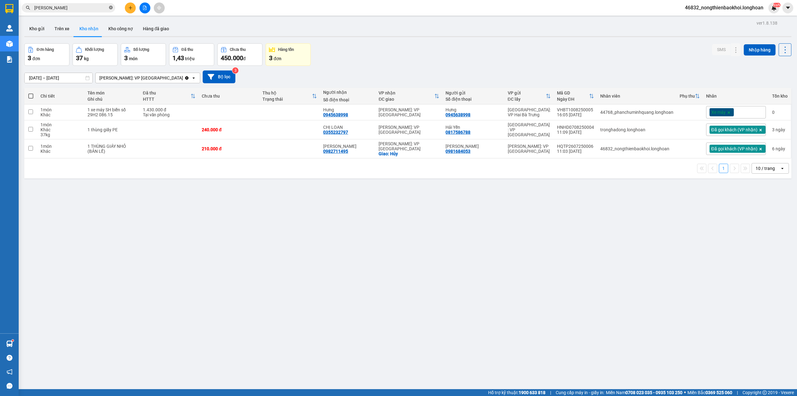
click at [110, 9] on icon "close-circle" at bounding box center [111, 8] width 4 height 4
click at [127, 8] on button at bounding box center [130, 7] width 11 height 11
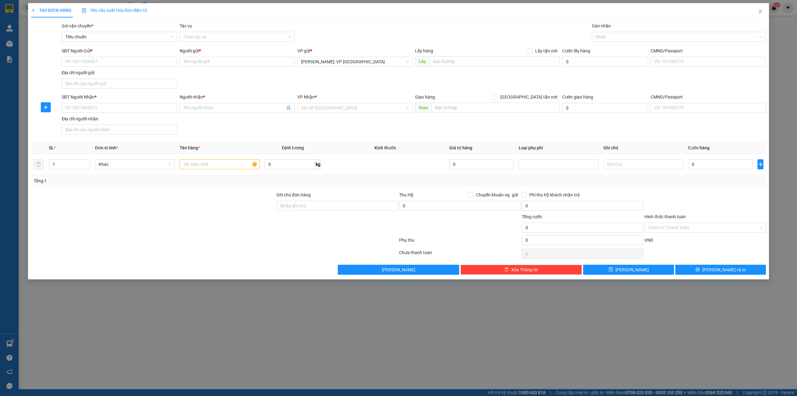
click at [212, 80] on div "SĐT Người Gửi * VD: 0371234567 Người gửi * Tên người gửi VP gửi * Hồ Chí Minh: …" at bounding box center [413, 69] width 707 height 44
click at [144, 113] on input "SĐT Người Nhận *" at bounding box center [119, 108] width 115 height 10
type input "0354866861"
click at [133, 120] on div "0354866861 - nhật hường" at bounding box center [119, 121] width 108 height 7
type input "nhật hường"
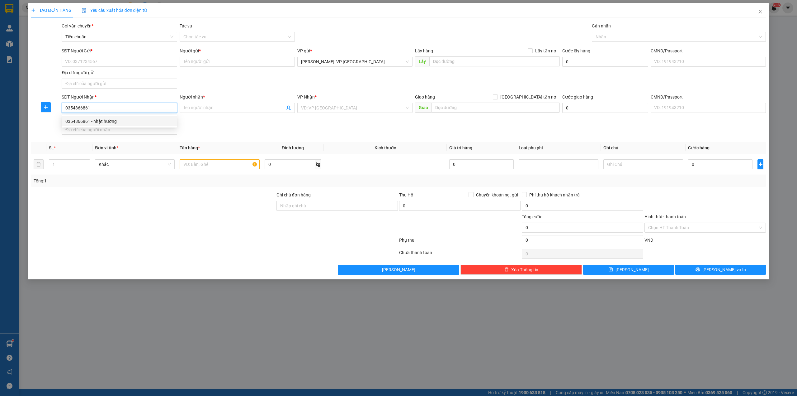
checkbox input "true"
type input "tòa c masteri vinhome tây mỗ, [GEOGRAPHIC_DATA], [GEOGRAPHIC_DATA]"
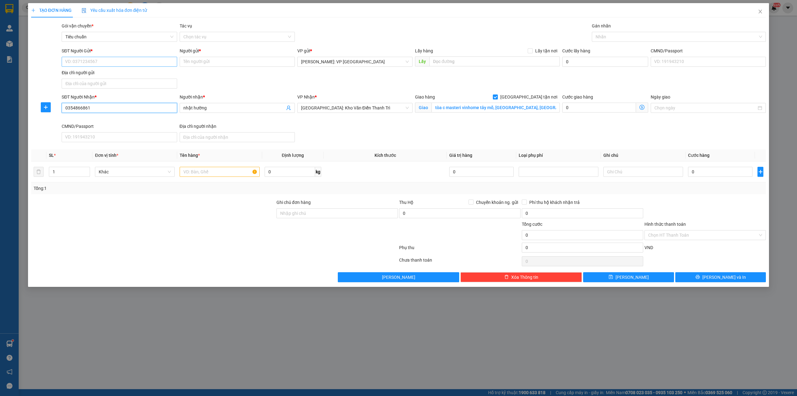
type input "0354866861"
click at [124, 64] on input "SĐT Người Gửi *" at bounding box center [119, 62] width 115 height 10
click at [123, 71] on div "0901841884 - chú phước" at bounding box center [119, 74] width 108 height 7
type input "0901841884"
type input "chú phước"
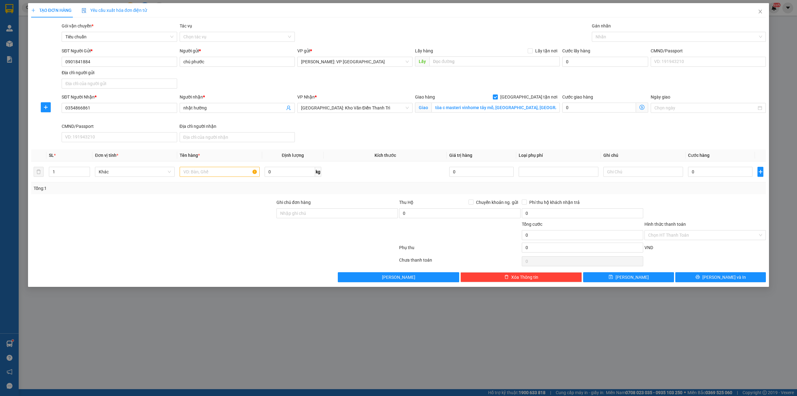
click at [205, 79] on div "SĐT Người Gửi * 0901841884 Người gửi * chú phước VP gửi * Hồ Chí Minh: VP Quận …" at bounding box center [413, 69] width 707 height 44
click at [429, 125] on div "SĐT Người Nhận * 0354866861 Người nhận * nhật hường VP Nhận * Hà Nội: Kho Văn Đ…" at bounding box center [413, 118] width 707 height 51
click at [213, 171] on input "text" at bounding box center [220, 172] width 80 height 10
type input "1 TẢI XANH"
click at [229, 214] on div at bounding box center [153, 210] width 245 height 22
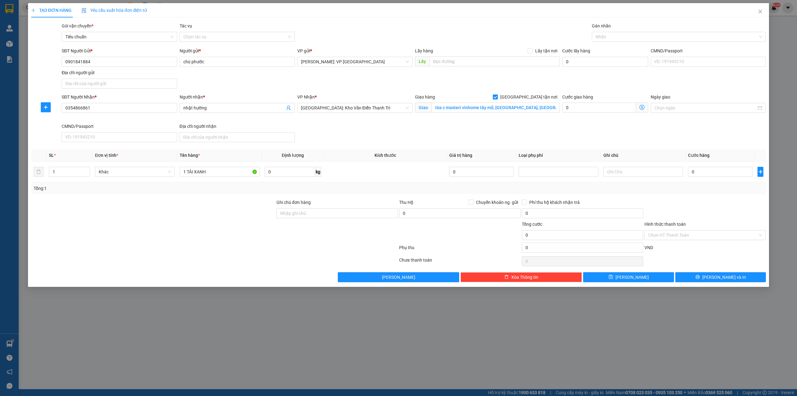
click at [357, 141] on div "SĐT Người Nhận * 0354866861 Người nhận * nhật hường VP Nhận * Hà Nội: Kho Văn Đ…" at bounding box center [413, 118] width 707 height 51
click at [605, 39] on div at bounding box center [676, 36] width 165 height 7
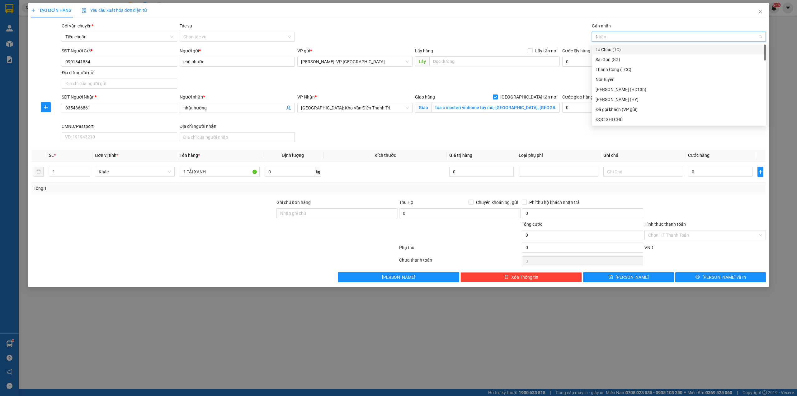
type input "GI"
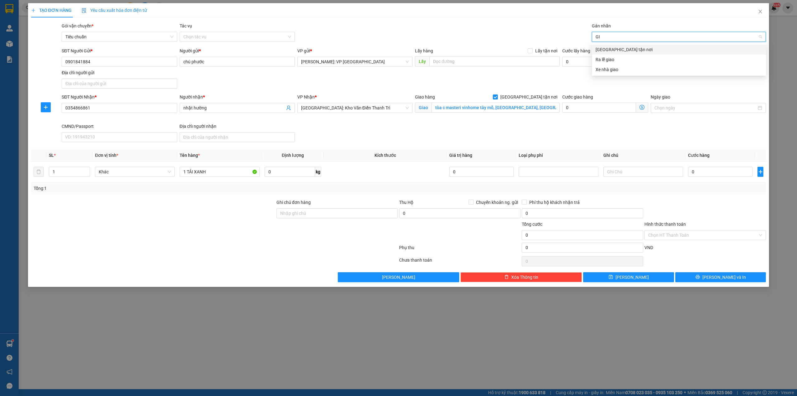
click at [614, 51] on div "[GEOGRAPHIC_DATA] tận nơi" at bounding box center [679, 49] width 167 height 7
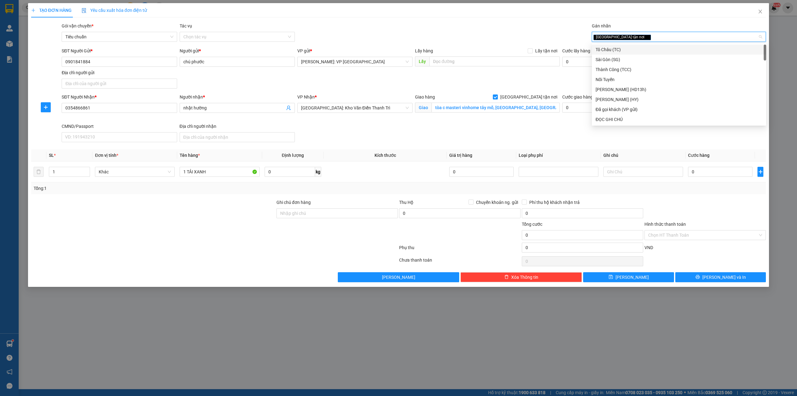
click at [502, 27] on div "Gói vận chuyển * Tiêu chuẩn Tác vụ Chọn tác vụ Gán nhãn Giao tận nơi" at bounding box center [413, 33] width 707 height 22
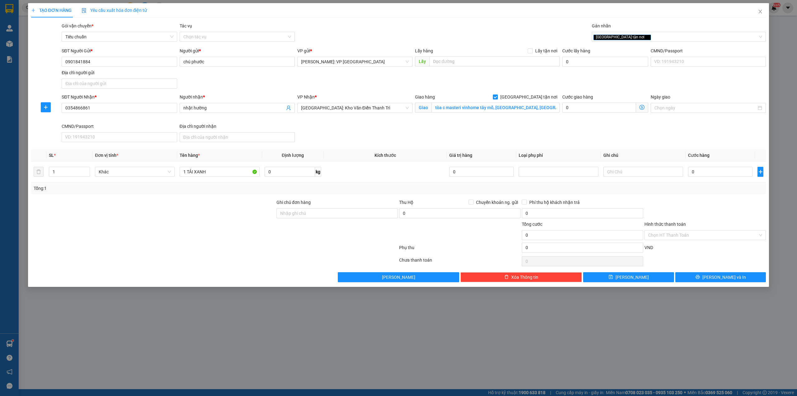
click at [459, 75] on div "SĐT Người Gửi * 0901841884 Người gửi * chú phước VP gửi * Hồ Chí Minh: VP Quận …" at bounding box center [413, 69] width 707 height 44
drag, startPoint x: 308, startPoint y: 110, endPoint x: 311, endPoint y: 111, distance: 3.6
click at [309, 110] on span "[GEOGRAPHIC_DATA]: Kho Văn Điển Thanh Trì" at bounding box center [355, 107] width 108 height 9
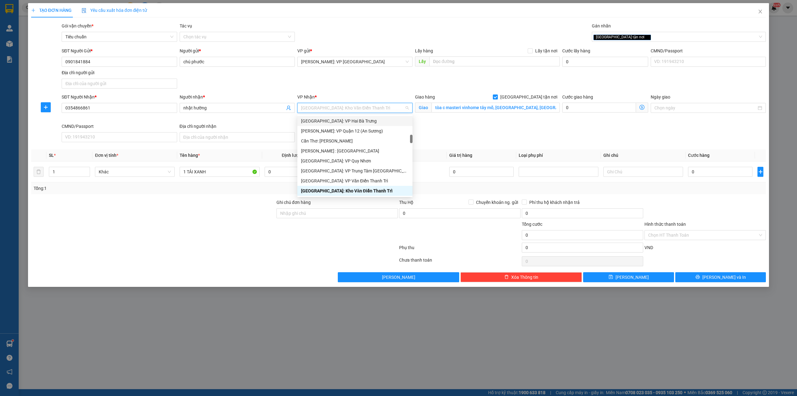
click at [364, 83] on div "SĐT Người Gửi * 0901841884 Người gửi * chú phước VP gửi * Hồ Chí Minh: VP Quận …" at bounding box center [413, 69] width 707 height 44
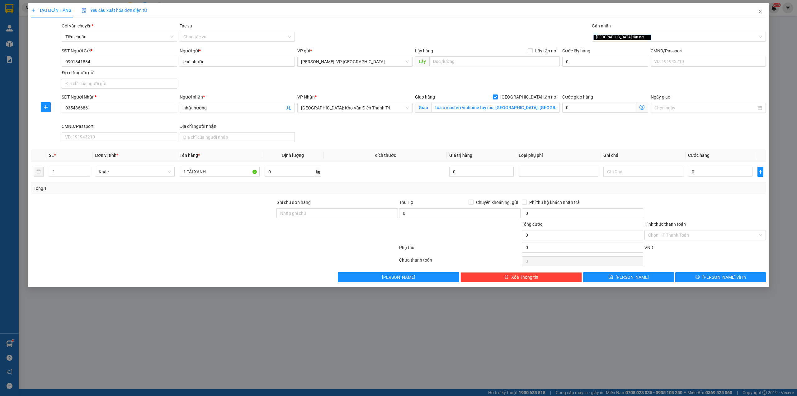
click at [448, 142] on div "SĐT Người Nhận * 0354866861 Người nhận * nhật hường VP Nhận * Hà Nội: Kho Văn Đ…" at bounding box center [413, 118] width 707 height 51
click at [467, 131] on div "SĐT Người Nhận * 0354866861 Người nhận * nhật hường VP Nhận * Hà Nội: Kho Văn Đ…" at bounding box center [413, 118] width 707 height 51
click at [711, 173] on input "0" at bounding box center [720, 172] width 64 height 10
type input "2"
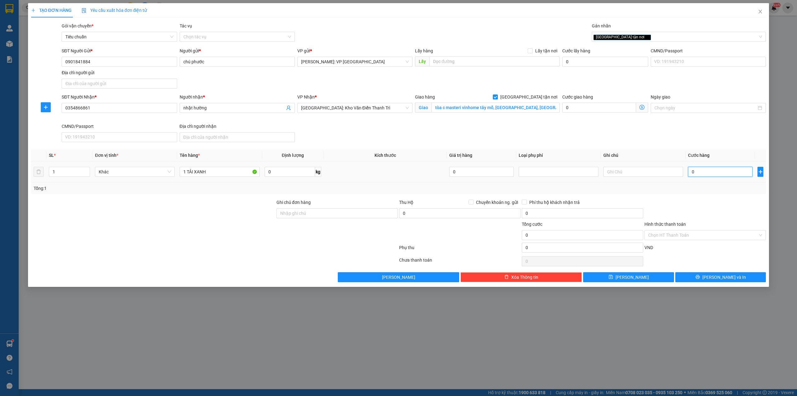
type input "2"
type input "23"
type input "230"
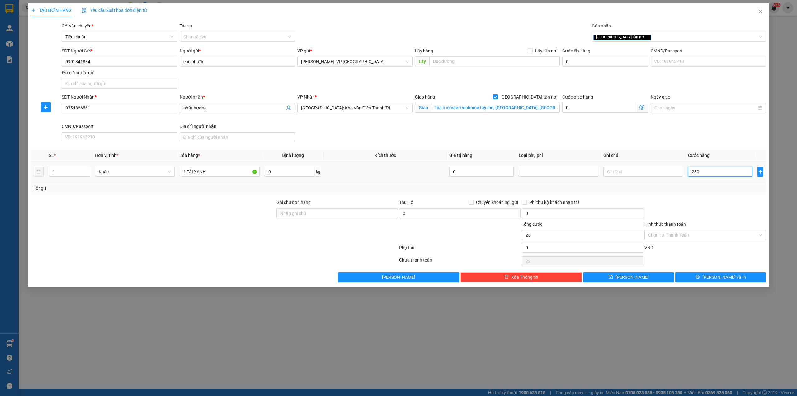
type input "230"
type input "2.300"
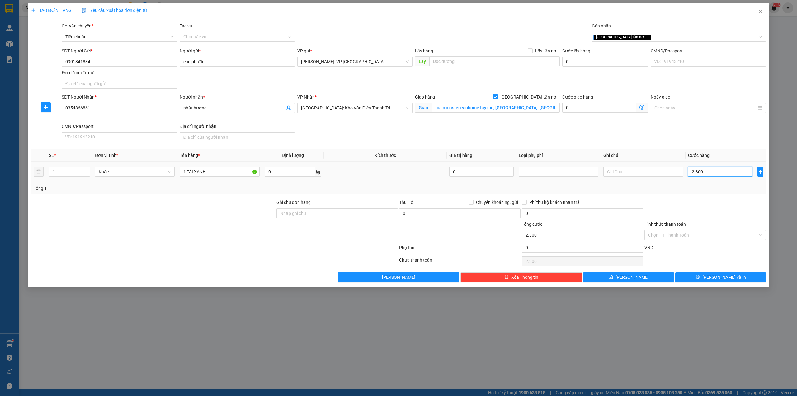
type input "23.000"
type input "230.000"
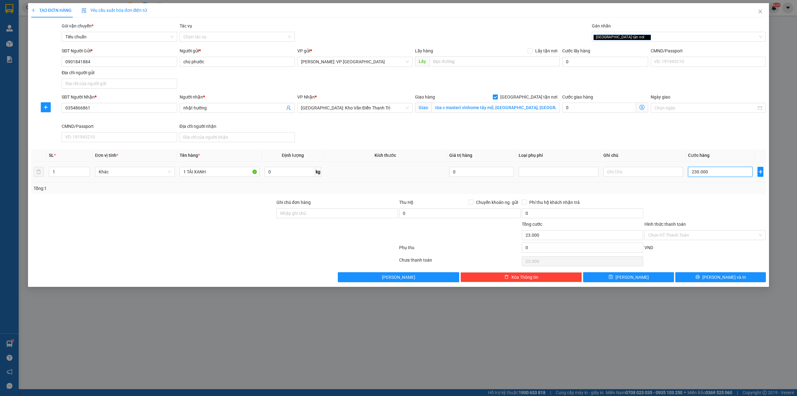
type input "230.000"
click at [570, 140] on div "SĐT Người Nhận * 0354866861 Người nhận * nhật hường VP Nhận * Hà Nội: Kho Văn Đ…" at bounding box center [413, 118] width 707 height 51
click at [215, 228] on div at bounding box center [153, 231] width 245 height 22
click at [219, 211] on div at bounding box center [153, 210] width 245 height 22
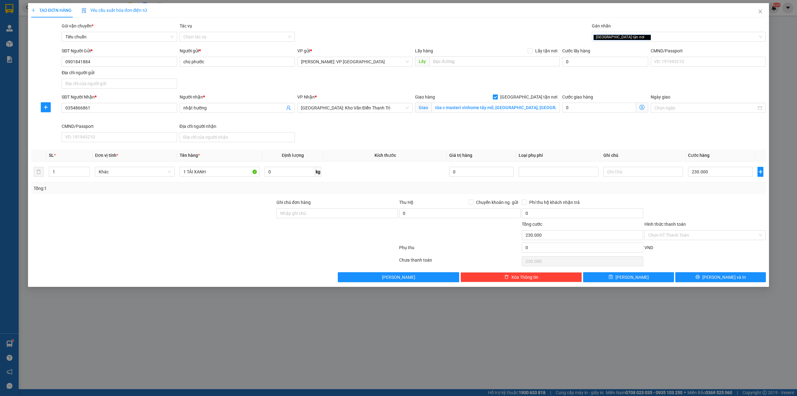
click at [202, 212] on div at bounding box center [153, 210] width 245 height 22
click at [230, 186] on div "Tổng: 1" at bounding box center [171, 188] width 274 height 7
click at [647, 190] on div "Tổng: 1" at bounding box center [399, 188] width 730 height 7
click at [204, 203] on div at bounding box center [153, 210] width 245 height 22
drag, startPoint x: 266, startPoint y: 187, endPoint x: 271, endPoint y: 245, distance: 58.1
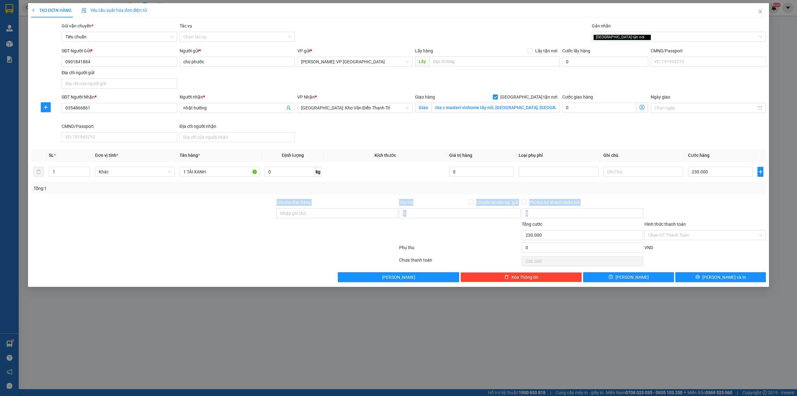
click at [271, 244] on div "Transit Pickup Surcharge Ids Transit Deliver Surcharge Ids Transit Deliver Surc…" at bounding box center [398, 151] width 735 height 259
click at [234, 202] on div at bounding box center [153, 210] width 245 height 22
click at [688, 195] on div "Transit Pickup Surcharge Ids Transit Deliver Surcharge Ids Transit Deliver Surc…" at bounding box center [398, 151] width 735 height 259
drag, startPoint x: 239, startPoint y: 214, endPoint x: 244, endPoint y: 211, distance: 5.9
click at [239, 213] on div at bounding box center [153, 210] width 245 height 22
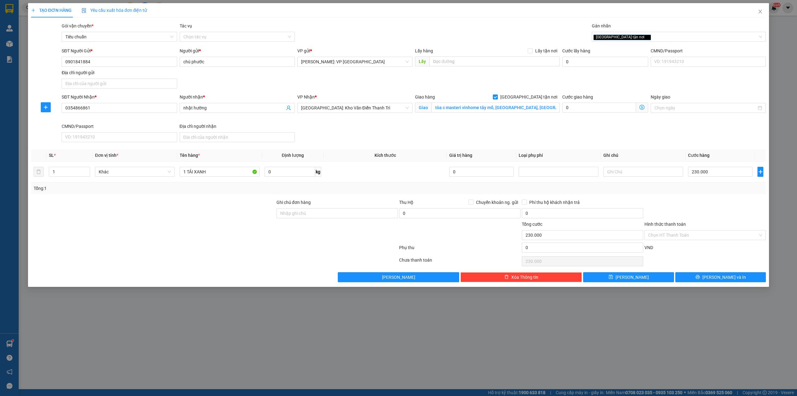
click at [353, 137] on div "SĐT Người Nhận * 0354866861 Người nhận * nhật hường VP Nhận * Hà Nội: Kho Văn Đ…" at bounding box center [413, 118] width 707 height 51
drag, startPoint x: 371, startPoint y: 159, endPoint x: 404, endPoint y: 152, distance: 33.7
click at [404, 152] on th "Kích thước" at bounding box center [385, 155] width 123 height 12
drag, startPoint x: 450, startPoint y: 156, endPoint x: 474, endPoint y: 155, distance: 23.4
click at [474, 155] on th "Giá trị hàng" at bounding box center [481, 155] width 69 height 12
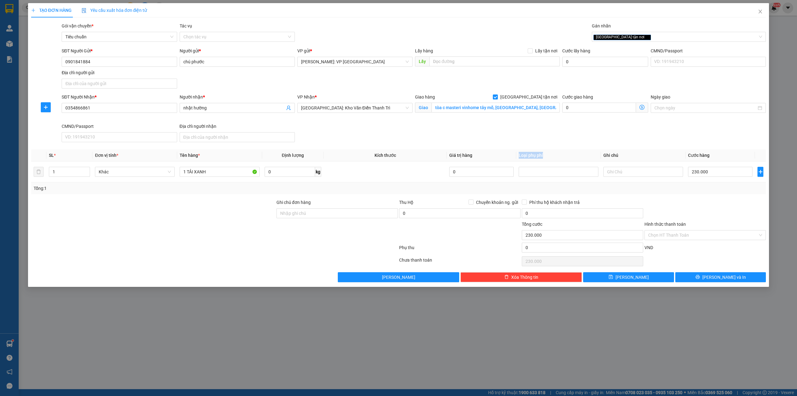
drag, startPoint x: 520, startPoint y: 154, endPoint x: 548, endPoint y: 158, distance: 28.5
click at [548, 158] on th "Loại phụ phí" at bounding box center [558, 155] width 85 height 12
click at [499, 155] on th "Giá trị hàng" at bounding box center [481, 155] width 69 height 12
click at [487, 140] on div "SĐT Người Nhận * 0354866861 Người nhận * nhật hường VP Nhận * Hà Nội: Kho Văn Đ…" at bounding box center [413, 118] width 707 height 51
click at [683, 235] on input "Hình thức thanh toán" at bounding box center [703, 234] width 110 height 9
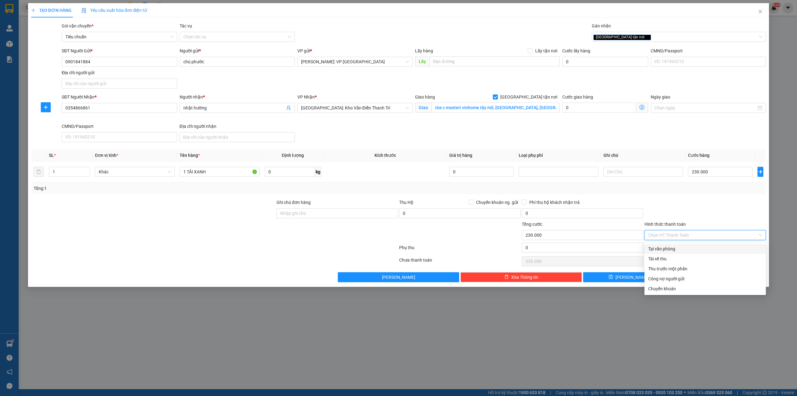
click at [668, 246] on div "Tại văn phòng" at bounding box center [705, 248] width 114 height 7
type input "0"
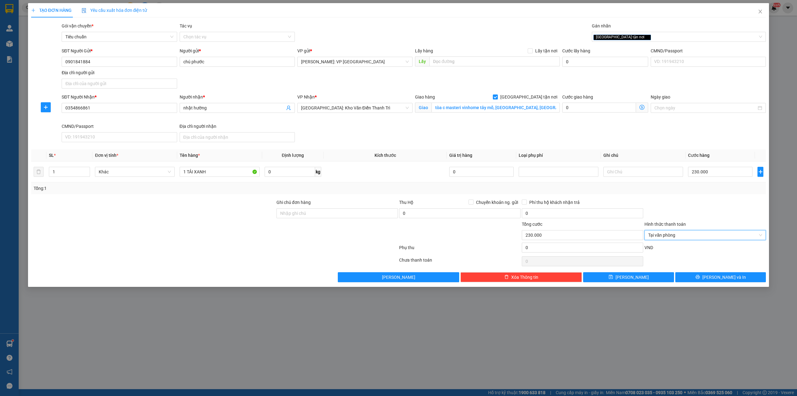
click at [679, 213] on div at bounding box center [705, 210] width 123 height 22
click at [232, 244] on div at bounding box center [215, 248] width 368 height 12
click at [232, 237] on div at bounding box center [153, 231] width 245 height 22
drag, startPoint x: 227, startPoint y: 236, endPoint x: 244, endPoint y: 233, distance: 17.6
click at [235, 234] on div at bounding box center [153, 231] width 245 height 22
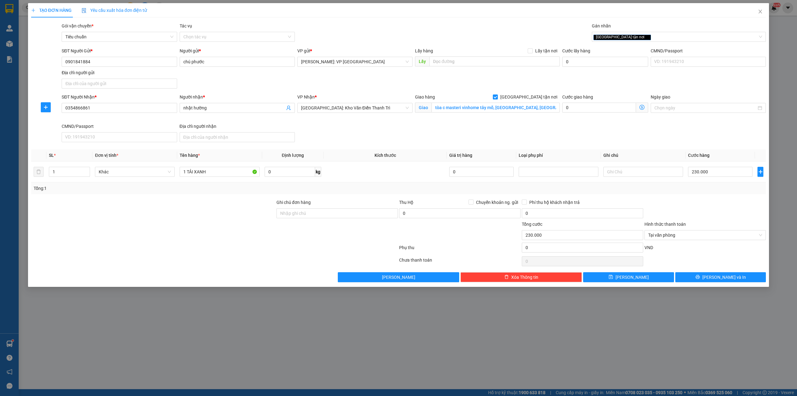
click at [388, 129] on div "SĐT Người Nhận * 0354866861 Người nhận * nhật hường VP Nhận * Hà Nội: Kho Văn Đ…" at bounding box center [413, 118] width 707 height 51
click at [709, 207] on div at bounding box center [705, 210] width 123 height 22
click at [581, 137] on div "SĐT Người Nhận * 0354866861 Người nhận * nhật hường VP Nhận * Hà Nội: Kho Văn Đ…" at bounding box center [413, 118] width 707 height 51
click at [155, 206] on div at bounding box center [153, 210] width 245 height 22
drag, startPoint x: 716, startPoint y: 278, endPoint x: 712, endPoint y: 278, distance: 4.4
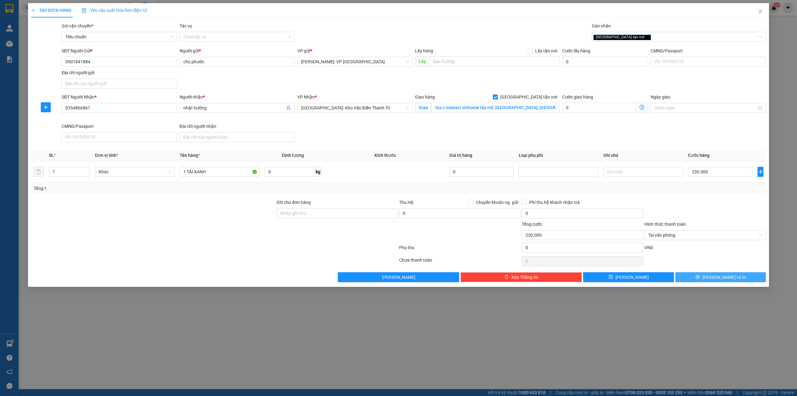
click at [715, 278] on button "Lưu và In" at bounding box center [721, 277] width 91 height 10
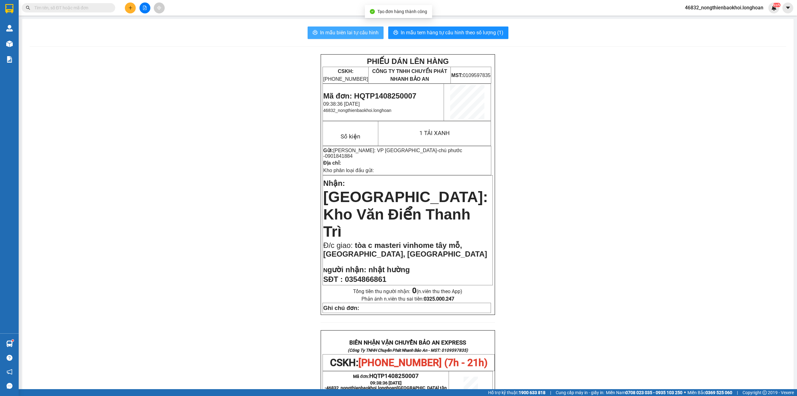
click at [322, 30] on span "In mẫu biên lai tự cấu hình" at bounding box center [349, 33] width 59 height 8
click at [633, 141] on div "PHIẾU DÁN LÊN HÀNG CSKH: 1900.06.88.33 CÔNG TY TNHH CHUYỂN PHÁT NHANH BẢO AN MS…" at bounding box center [408, 357] width 757 height 606
click at [336, 32] on span "In mẫu biên lai tự cấu hình" at bounding box center [349, 33] width 59 height 8
click at [187, 215] on div "PHIẾU DÁN LÊN HÀNG CSKH: 1900.06.88.33 CÔNG TY TNHH CHUYỂN PHÁT NHANH BẢO AN MS…" at bounding box center [408, 357] width 757 height 606
click at [227, 241] on div "PHIẾU DÁN LÊN HÀNG CSKH: 1900.06.88.33 CÔNG TY TNHH CHUYỂN PHÁT NHANH BẢO AN MS…" at bounding box center [408, 357] width 757 height 606
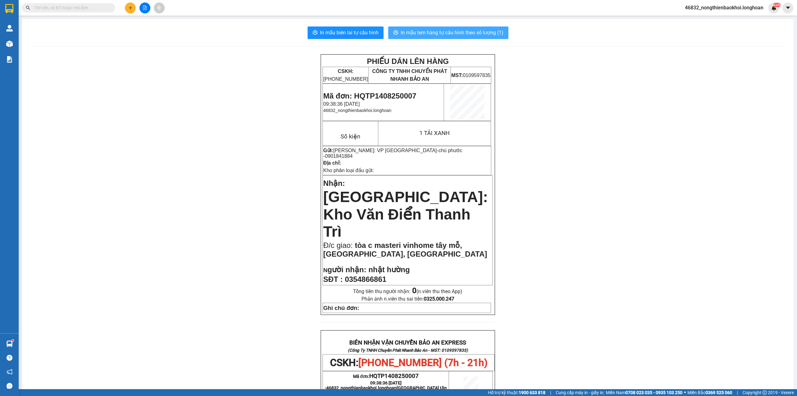
click at [492, 34] on span "In mẫu tem hàng tự cấu hình theo số lượng (1)" at bounding box center [452, 33] width 103 height 8
click at [224, 126] on div "PHIẾU DÁN LÊN HÀNG CSKH: 1900.06.88.33 CÔNG TY TNHH CHUYỂN PHÁT NHANH BẢO AN MS…" at bounding box center [408, 357] width 757 height 606
drag, startPoint x: 194, startPoint y: 48, endPoint x: 197, endPoint y: 49, distance: 3.6
click at [194, 48] on div "In mẫu biên lai tự cấu hình In mẫu tem hàng tự cấu hình theo số lượng (1) PHIẾU…" at bounding box center [408, 343] width 772 height 649
click at [126, 6] on button at bounding box center [130, 7] width 11 height 11
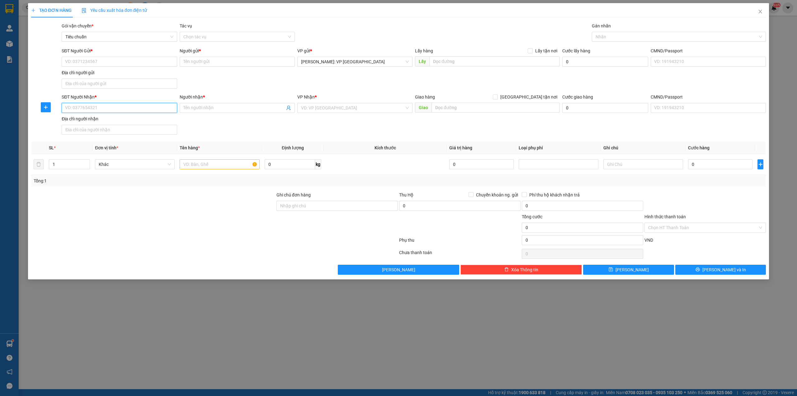
click at [117, 113] on input "SĐT Người Nhận *" at bounding box center [119, 108] width 115 height 10
type input "0928275666"
click at [141, 122] on div "0928275666 - cty v_ gineng" at bounding box center [119, 121] width 108 height 7
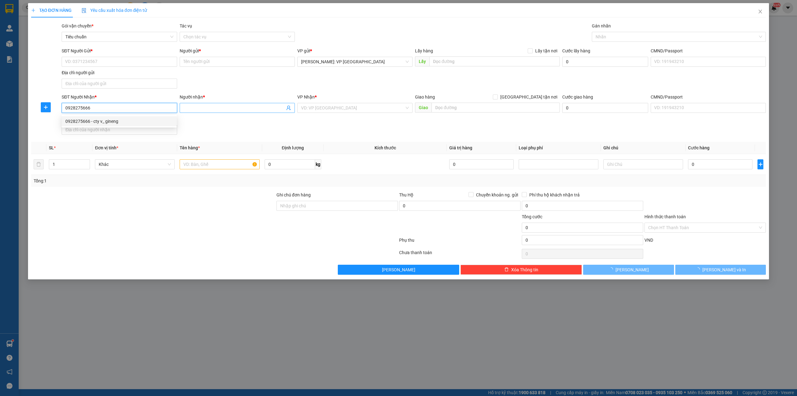
type input "cty v_ gineng"
type input "Thái Nguyên (NN) - (365LT): TP Thái Nguyên (giao tại bến xe Thái Nguyên hoặc dọ…"
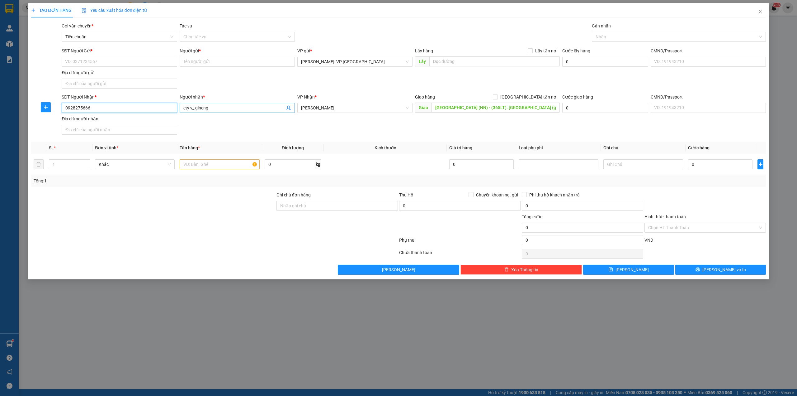
type input "0928275666"
click at [215, 111] on input "cty v_ gineng" at bounding box center [234, 107] width 102 height 7
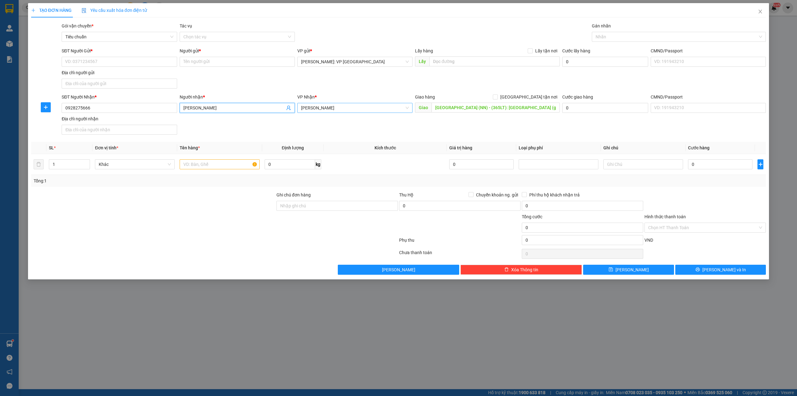
click at [365, 111] on span "Thái Nguyên" at bounding box center [355, 107] width 108 height 9
type input "[PERSON_NAME]"
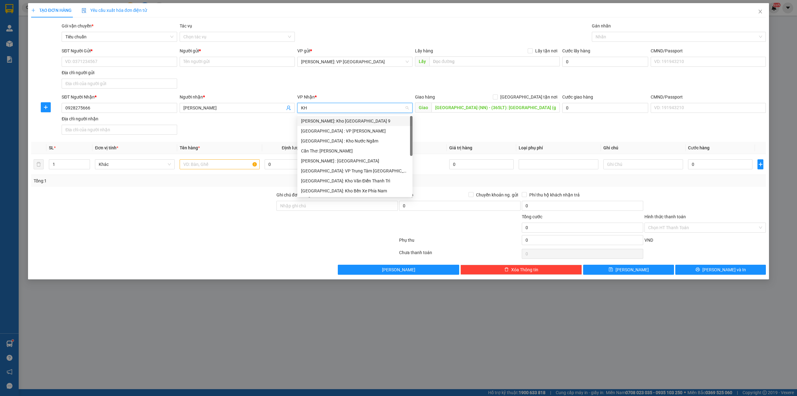
type input "KHO"
click at [361, 159] on div "[GEOGRAPHIC_DATA]: Kho Văn Điển Thanh Trì" at bounding box center [355, 160] width 108 height 7
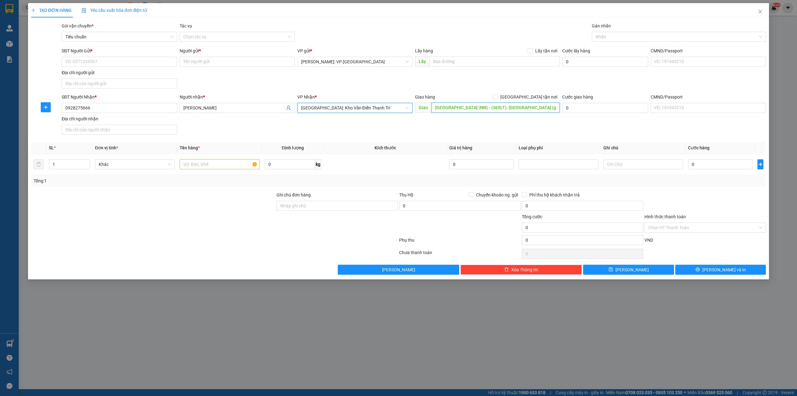
click at [467, 106] on input "Thái Nguyên (NN) - (365LT): TP Thái Nguyên (giao tại bến xe Thái Nguyên hoặc dọ…" at bounding box center [496, 107] width 128 height 10
type input "BẾN XE TP THÁI NGUYÊN"
click at [543, 94] on span "[GEOGRAPHIC_DATA] tận nơi" at bounding box center [529, 96] width 62 height 7
click at [497, 94] on input "[GEOGRAPHIC_DATA] tận nơi" at bounding box center [495, 96] width 4 height 4
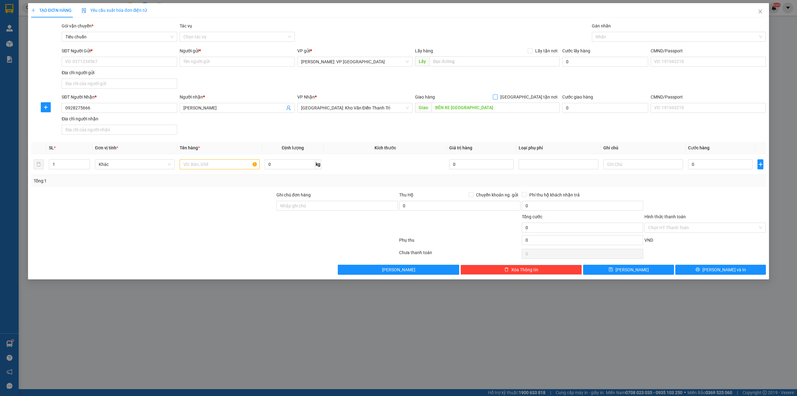
checkbox input "true"
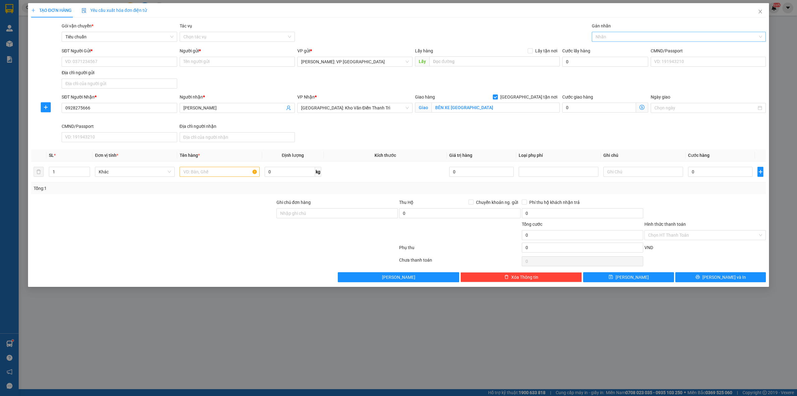
click at [614, 37] on div at bounding box center [676, 36] width 165 height 7
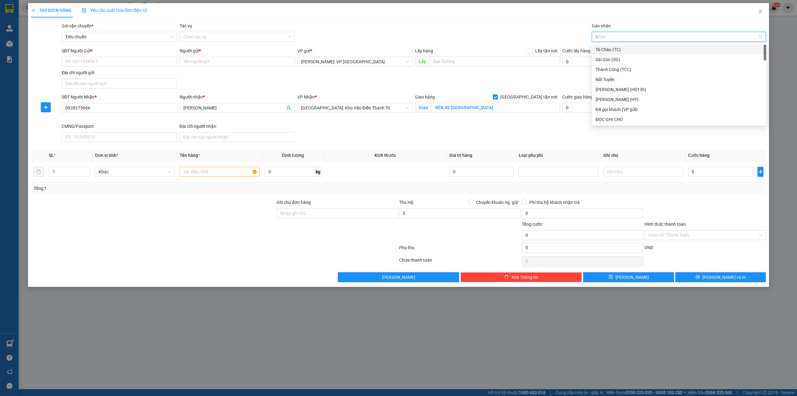
type input "GI"
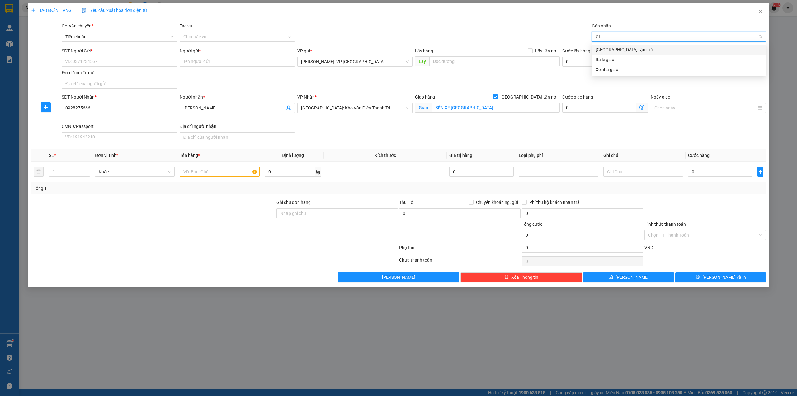
click at [615, 47] on div "[GEOGRAPHIC_DATA] tận nơi" at bounding box center [679, 49] width 167 height 7
click at [453, 14] on div "TẠO ĐƠN HÀNG Yêu cầu xuất hóa đơn điện tử" at bounding box center [398, 10] width 735 height 14
drag, startPoint x: 103, startPoint y: 59, endPoint x: 193, endPoint y: 74, distance: 91.3
click at [104, 59] on input "SĐT Người Gửi *" at bounding box center [119, 62] width 115 height 10
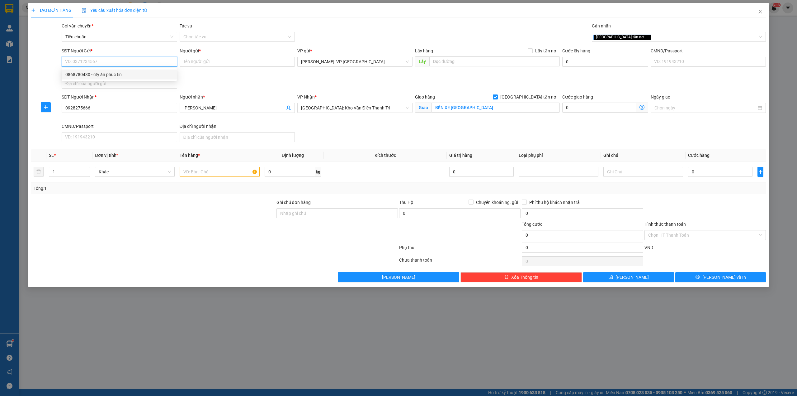
click at [131, 77] on div "0868780430 - cty ấn phúc tín" at bounding box center [119, 74] width 108 height 7
type input "0868780430"
type input "cty ấn phúc tín"
click at [199, 174] on input "text" at bounding box center [220, 172] width 80 height 10
click at [87, 171] on span "Decrease Value" at bounding box center [86, 174] width 7 height 6
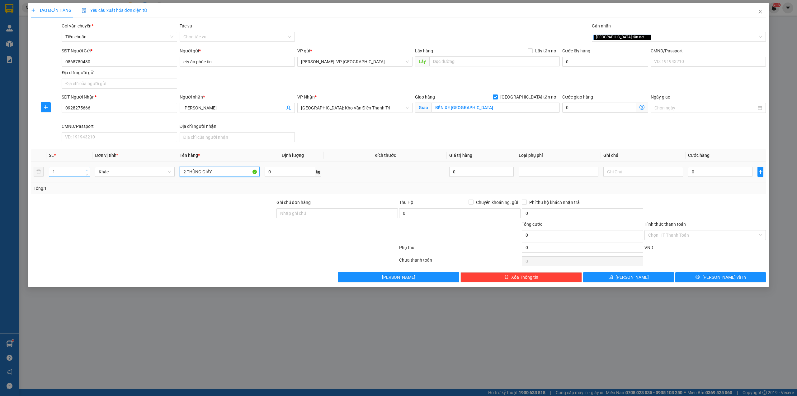
type input "2 THÙNG GIẤY"
type input "2"
click at [86, 169] on span "up" at bounding box center [87, 170] width 4 height 4
click at [87, 202] on div at bounding box center [153, 210] width 245 height 22
click at [725, 173] on input "0" at bounding box center [720, 172] width 64 height 10
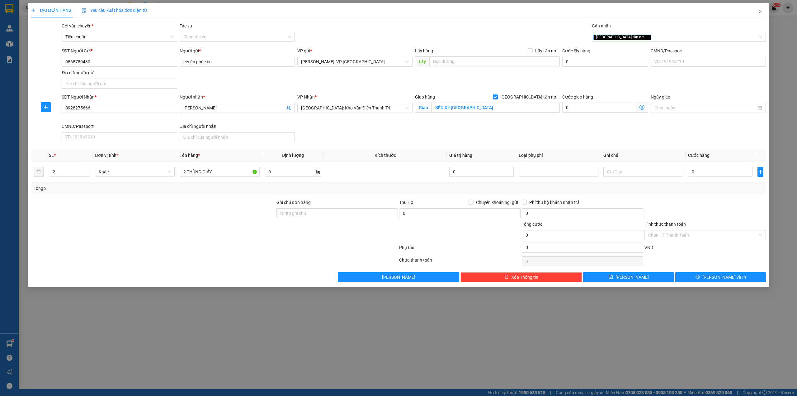
click at [345, 132] on div "SĐT Người Nhận * 0928275666 Người nhận * NGUYỄN ĐÌNH NHẠ VP Nhận * Hà Nội: Kho …" at bounding box center [413, 118] width 707 height 51
click at [704, 170] on input "0" at bounding box center [720, 172] width 64 height 10
type input "2"
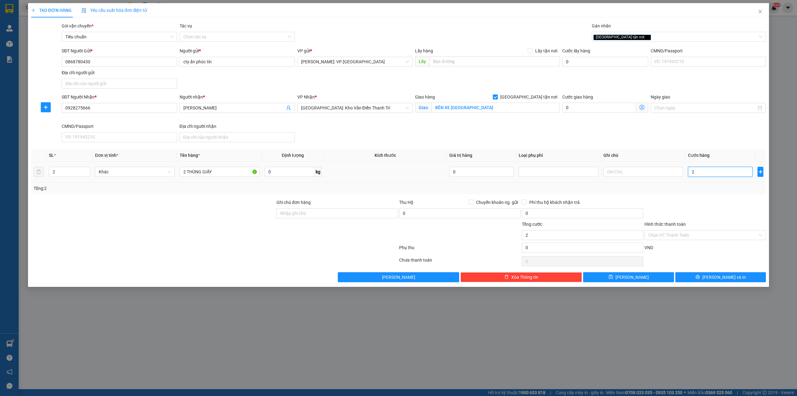
type input "26"
type input "260"
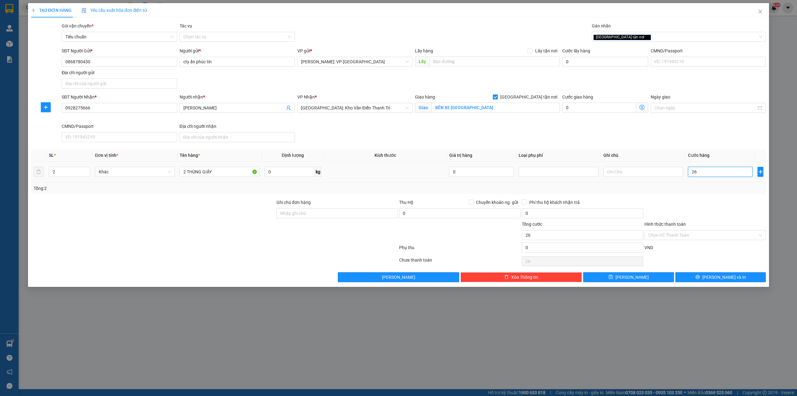
type input "260"
type input "2.600"
type input "26.000"
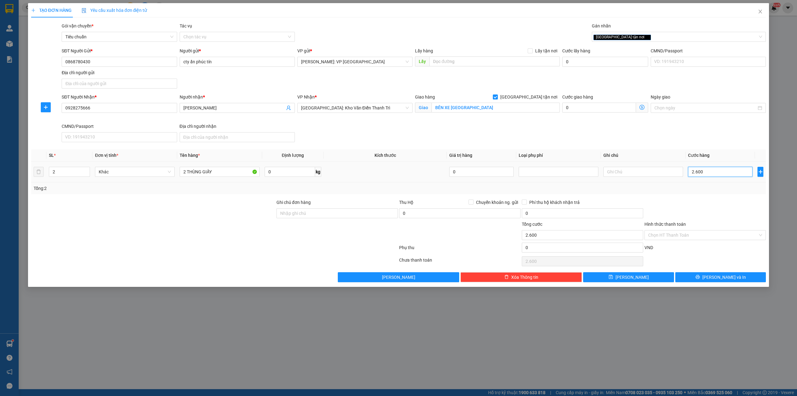
type input "26.000"
type input "260.000"
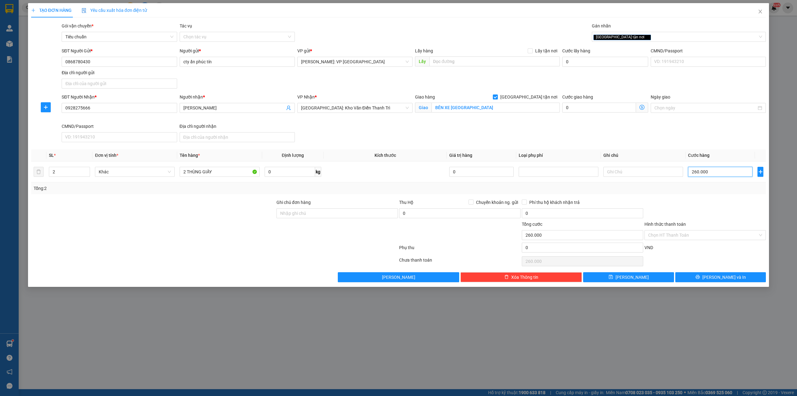
type input "260.000"
click at [465, 140] on div "SĐT Người Nhận * 0928275666 Người nhận * NGUYỄN ĐÌNH NHẠ VP Nhận * Hà Nội: Kho …" at bounding box center [413, 118] width 707 height 51
click at [421, 136] on div "SĐT Người Nhận * 0928275666 Người nhận * NGUYỄN ĐÌNH NHẠ VP Nhận * Hà Nội: Kho …" at bounding box center [413, 118] width 707 height 51
click at [216, 267] on div at bounding box center [215, 261] width 368 height 12
click at [225, 174] on input "2 THÙNG GIẤY" at bounding box center [220, 172] width 80 height 10
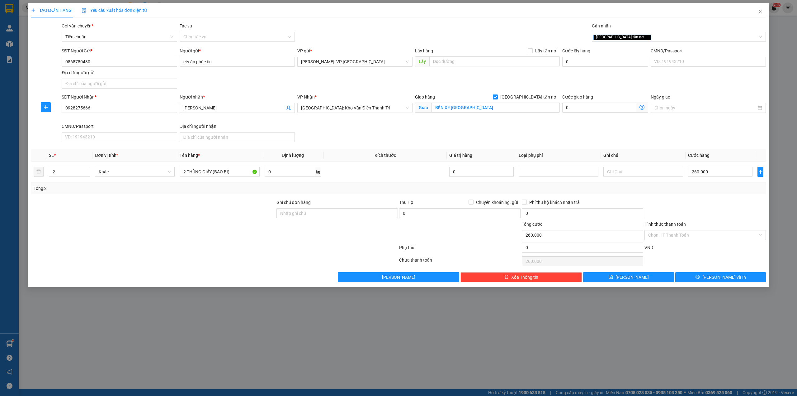
drag, startPoint x: 215, startPoint y: 215, endPoint x: 230, endPoint y: 211, distance: 16.2
click at [215, 215] on div at bounding box center [153, 210] width 245 height 22
click at [729, 280] on span "Lưu và In" at bounding box center [725, 276] width 44 height 7
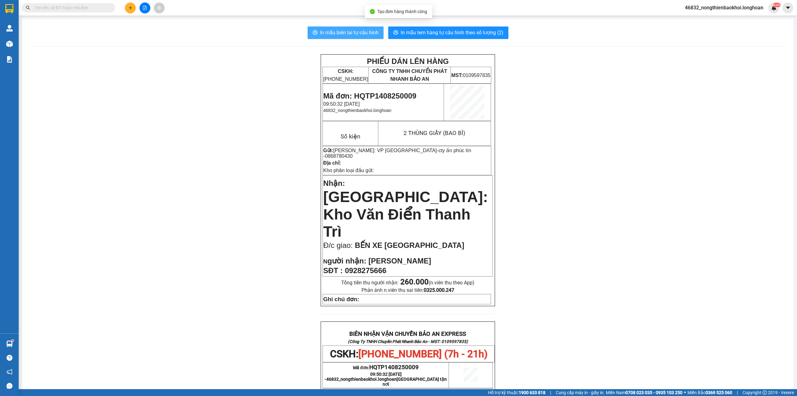
click at [333, 27] on button "In mẫu biên lai tự cấu hình" at bounding box center [346, 32] width 76 height 12
click at [183, 83] on div "PHIẾU DÁN LÊN HÀNG CSKH: 1900.06.88.33 CÔNG TY TNHH CHUYỂN PHÁT NHANH BẢO AN MS…" at bounding box center [408, 346] width 757 height 584
click at [421, 38] on button "In mẫu tem hàng tự cấu hình theo số lượng (2)" at bounding box center [448, 32] width 120 height 12
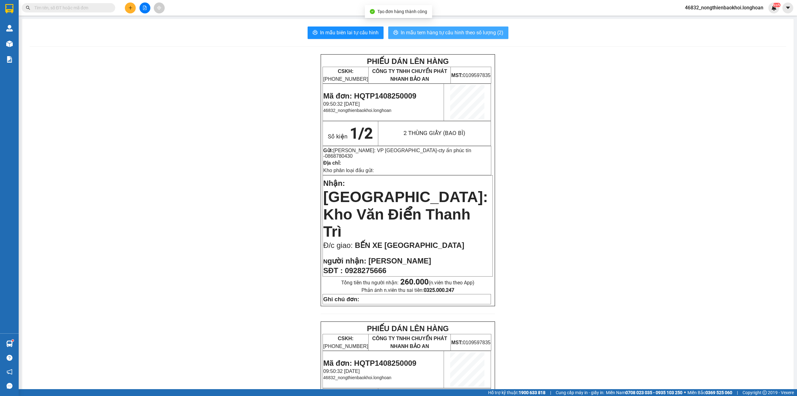
click at [429, 33] on span "In mẫu tem hàng tự cấu hình theo số lượng (2)" at bounding box center [452, 33] width 103 height 8
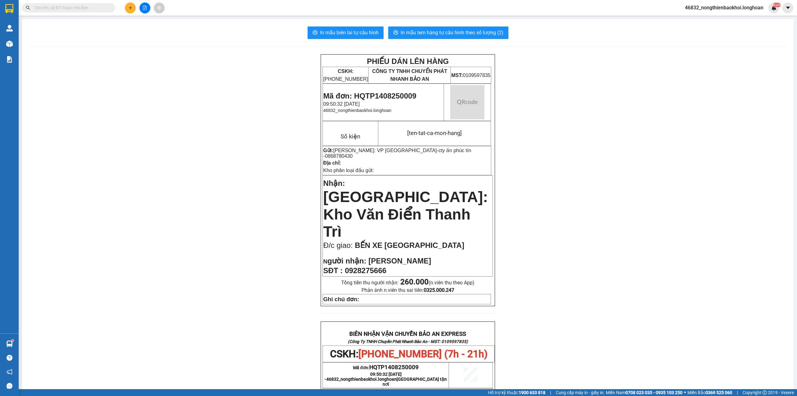
click at [296, 182] on div "PHIẾU DÁN LÊN HÀNG CSKH: 1900.06.88.33 CÔNG TY TNHH CHUYỂN PHÁT NHANH BẢO AN MS…" at bounding box center [408, 346] width 757 height 584
drag, startPoint x: 243, startPoint y: 123, endPoint x: 242, endPoint y: 119, distance: 4.8
click at [243, 121] on div "PHIẾU DÁN LÊN HÀNG CSKH: 1900.06.88.33 CÔNG TY TNHH CHUYỂN PHÁT NHANH BẢO AN MS…" at bounding box center [408, 346] width 757 height 584
click at [237, 97] on div "PHIẾU DÁN LÊN HÀNG CSKH: 1900.06.88.33 CÔNG TY TNHH CHUYỂN PHÁT NHANH BẢO AN MS…" at bounding box center [408, 346] width 757 height 584
click at [162, 107] on div "PHIẾU DÁN LÊN HÀNG CSKH: 1900.06.88.33 CÔNG TY TNHH CHUYỂN PHÁT NHANH BẢO AN MS…" at bounding box center [408, 346] width 757 height 584
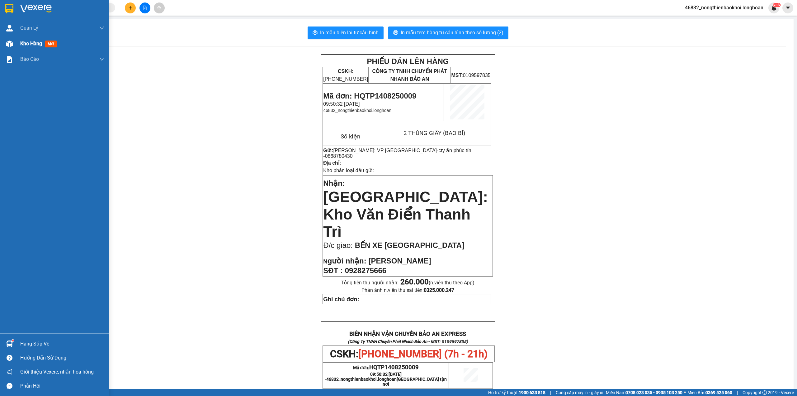
click at [7, 40] on img at bounding box center [9, 43] width 7 height 7
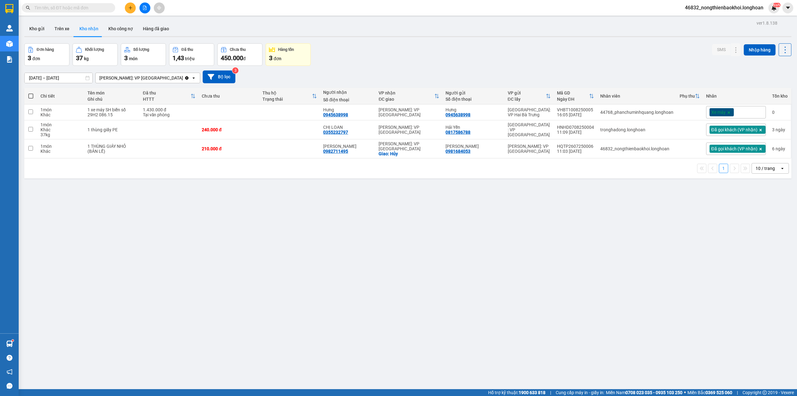
click at [435, 55] on div "Đơn hàng 3 đơn Khối lượng 37 kg Số lượng 3 món Đã thu 1,43 triệu Chưa thu 450.0…" at bounding box center [407, 54] width 767 height 22
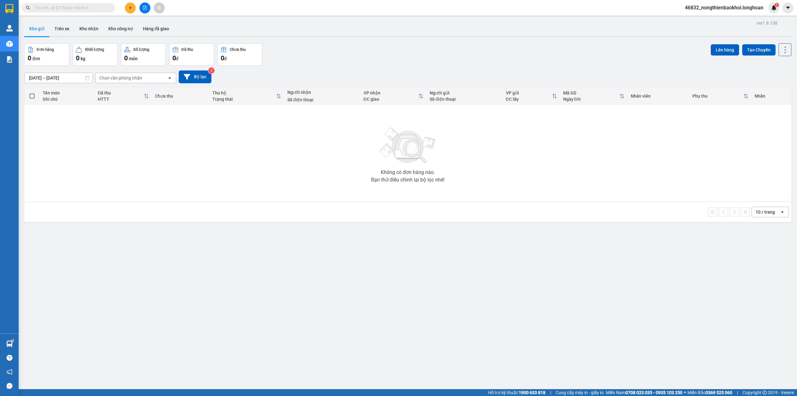
click at [130, 9] on icon "plus" at bounding box center [130, 7] width 0 height 3
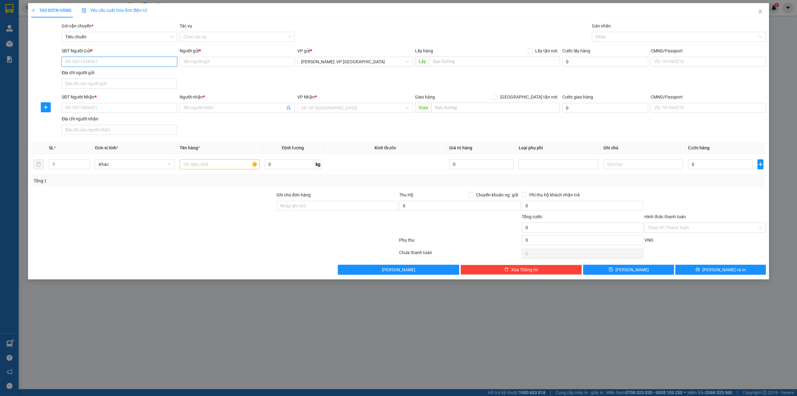
click at [169, 63] on input "SĐT Người Gửi *" at bounding box center [119, 62] width 115 height 10
paste input "0768628793"
type input "0768628793"
click at [97, 73] on div "0768628793 - a đông" at bounding box center [119, 74] width 108 height 7
type input "a đông"
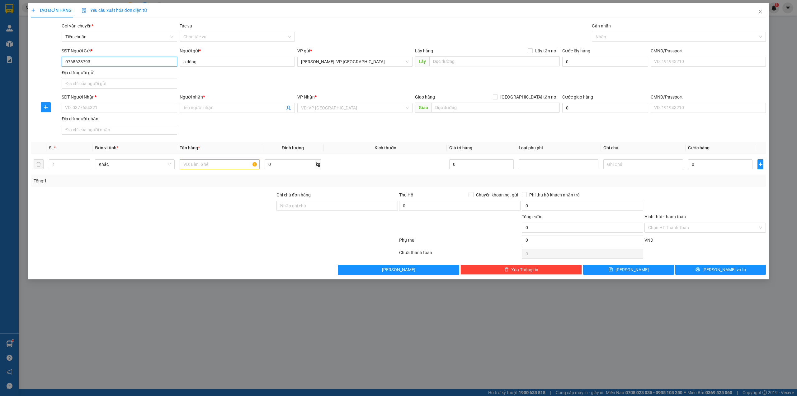
type input "0768628793"
click at [336, 89] on div "SĐT Người Gửi * 0768628793 0768628793 Người gửi * a đông VP gửi * Hồ Chí Minh: …" at bounding box center [413, 69] width 707 height 44
click at [339, 111] on input "search" at bounding box center [352, 107] width 103 height 9
click at [457, 110] on input "text" at bounding box center [496, 107] width 128 height 10
paste input "Vĩnh Kim, Châu Thành District, Tien Giang, Vietnam"
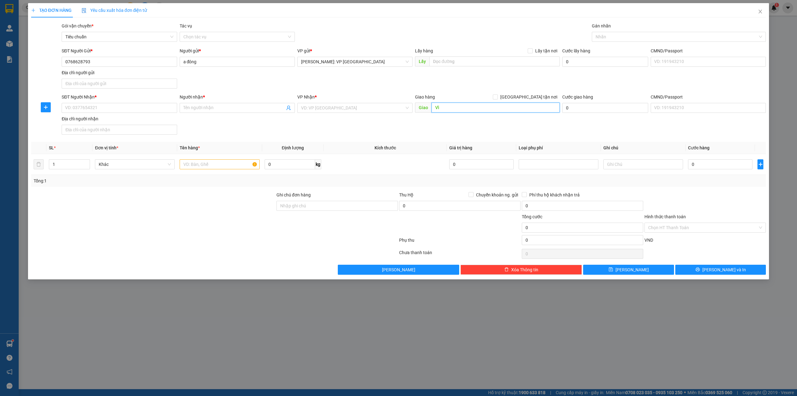
type input "V"
type input "CHỢ VĨNH KIM, CHÂU THÀNH, TIỀN GIANG"
drag, startPoint x: 509, startPoint y: 95, endPoint x: 475, endPoint y: 86, distance: 35.0
click at [475, 86] on div "SĐT Người Gửi * 0768628793 Người gửi * a đông VP gửi * [GEOGRAPHIC_DATA]: VP [G…" at bounding box center [413, 69] width 707 height 44
click at [535, 96] on span "[GEOGRAPHIC_DATA] tận nơi" at bounding box center [529, 96] width 62 height 7
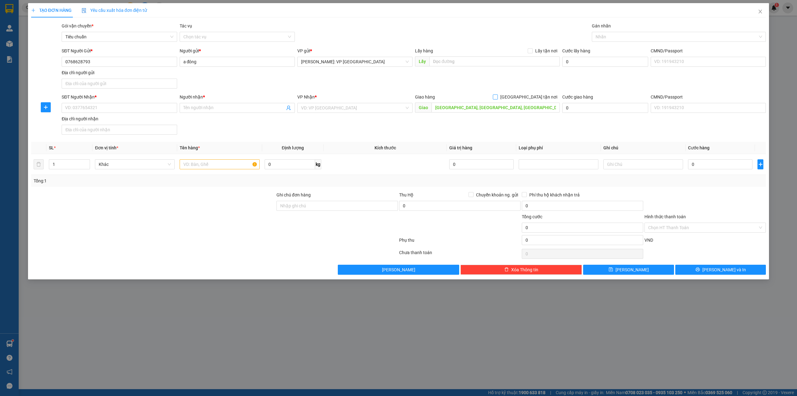
click at [497, 96] on input "[GEOGRAPHIC_DATA] tận nơi" at bounding box center [495, 96] width 4 height 4
checkbox input "true"
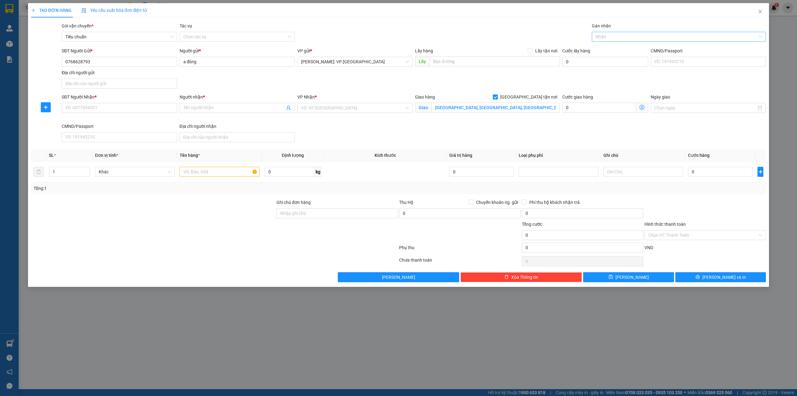
click at [633, 35] on div at bounding box center [676, 36] width 165 height 7
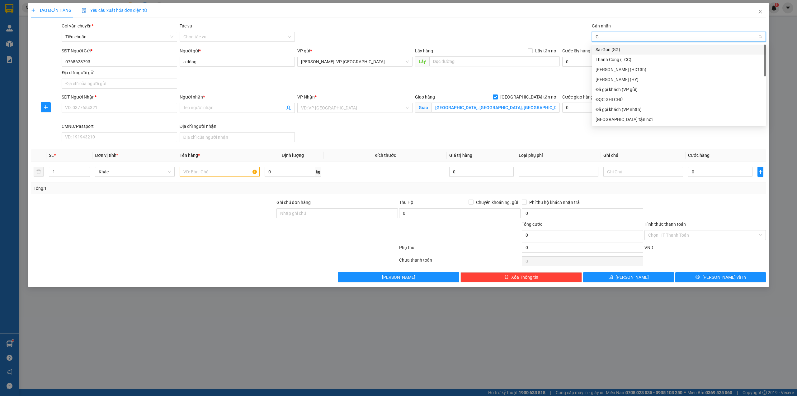
type input "GI"
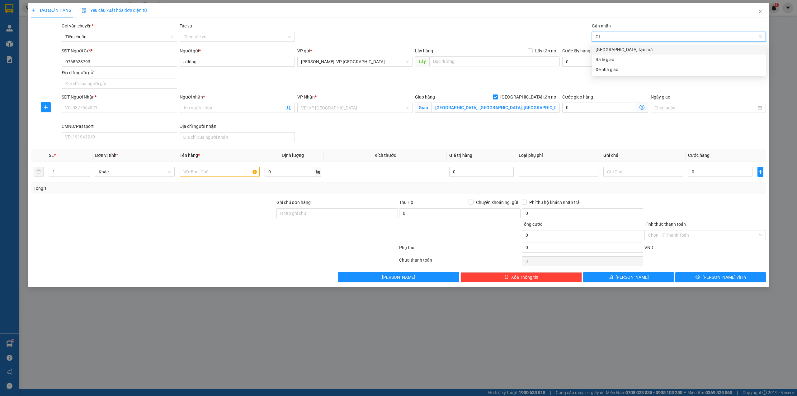
click at [619, 47] on div "[GEOGRAPHIC_DATA] tận nơi" at bounding box center [679, 49] width 167 height 7
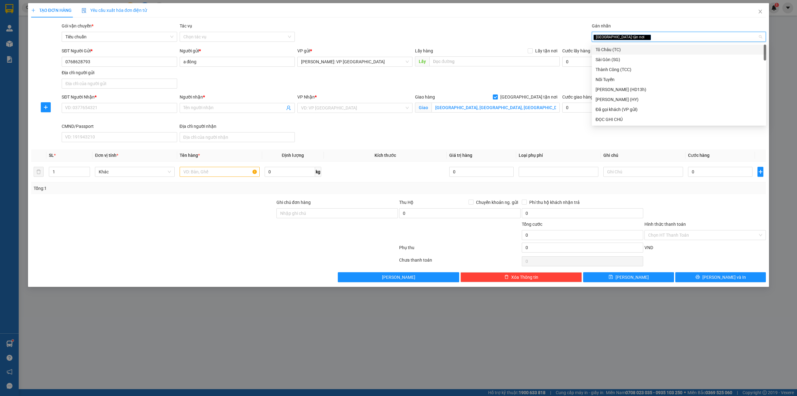
click at [477, 33] on div "Gói vận chuyển * Tiêu chuẩn Tác vụ Chọn tác vụ Gán nhãn Giao tận nơi" at bounding box center [413, 33] width 707 height 22
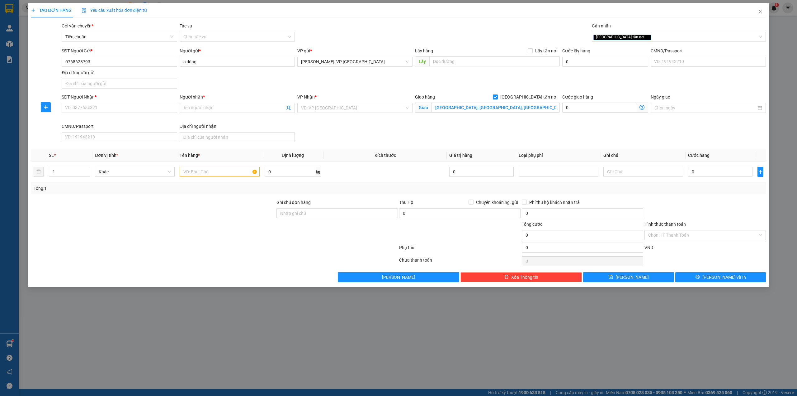
click at [343, 125] on div "SĐT Người Nhận * VD: 0377654321 Người nhận * Tên người nhận VP Nhận * VD: VP Sà…" at bounding box center [413, 118] width 707 height 51
click at [321, 105] on input "search" at bounding box center [352, 107] width 103 height 9
click at [304, 91] on div "SĐT Người Gửi * 0768628793 Người gửi * a đông VP gửi * [GEOGRAPHIC_DATA]: VP [G…" at bounding box center [413, 69] width 707 height 44
click at [195, 175] on input "text" at bounding box center [220, 172] width 80 height 10
paste input "1 KIỆN XỐP TRẮNG BỌC PE (MÔ HÌNH)"
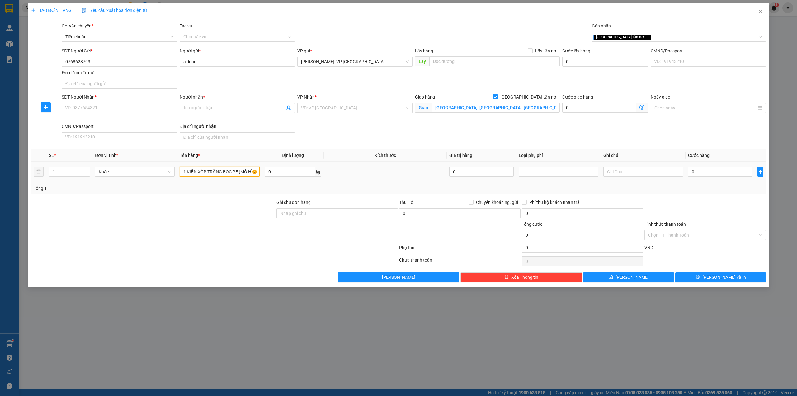
scroll to position [0, 3]
click at [184, 171] on input "1 KIỆN XỐP TRẮNG BỌC PE (MÔ HÌNH)" at bounding box center [220, 172] width 80 height 10
type input "1 KIỆN XỐP TRẮNG BỌC PE (MÔ HÌNH)"
click at [348, 117] on div "VP Nhận * VD: VP Sài Gòn" at bounding box center [355, 107] width 118 height 29
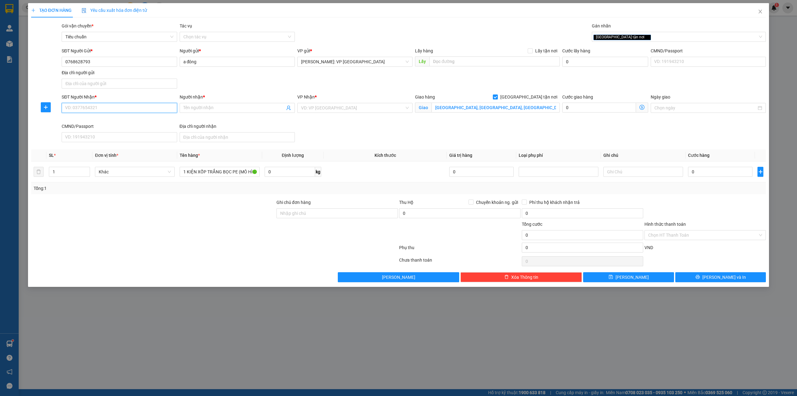
click at [124, 107] on input "SĐT Người Nhận *" at bounding box center [119, 108] width 115 height 10
type input "0813935778"
click at [222, 104] on span at bounding box center [237, 108] width 115 height 10
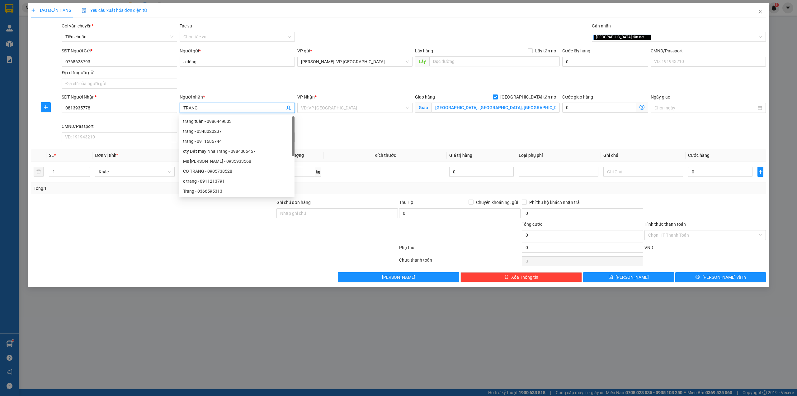
type input "TRANG"
click at [311, 75] on div "SĐT Người Gửi * 0768628793 Người gửi * a đông VP gửi * [GEOGRAPHIC_DATA]: VP [G…" at bounding box center [413, 69] width 707 height 44
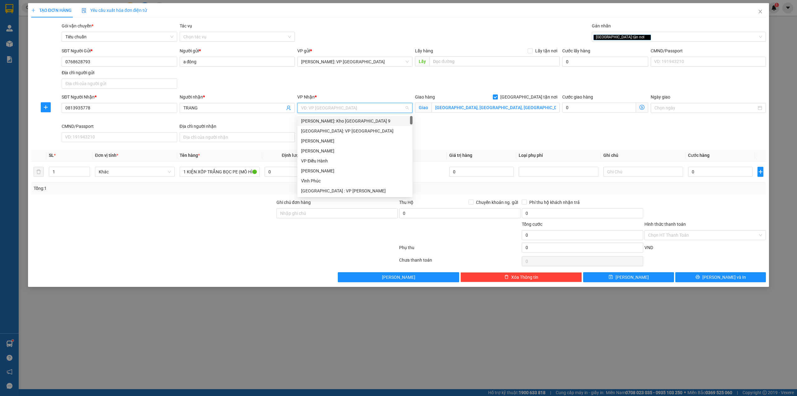
click at [369, 112] on input "search" at bounding box center [352, 107] width 103 height 9
type input "K"
type input "12"
click at [361, 128] on div "[PERSON_NAME] : [GEOGRAPHIC_DATA]" at bounding box center [355, 130] width 108 height 7
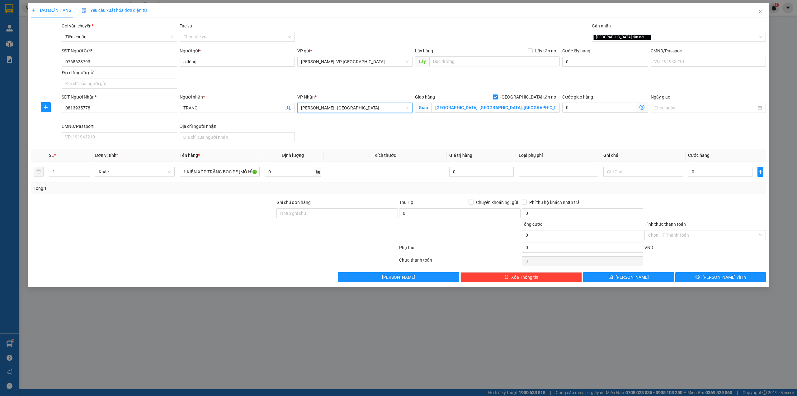
click at [342, 142] on div "SĐT Người Nhận * 0813935778 Người nhận * TRANG VP Nhận * Hồ Chí Minh : Kho Quận…" at bounding box center [413, 118] width 707 height 51
click at [188, 196] on div "Transit Pickup Surcharge Ids Transit Deliver Surcharge Ids Transit Deliver Surc…" at bounding box center [398, 151] width 735 height 259
click at [524, 124] on div "SĐT Người Nhận * 0813935778 Người nhận * TRANG VP Nhận * Hồ Chí Minh : Kho Quận…" at bounding box center [413, 118] width 707 height 51
click at [707, 175] on input "0" at bounding box center [720, 172] width 64 height 10
type input "3"
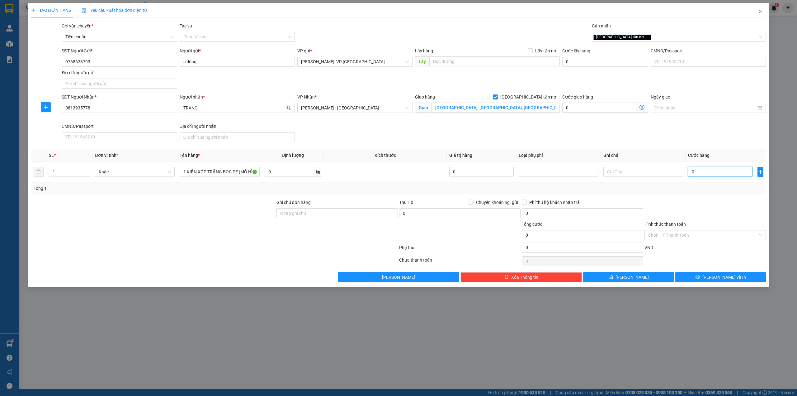
type input "3"
type input "38"
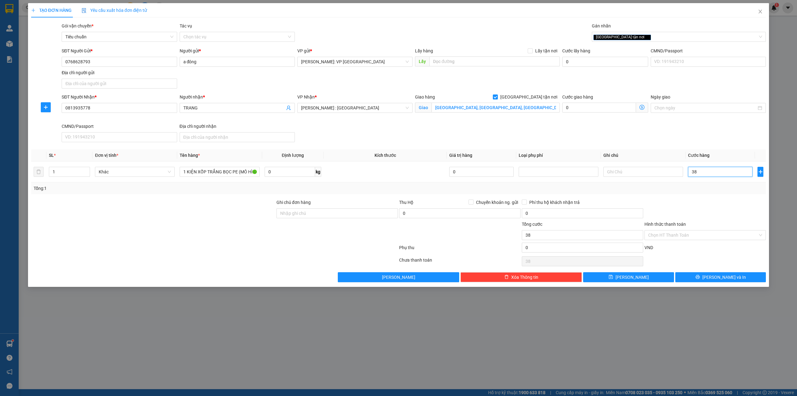
type input "380"
type input "3.800"
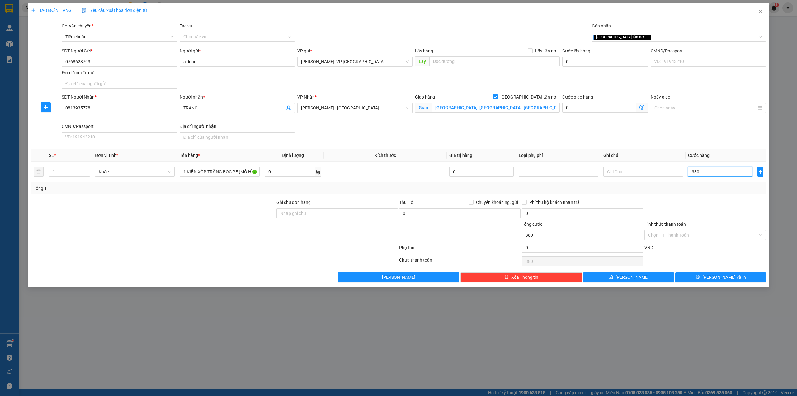
type input "3.800"
type input "38.000"
type input "380.000"
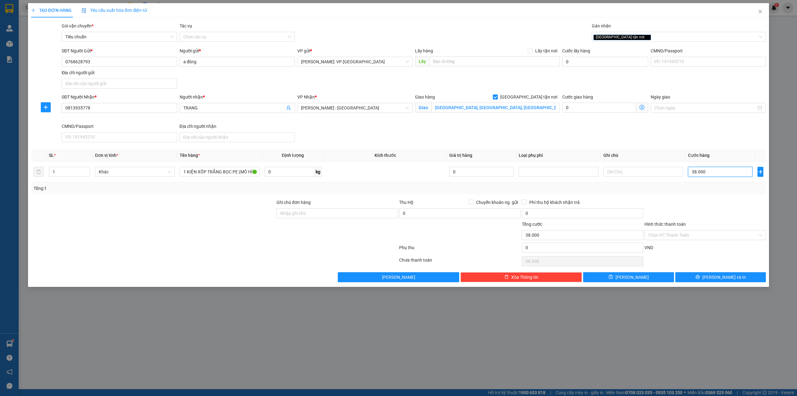
type input "380.000"
click at [484, 123] on div "Giao hàng Giao tận nơi Giao CHỢ VĨNH KIM, CHÂU THÀNH, TIỀN GIANG" at bounding box center [487, 107] width 147 height 29
click at [465, 131] on div "SĐT Người Nhận * 0813935778 Người nhận * TRANG VP Nhận * Hồ Chí Minh : Kho Quận…" at bounding box center [413, 118] width 707 height 51
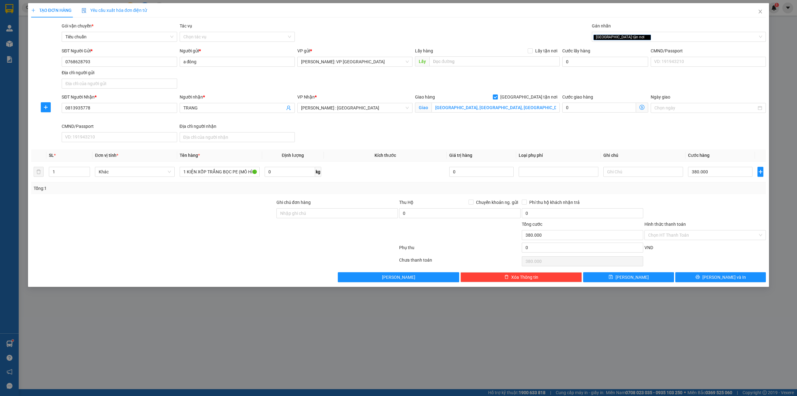
click at [358, 126] on div "SĐT Người Nhận * 0813935778 Người nhận * TRANG VP Nhận * Hồ Chí Minh : Kho Quận…" at bounding box center [413, 118] width 707 height 51
click at [699, 280] on button "Lưu và In" at bounding box center [721, 277] width 91 height 10
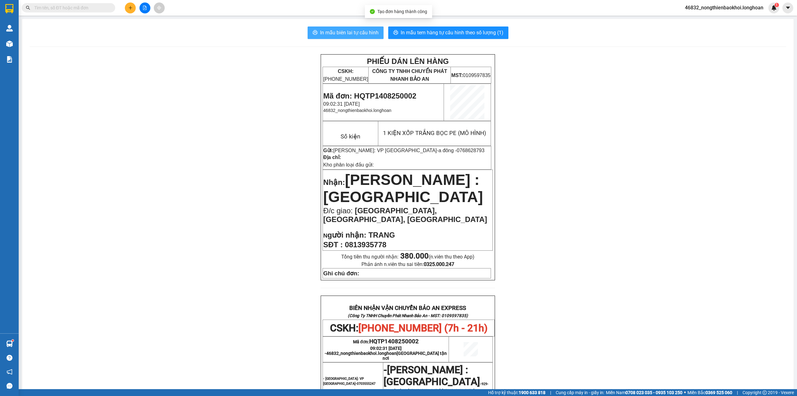
click at [338, 34] on span "In mẫu biên lai tự cấu hình" at bounding box center [349, 33] width 59 height 8
click at [419, 31] on span "In mẫu tem hàng tự cấu hình theo số lượng (1)" at bounding box center [452, 33] width 103 height 8
click at [98, 10] on input "text" at bounding box center [70, 7] width 73 height 7
paste input "0978127688"
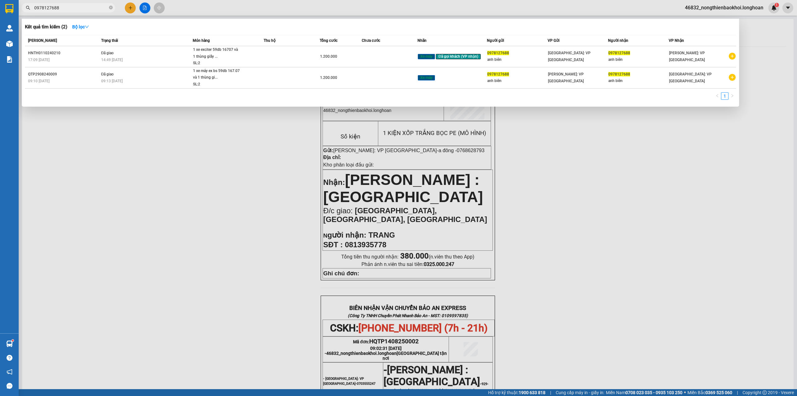
type input "0978127688"
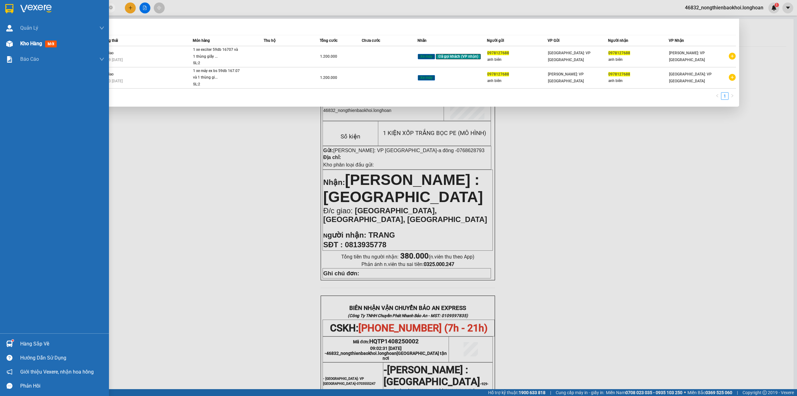
click at [0, 38] on div "Kho hàng mới" at bounding box center [54, 44] width 109 height 16
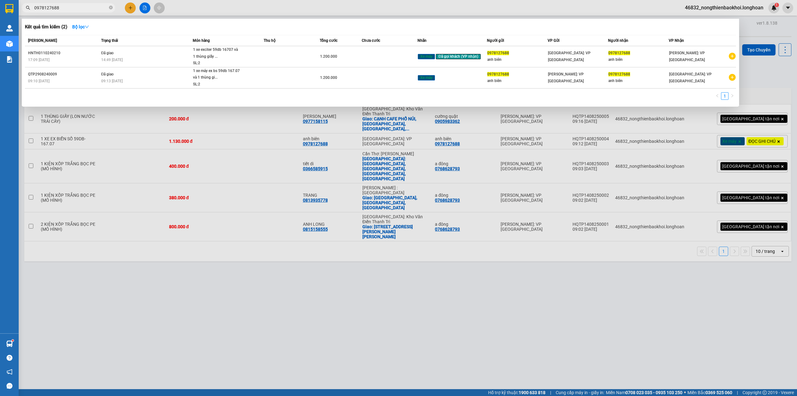
click at [180, 287] on div at bounding box center [398, 198] width 797 height 396
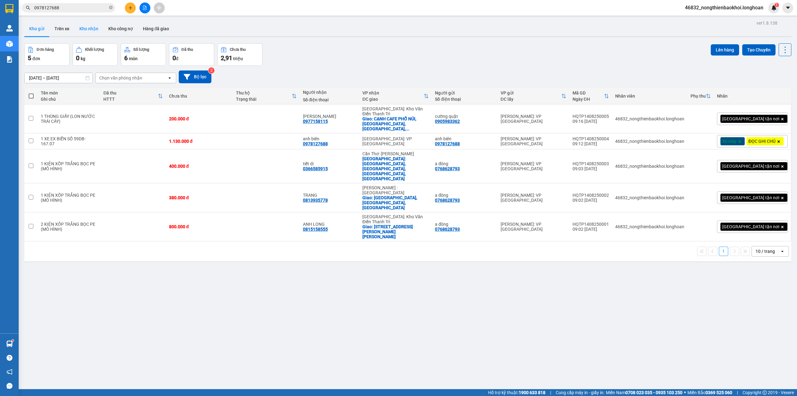
click at [93, 32] on button "Kho nhận" at bounding box center [88, 28] width 29 height 15
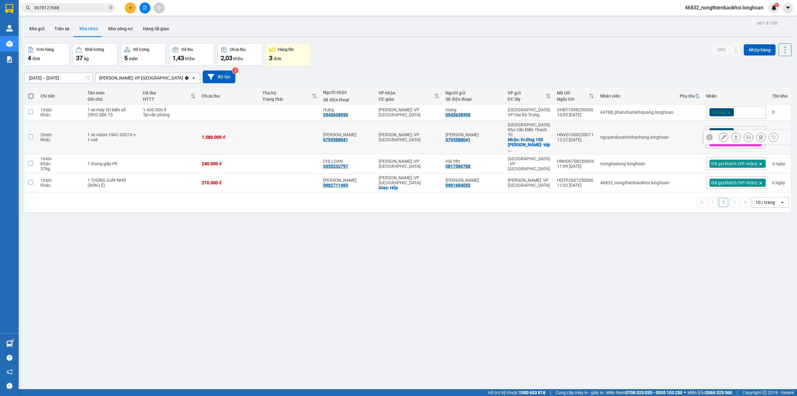
click at [256, 135] on div "1.580.000 đ" at bounding box center [229, 137] width 55 height 5
checkbox input "true"
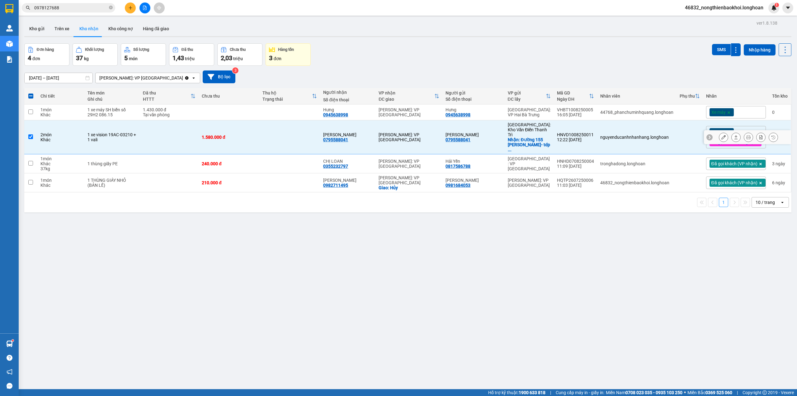
click at [722, 135] on icon at bounding box center [724, 137] width 4 height 4
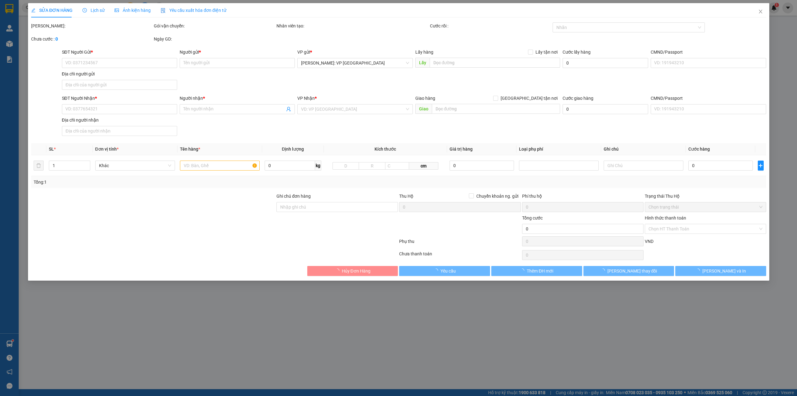
type input "0795588041"
type input "Lê Tấn Tam"
checkbox input "true"
type input "Đường 155 Đào Văn Tập- tdp4- tx. Duy tiên- Hà Nam"
type input "0795588041"
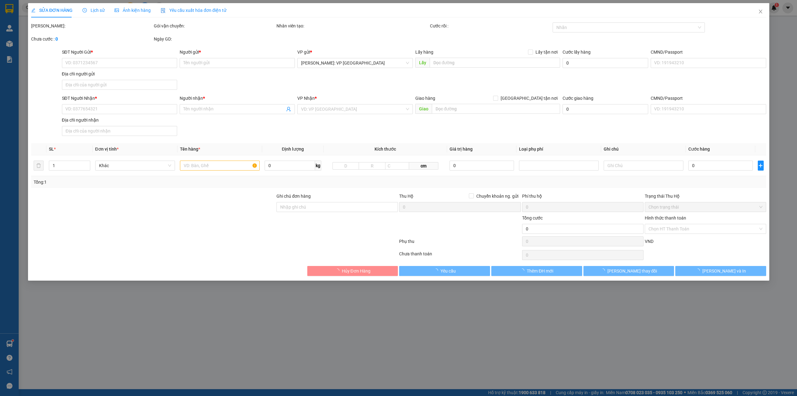
type input "Lê Tấn Tam"
type input "chìa khóa quấn tay lái ( không giấy tờ ) hàng giao nguyên kiện, hư vỡ ko đền"
type input "1.580.000"
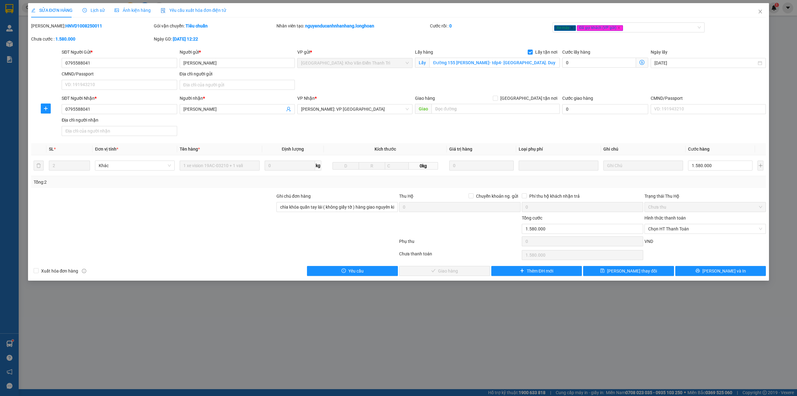
click at [212, 269] on div "Xuất hóa đơn hàng" at bounding box center [123, 271] width 184 height 10
click at [762, 12] on icon "close" at bounding box center [760, 11] width 5 height 5
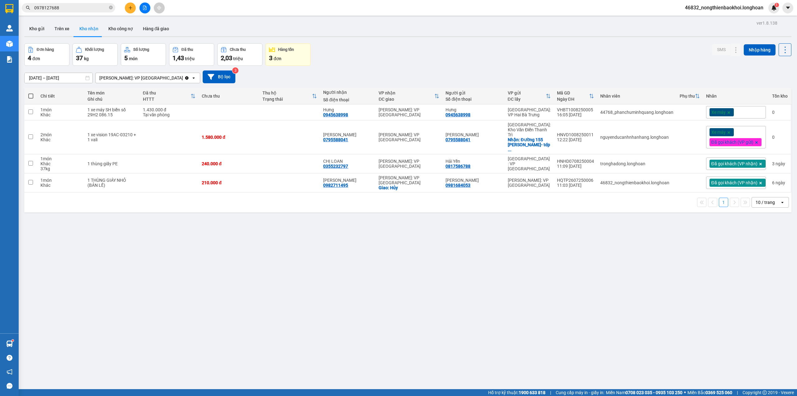
click at [130, 7] on icon "plus" at bounding box center [130, 8] width 4 height 4
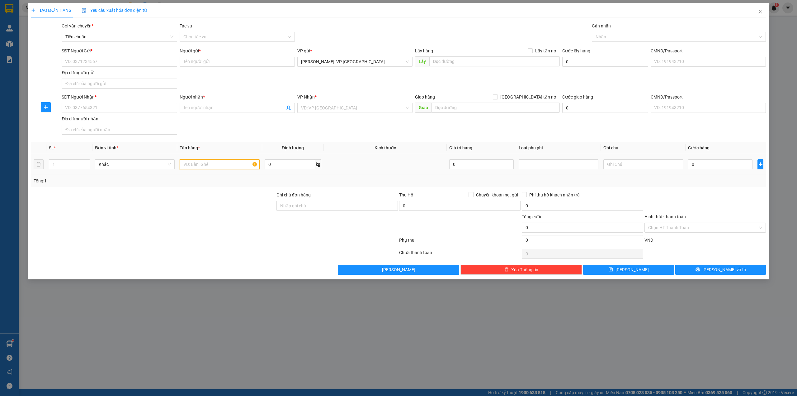
click at [198, 167] on input "text" at bounding box center [220, 164] width 80 height 10
type input "1 TẢI TRẮNG (CUỘN DA)"
click at [222, 127] on div "SĐT Người Nhận * VD: 0377654321 Người nhận * Tên người nhận VP Nhận * VD: VP Sà…" at bounding box center [413, 115] width 707 height 44
click at [111, 110] on input "SĐT Người Nhận *" at bounding box center [119, 108] width 115 height 10
click at [208, 81] on div "SĐT Người Gửi * VD: 0371234567 Người gửi * Tên người gửi VP gửi * Hồ Chí Minh: …" at bounding box center [413, 69] width 707 height 44
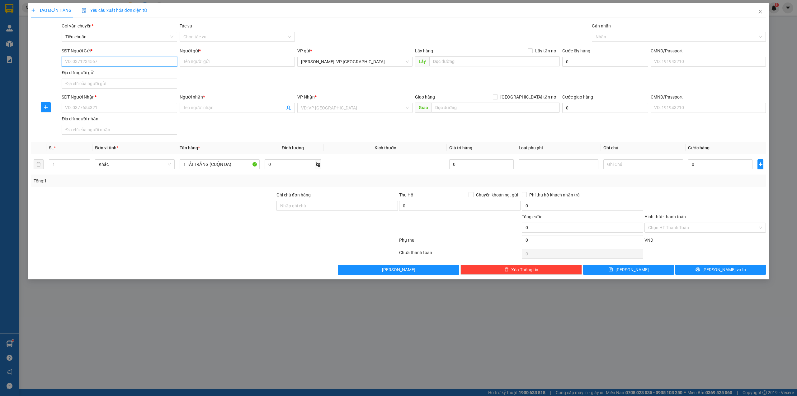
click at [95, 61] on input "SĐT Người Gửi *" at bounding box center [119, 62] width 115 height 10
type input "0915240440"
click at [99, 73] on div "0915240440 - chí công" at bounding box center [119, 74] width 108 height 7
type input "chí công"
click at [116, 60] on input "0915240440" at bounding box center [119, 62] width 115 height 10
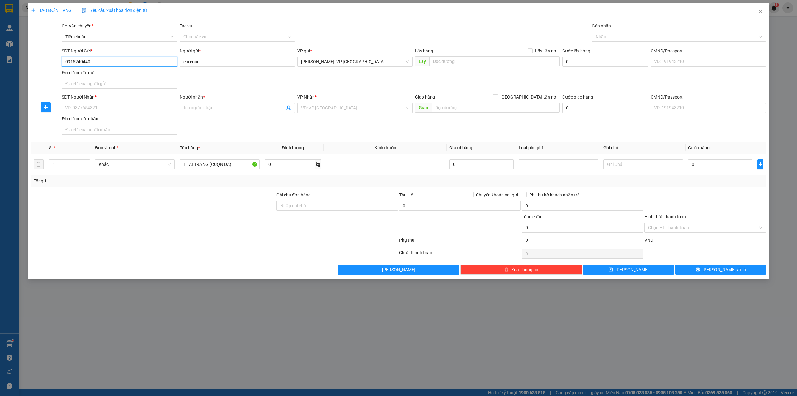
click at [116, 60] on input "0915240440" at bounding box center [119, 62] width 115 height 10
type input "0915240440"
click at [100, 107] on input "SĐT Người Nhận *" at bounding box center [119, 108] width 115 height 10
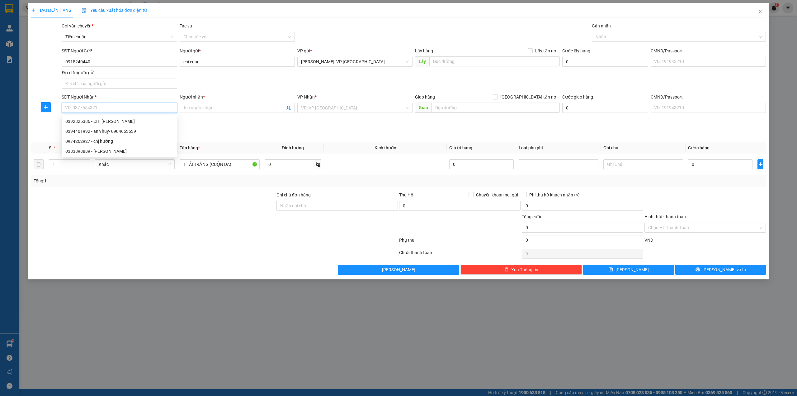
paste input "0383898889"
type input "0383898889"
click at [161, 122] on div "0383898889 - nguyễn thanh hải" at bounding box center [119, 121] width 108 height 7
type input "[PERSON_NAME]"
checkbox input "true"
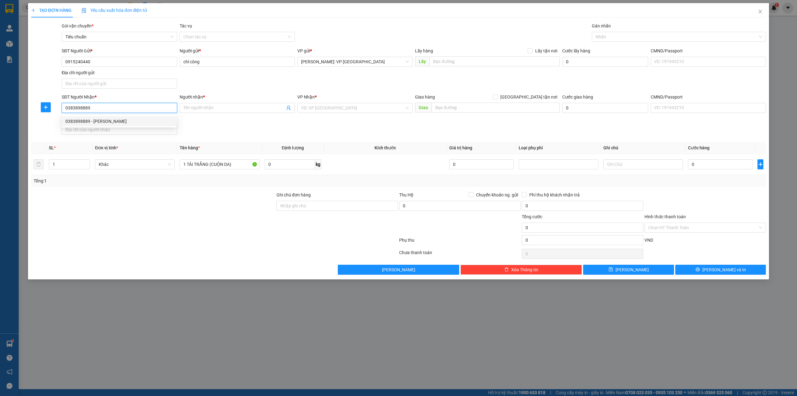
type input "số 56,tổ 11,thị trấn sóc sơn,sóc sơn,hà nội"
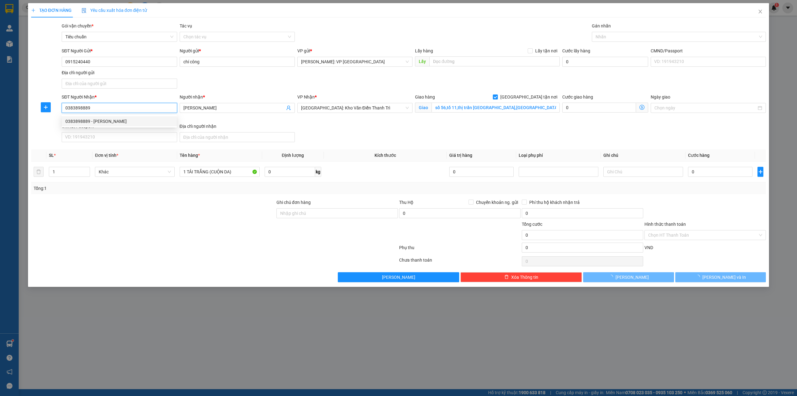
type input "0383898889"
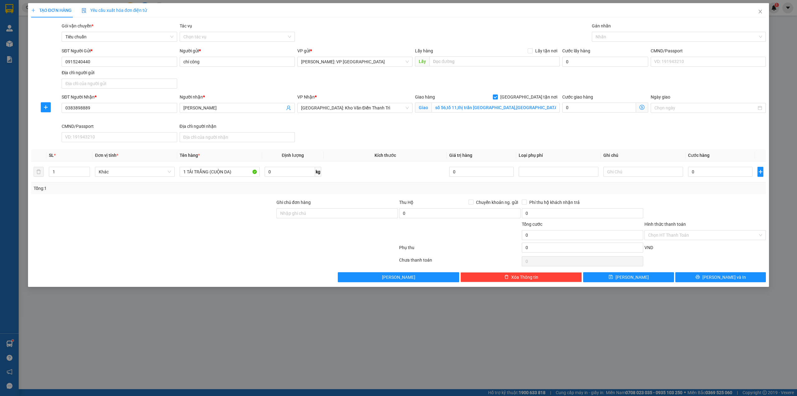
click at [256, 127] on div "Địa chỉ người nhận" at bounding box center [237, 126] width 115 height 7
click at [256, 132] on input "Địa chỉ người nhận" at bounding box center [237, 137] width 115 height 10
click at [633, 33] on div at bounding box center [676, 36] width 165 height 7
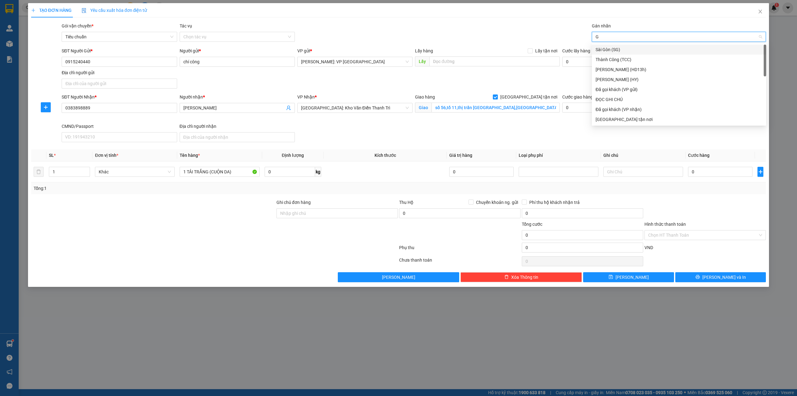
type input "GI"
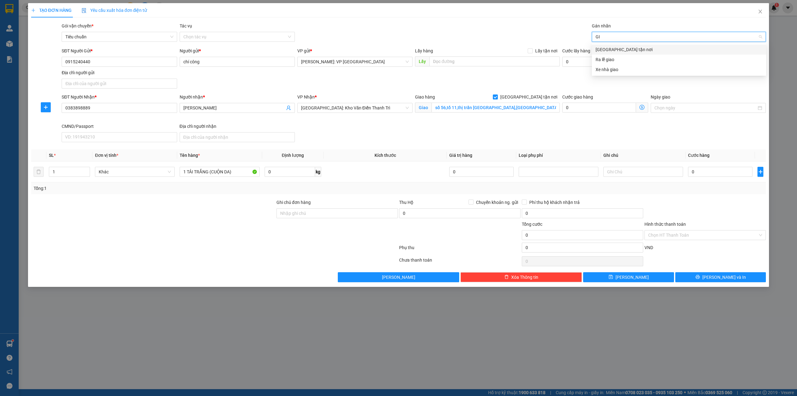
click at [629, 50] on div "[GEOGRAPHIC_DATA] tận nơi" at bounding box center [679, 49] width 167 height 7
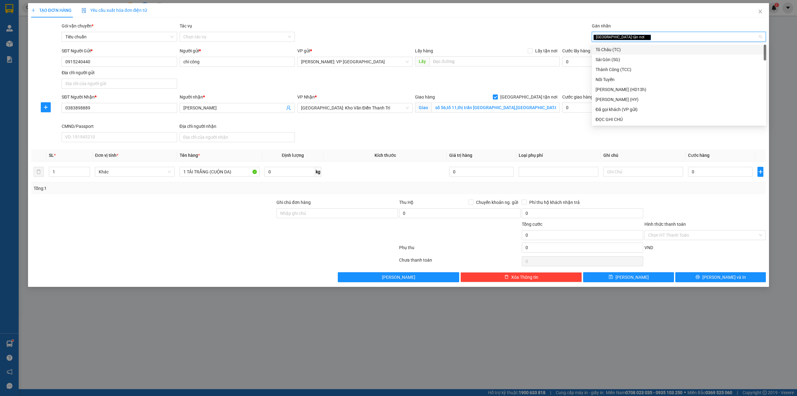
drag, startPoint x: 511, startPoint y: 16, endPoint x: 502, endPoint y: 16, distance: 9.3
click at [510, 16] on div "TẠO ĐƠN HÀNG Yêu cầu xuất hóa đơn điện tử" at bounding box center [398, 10] width 735 height 14
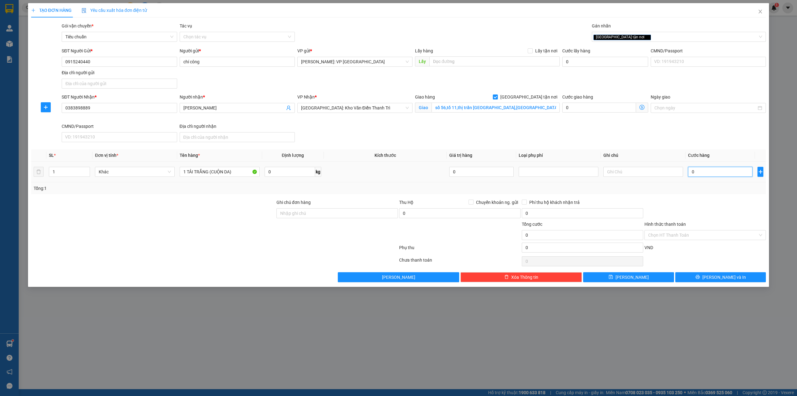
click at [709, 171] on input "0" at bounding box center [720, 172] width 64 height 10
type input "3"
type input "30"
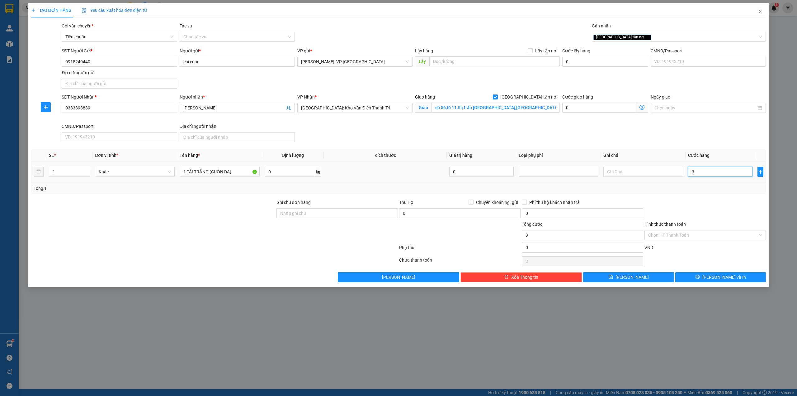
type input "30"
type input "300"
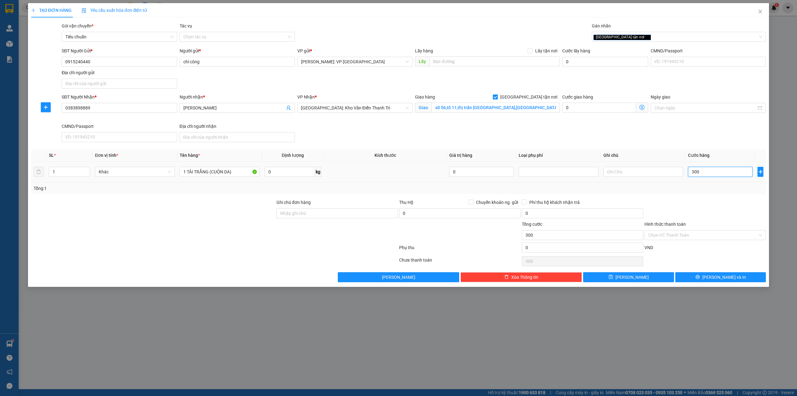
type input "3.000"
type input "30.000"
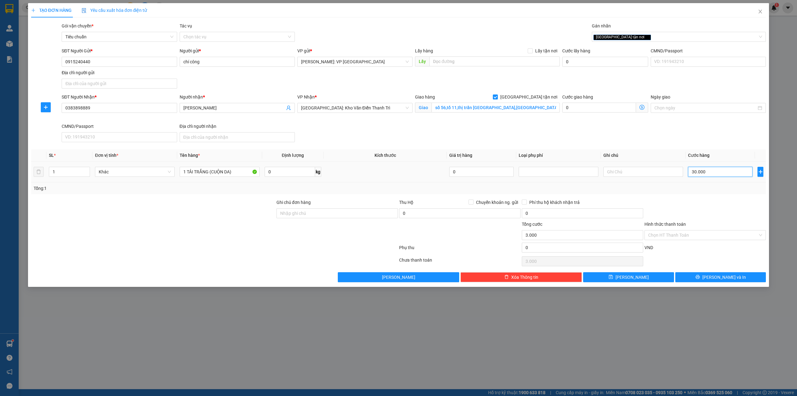
type input "30.000"
type input "300.000"
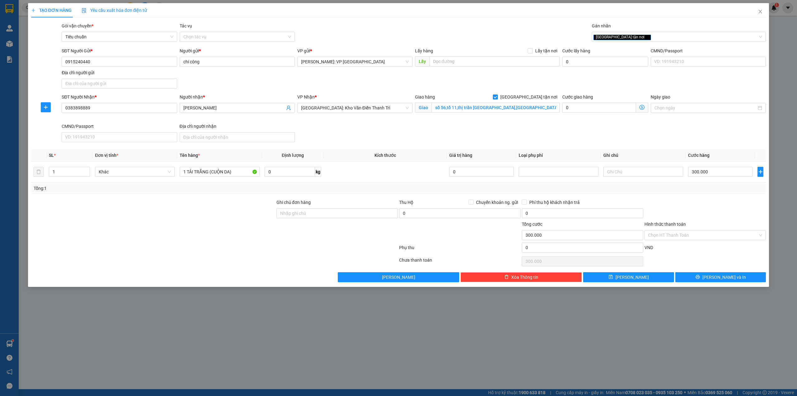
click at [392, 134] on div "SĐT Người Nhận * 0383898889 Người nhận * nguyễn thanh hải VP Nhận * Hà Nội: Kho…" at bounding box center [413, 118] width 707 height 51
click at [211, 197] on div "Transit Pickup Surcharge Ids Transit Deliver Surcharge Ids Transit Deliver Surc…" at bounding box center [398, 151] width 735 height 259
click at [742, 275] on button "Lưu và In" at bounding box center [721, 277] width 91 height 10
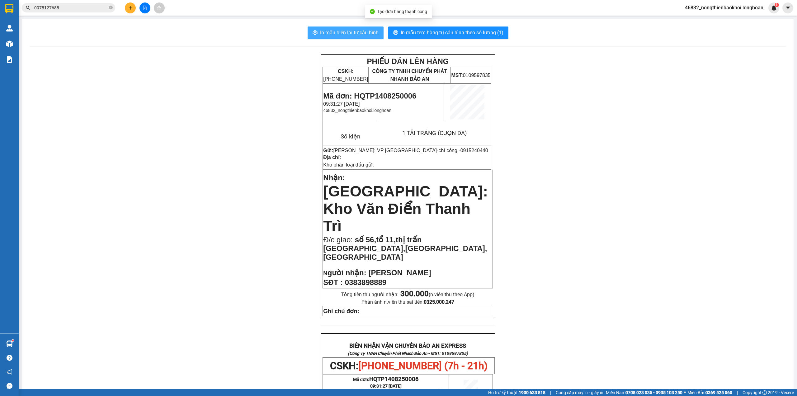
click at [337, 36] on span "In mẫu biên lai tự cấu hình" at bounding box center [349, 33] width 59 height 8
click at [432, 30] on span "In mẫu tem hàng tự cấu hình theo số lượng (1)" at bounding box center [452, 33] width 103 height 8
click at [232, 206] on div "PHIẾU DÁN LÊN HÀNG CSKH: 1900.06.88.33 CÔNG TY TNHH CHUYỂN PHÁT NHANH BẢO AN MS…" at bounding box center [408, 362] width 757 height 616
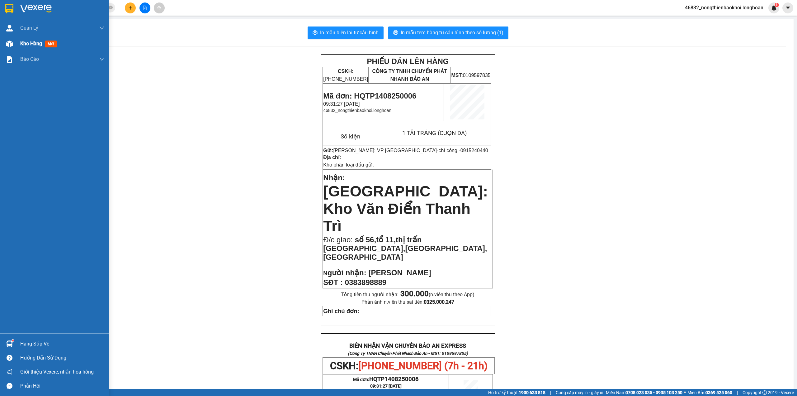
click at [0, 45] on div "Kho hàng mới" at bounding box center [54, 44] width 109 height 16
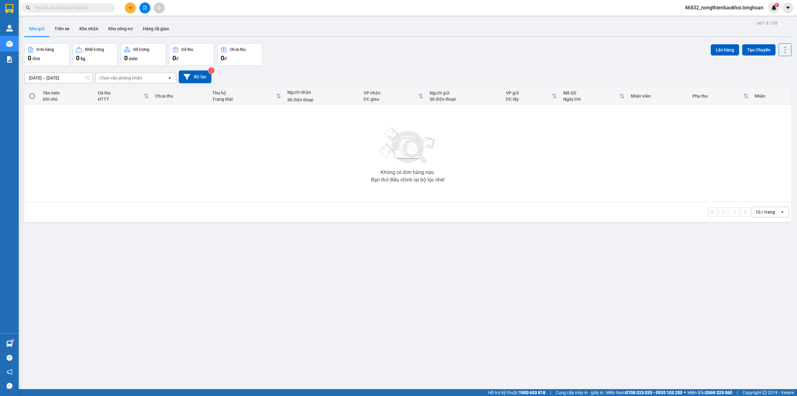
click at [95, 9] on input "text" at bounding box center [70, 7] width 73 height 7
paste input "0915240440"
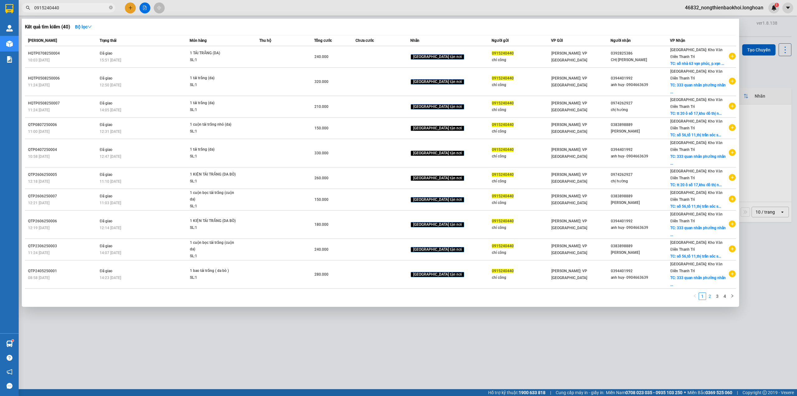
type input "0915240440"
click at [712, 292] on link "2" at bounding box center [710, 295] width 7 height 7
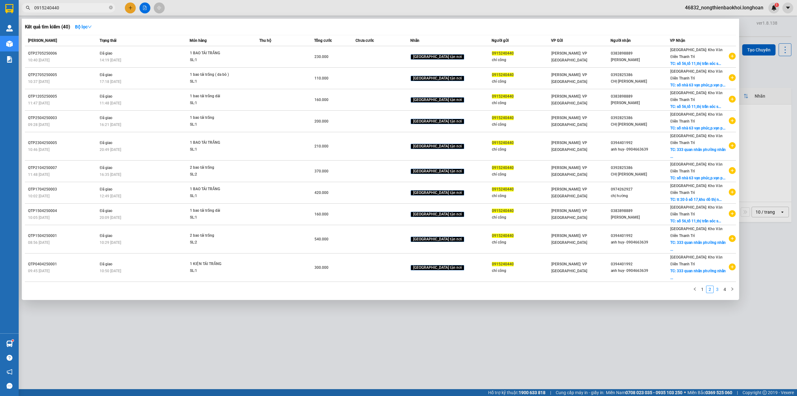
click at [718, 286] on link "3" at bounding box center [717, 289] width 7 height 7
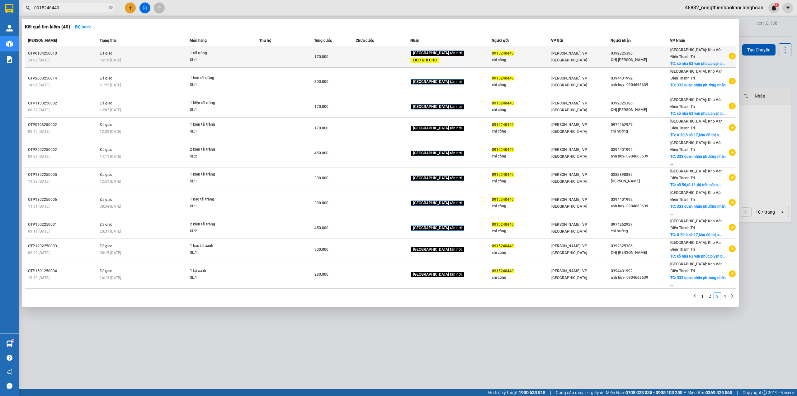
click at [617, 50] on div "0392825386" at bounding box center [640, 53] width 59 height 7
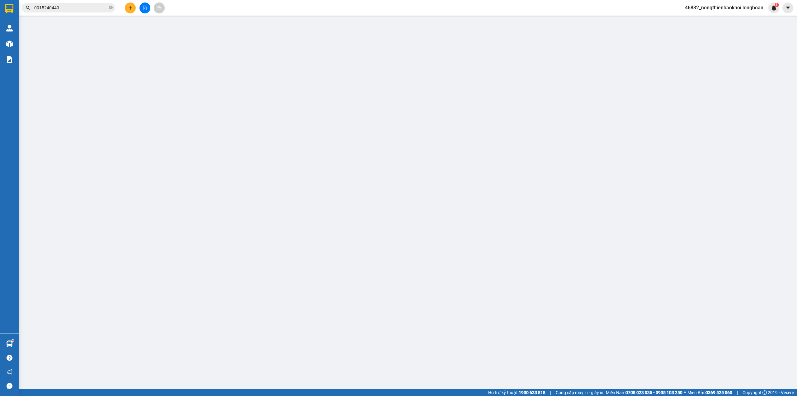
click at [617, 49] on div "Cước lấy hàng" at bounding box center [605, 53] width 86 height 9
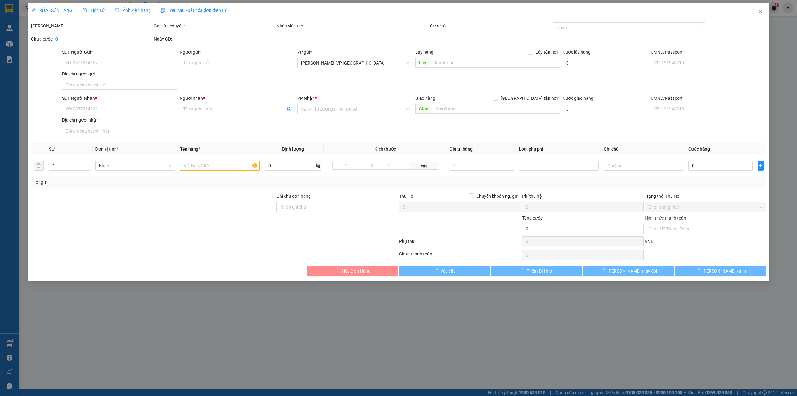
type input "0915240440"
type input "chí công"
type input "0392825386"
type input "CHỊ PHƯƠNG"
checkbox input "true"
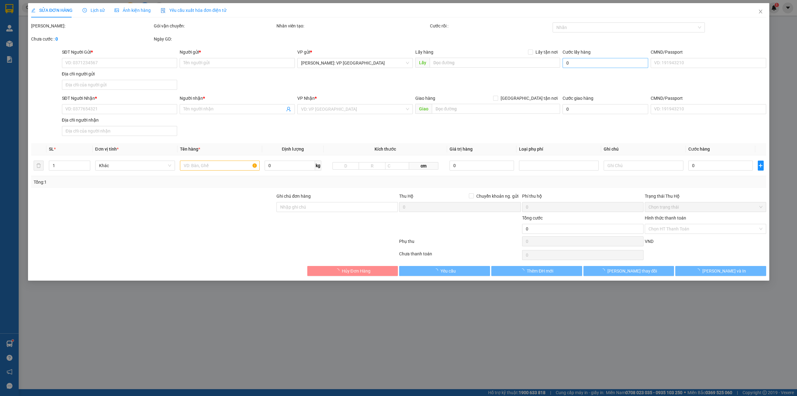
type input "số nhà 63 vạn phúc,p.vạn phúc,hà đông,hà nội"
type input "ĐỂ NẰM, KHÔNG ĐỂ ĐỨNG"
type input "170.000"
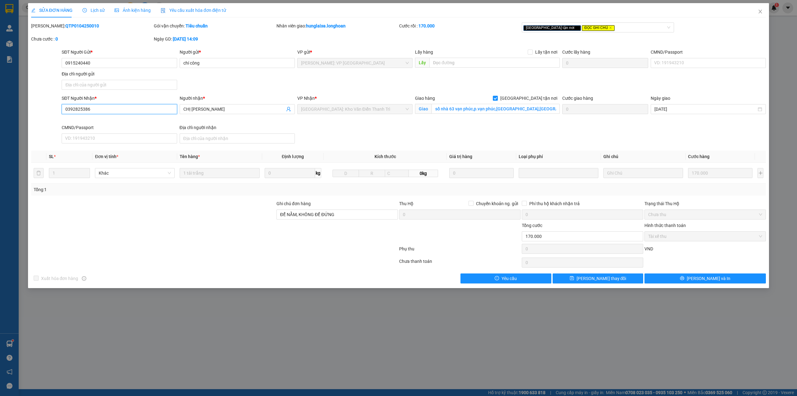
click at [134, 113] on input "0392825386" at bounding box center [119, 109] width 115 height 10
click at [763, 13] on span "Close" at bounding box center [760, 11] width 17 height 17
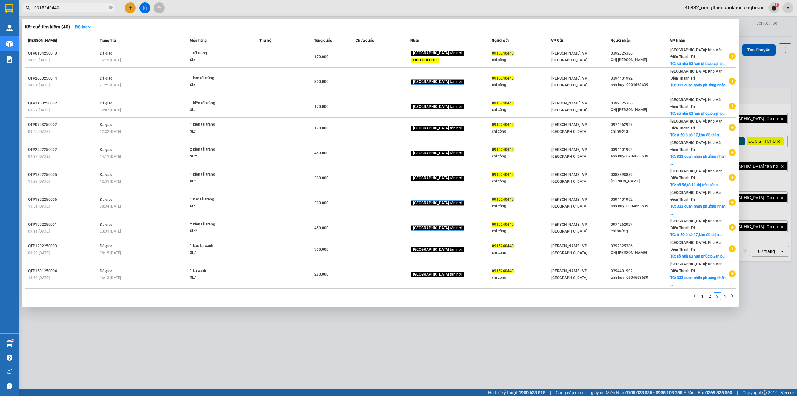
click at [83, 5] on input "0915240440" at bounding box center [70, 7] width 73 height 7
click at [669, 171] on div "0383898889" at bounding box center [640, 174] width 59 height 7
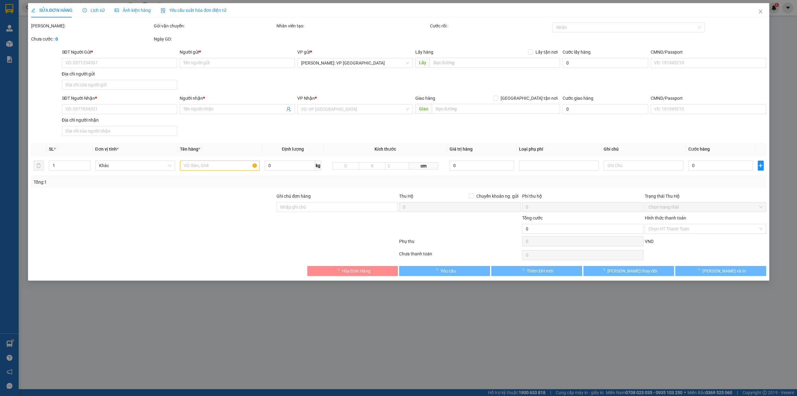
type input "0915240440"
type input "chí công"
type input "0383898889"
type input "[PERSON_NAME]"
checkbox input "true"
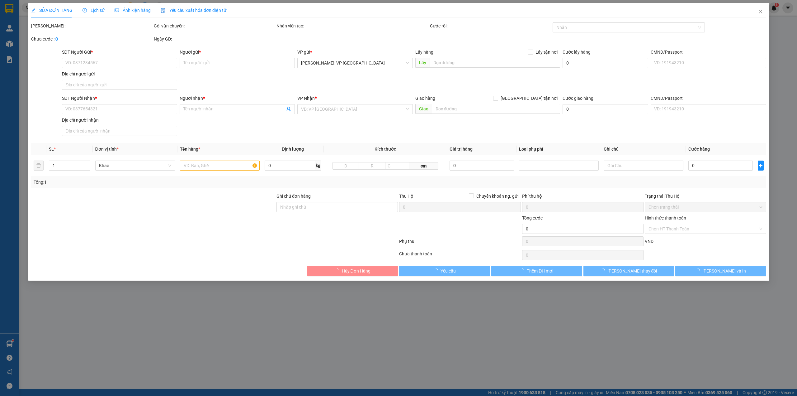
type input "số 56,tổ 11,thị trấn sóc sơn,sóc sơn,hà nội"
type input "300.000"
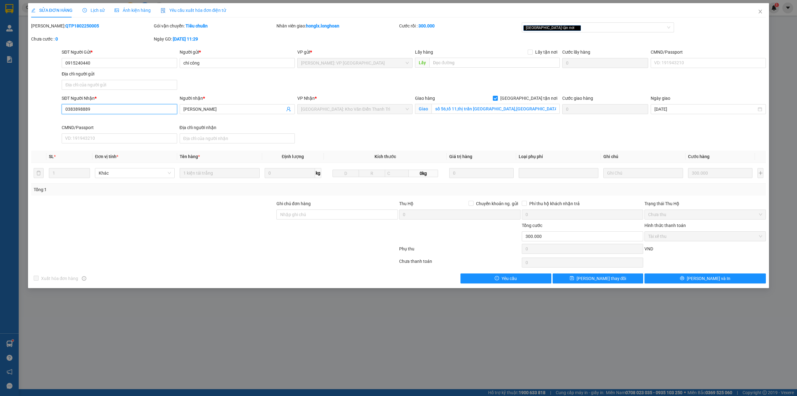
click at [121, 111] on input "0383898889" at bounding box center [119, 109] width 115 height 10
click at [765, 10] on span "Close" at bounding box center [760, 11] width 17 height 17
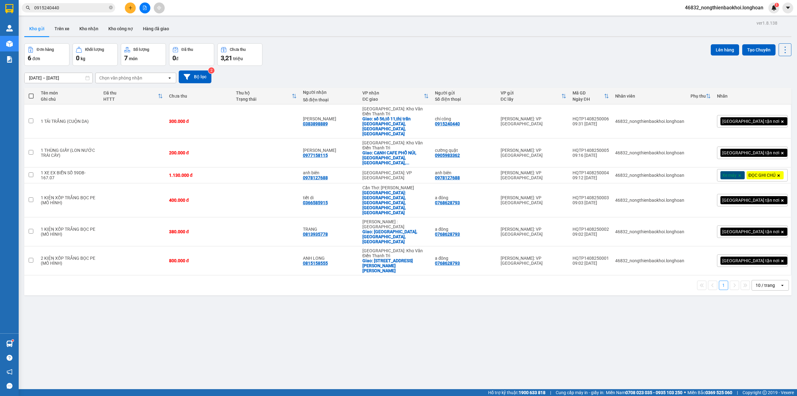
click at [447, 46] on div "Đơn hàng 6 đơn Khối lượng 0 kg Số lượng 7 món Đã thu 0 đ Chưa thu 3,21 triệu Lê…" at bounding box center [407, 54] width 767 height 22
click at [597, 41] on div "ver 1.8.138 Kho gửi Trên xe Kho nhận Kho công nợ Hàng đã giao Đơn hàng 6 đơn Kh…" at bounding box center [408, 217] width 772 height 396
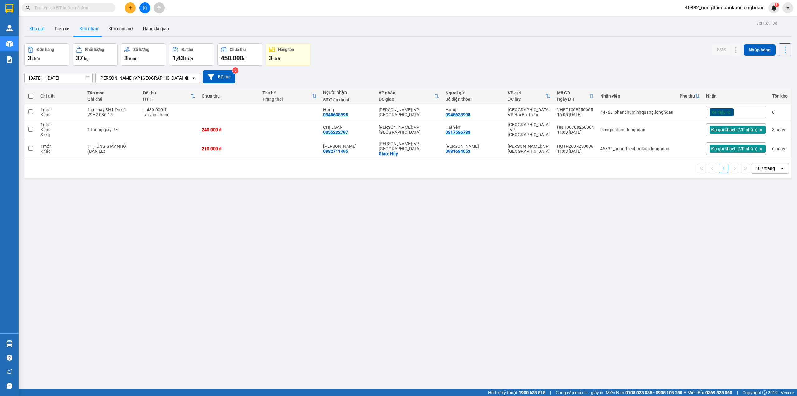
click at [45, 28] on button "Kho gửi" at bounding box center [36, 28] width 25 height 15
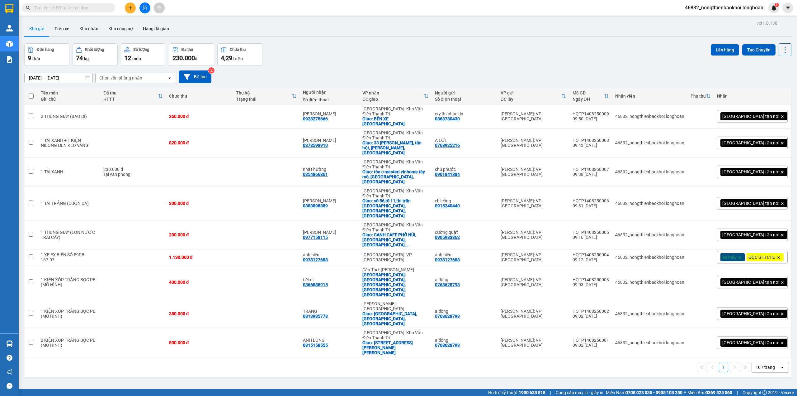
click at [343, 35] on div "Kho gửi Trên xe Kho nhận Kho công nợ Hàng đã giao" at bounding box center [407, 29] width 767 height 17
click at [751, 166] on button at bounding box center [755, 171] width 9 height 11
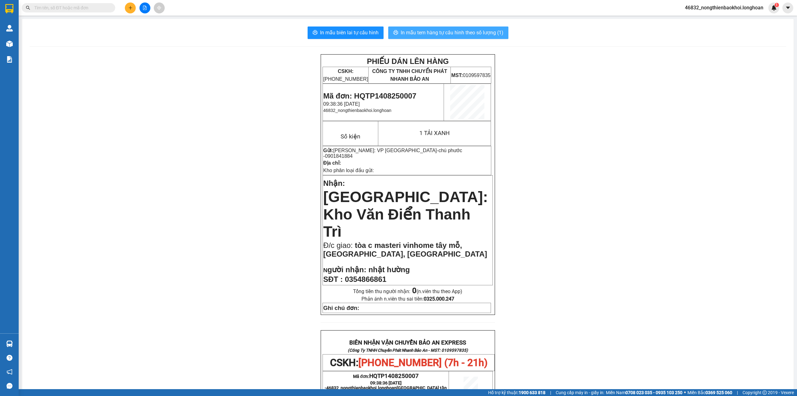
click at [417, 36] on span "In mẫu tem hàng tự cấu hình theo số lượng (1)" at bounding box center [452, 33] width 103 height 8
